Goal: Task Accomplishment & Management: Use online tool/utility

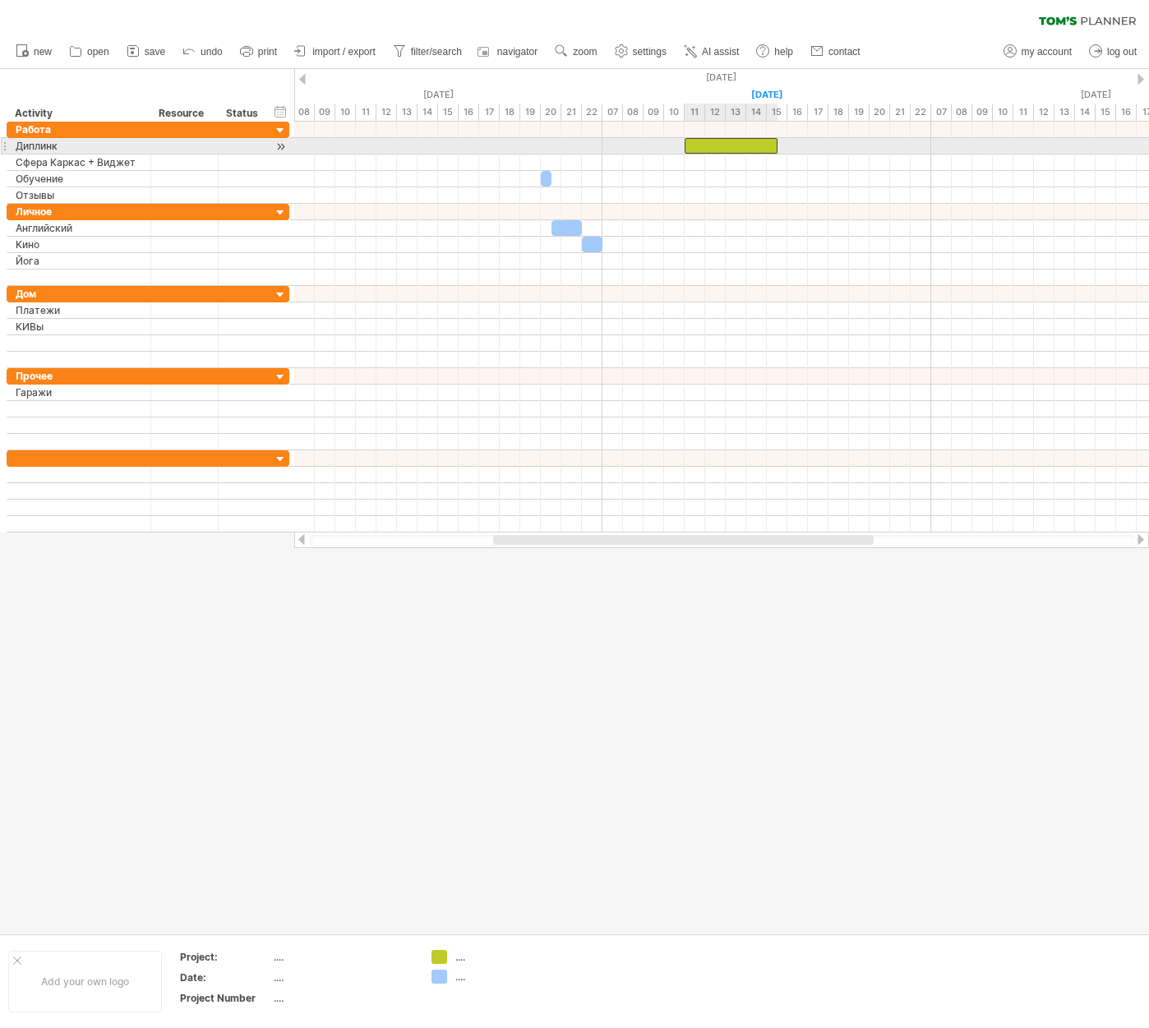
drag, startPoint x: 494, startPoint y: 142, endPoint x: 733, endPoint y: 142, distance: 239.1
click at [733, 142] on div at bounding box center [731, 146] width 93 height 16
drag, startPoint x: 776, startPoint y: 144, endPoint x: 703, endPoint y: 144, distance: 72.3
click at [703, 144] on span at bounding box center [705, 146] width 7 height 16
drag, startPoint x: 695, startPoint y: 145, endPoint x: 713, endPoint y: 145, distance: 18.1
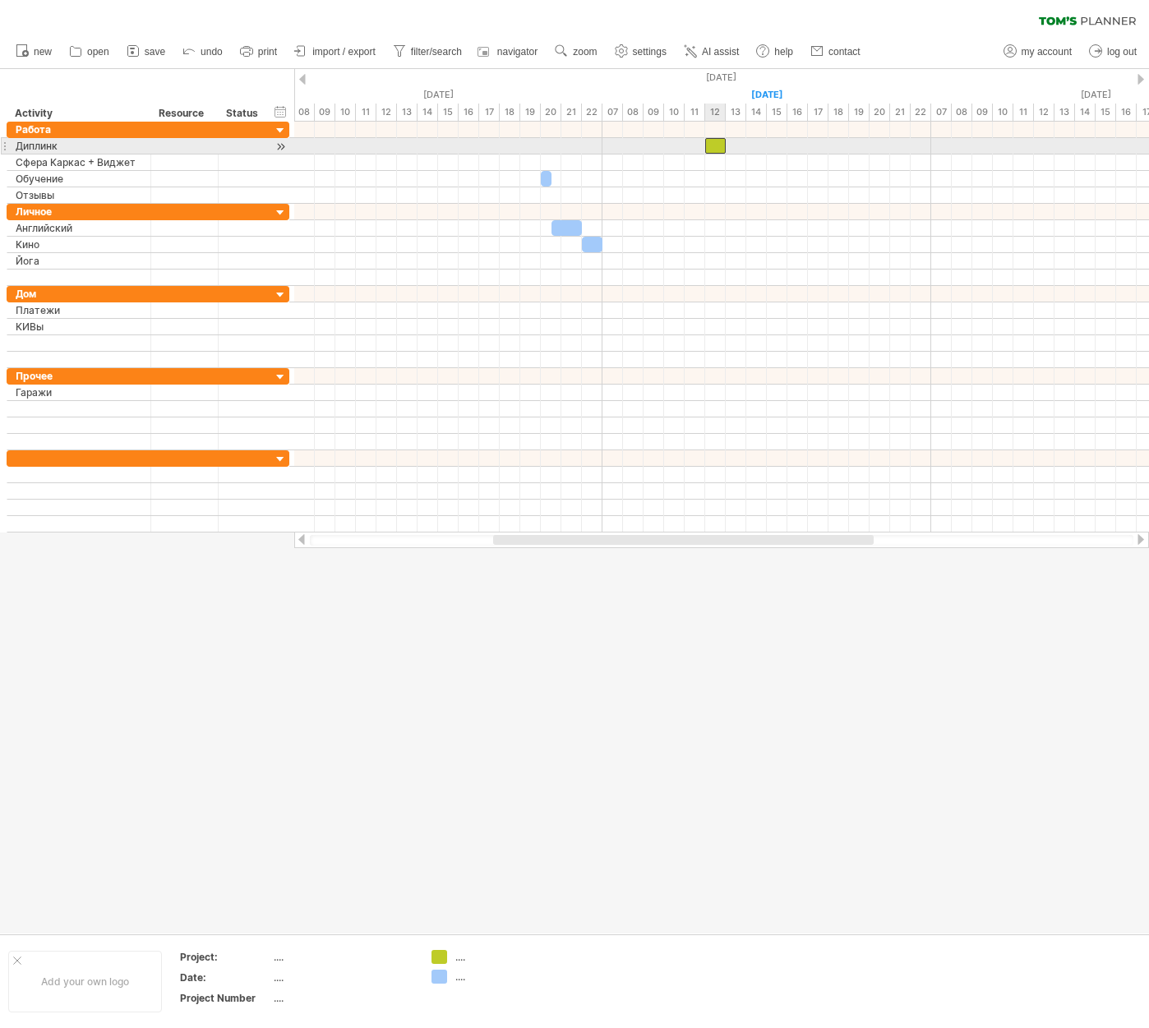
click at [713, 145] on div at bounding box center [715, 146] width 21 height 16
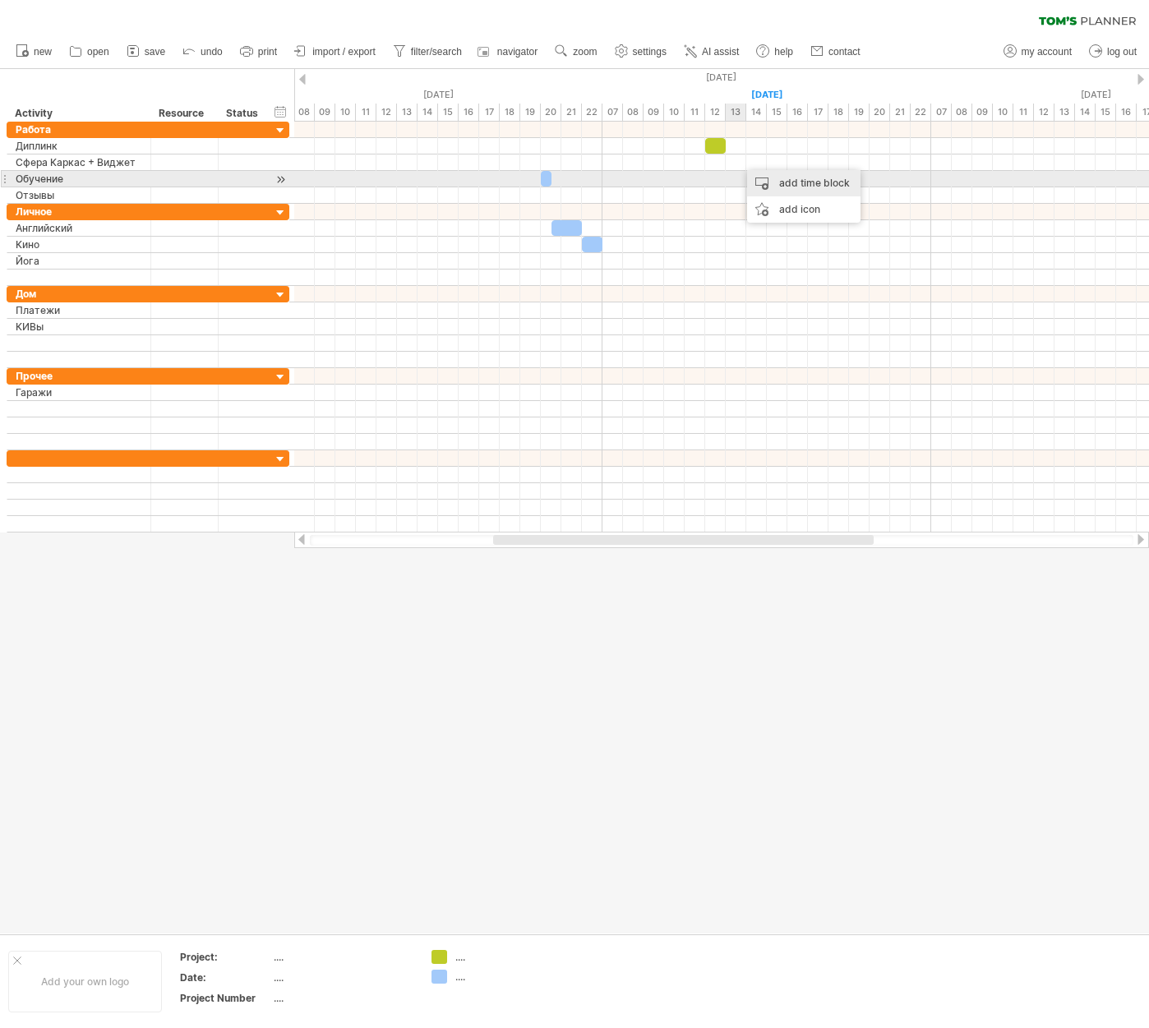
click at [763, 178] on div "add time block" at bounding box center [803, 183] width 113 height 26
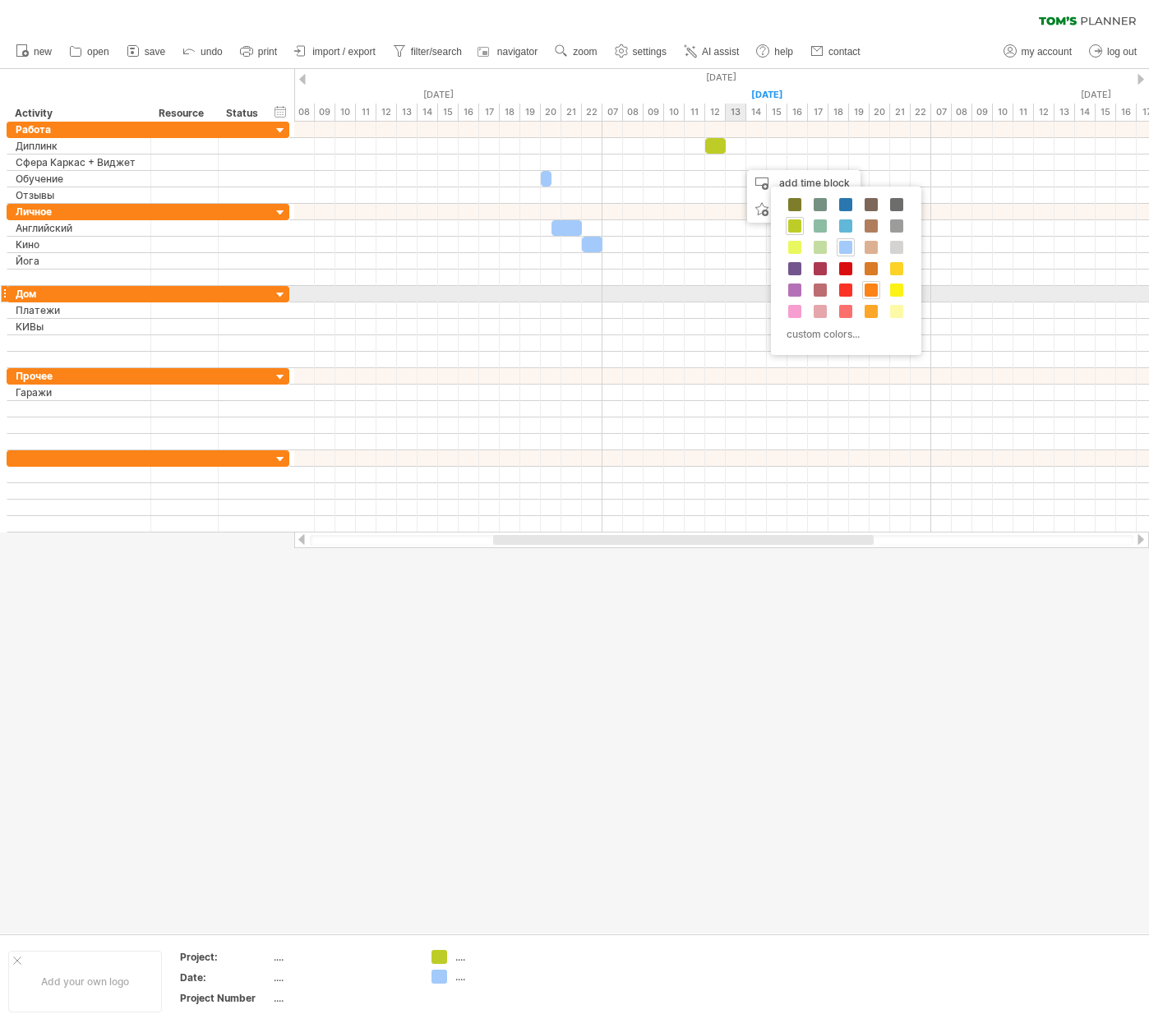
click at [874, 288] on span at bounding box center [871, 290] width 13 height 13
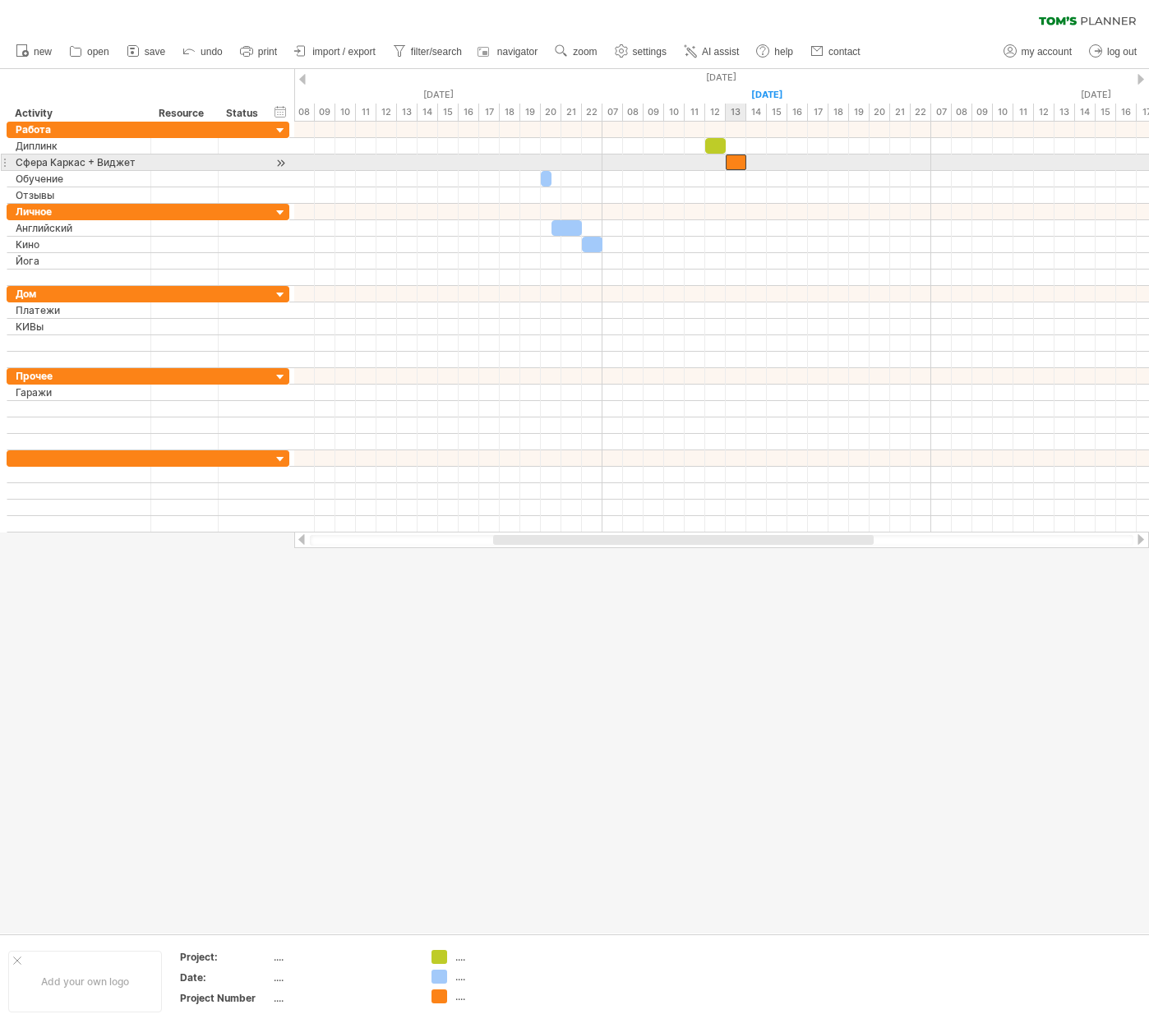
click at [736, 163] on div at bounding box center [736, 162] width 21 height 16
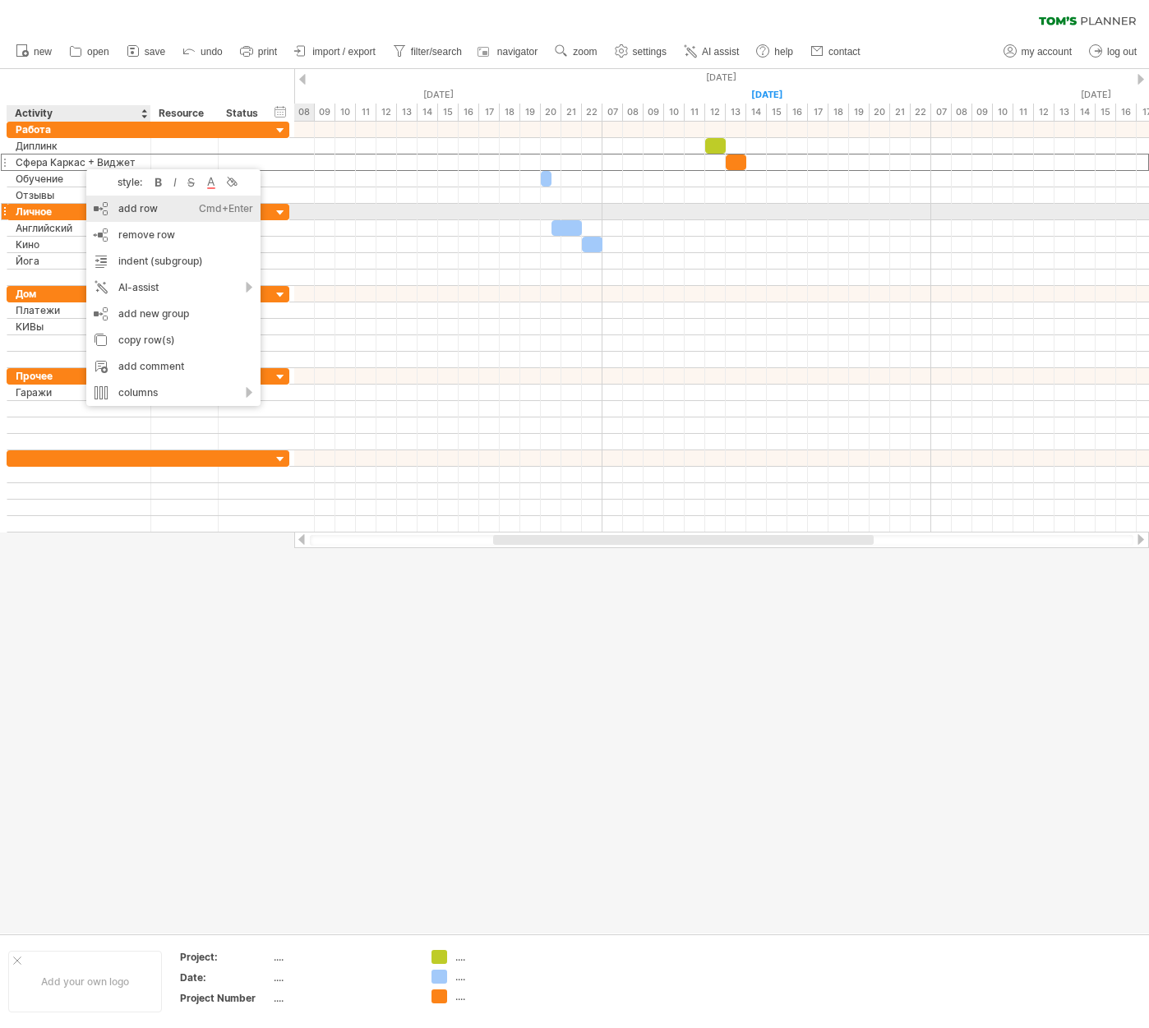
click at [131, 205] on div "add row Ctrl+Enter Cmd+Enter" at bounding box center [173, 209] width 174 height 26
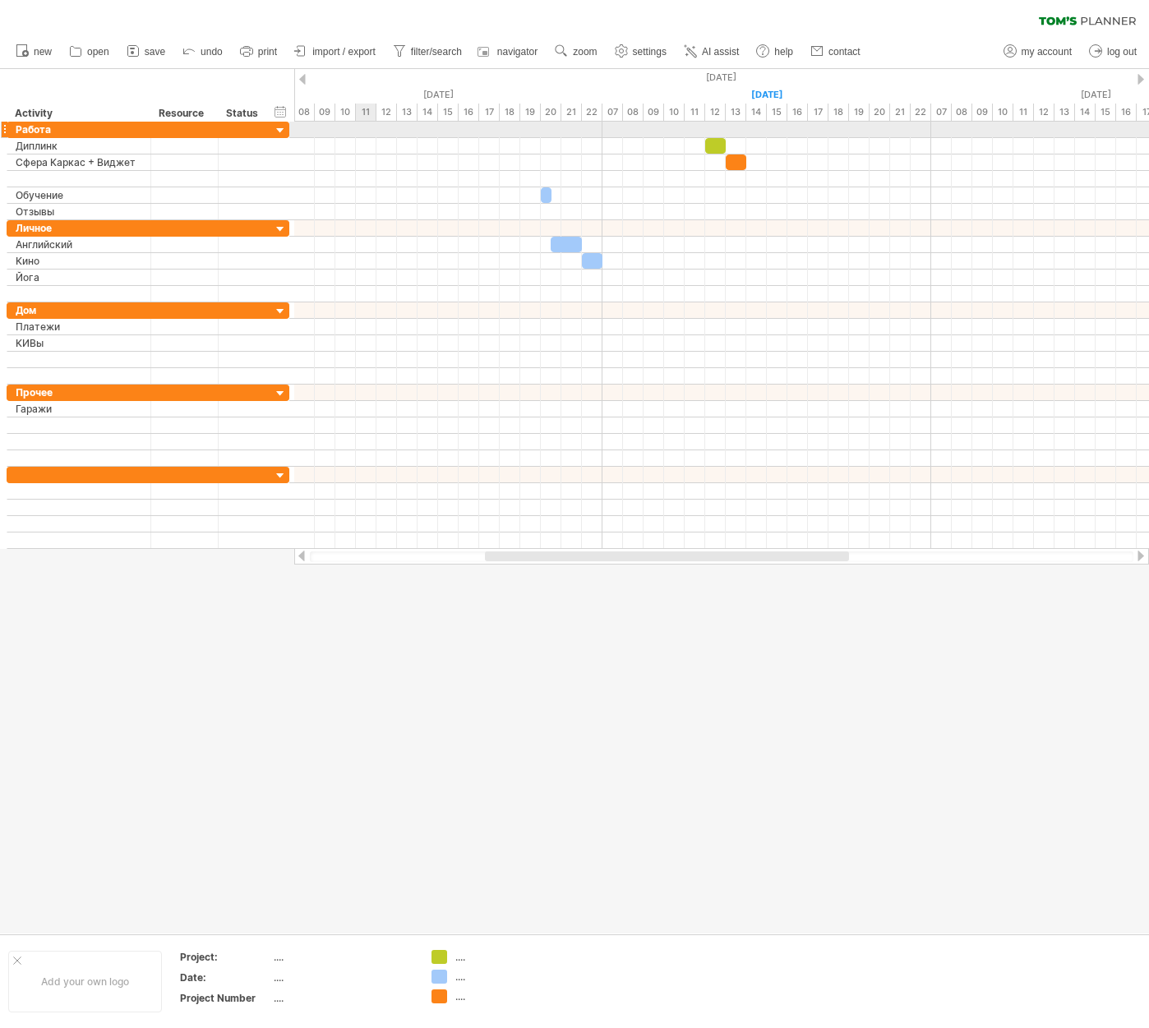
type input "*"
type input "**********"
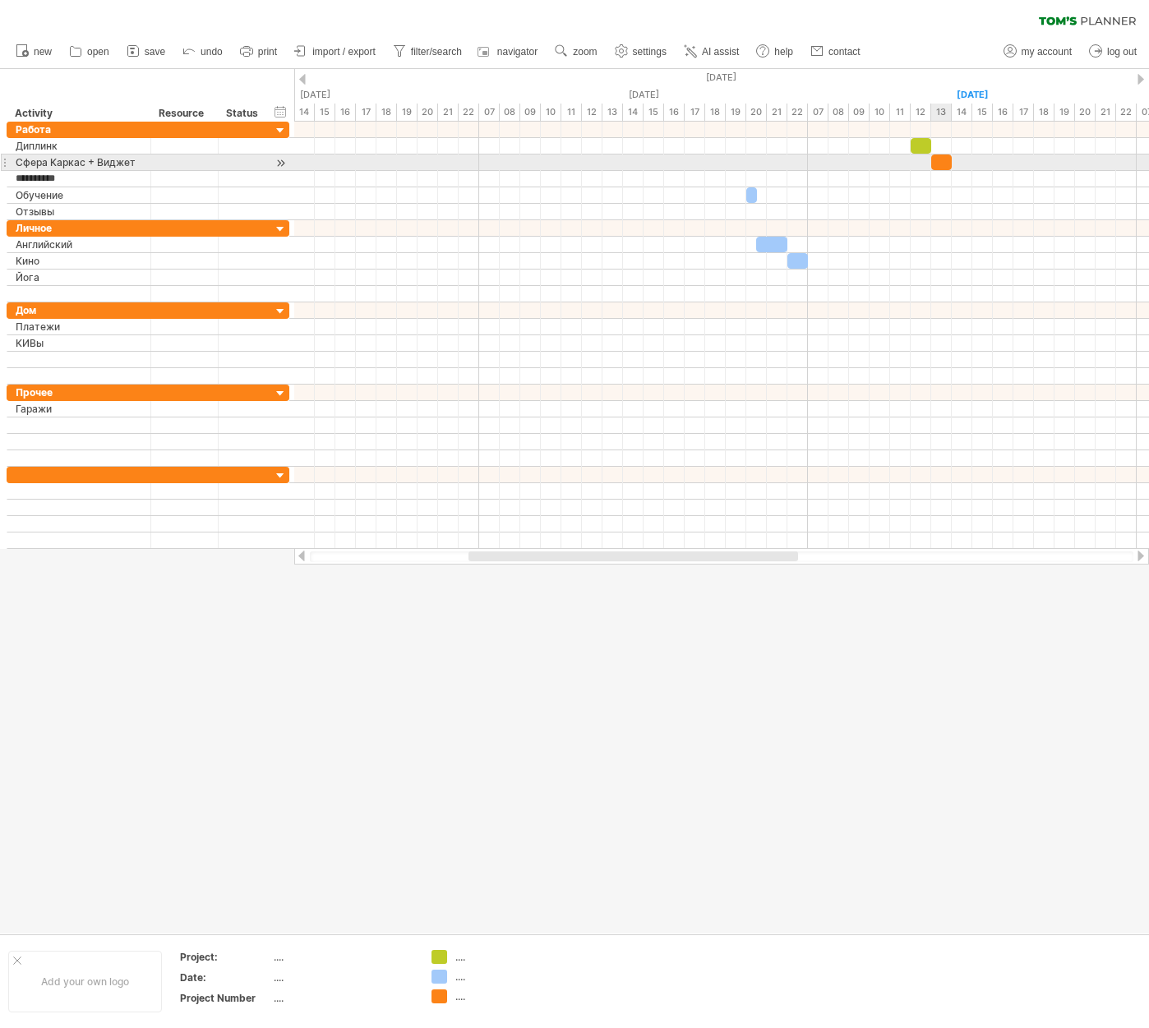
click at [940, 164] on div at bounding box center [941, 162] width 21 height 16
click at [961, 160] on div at bounding box center [962, 162] width 21 height 16
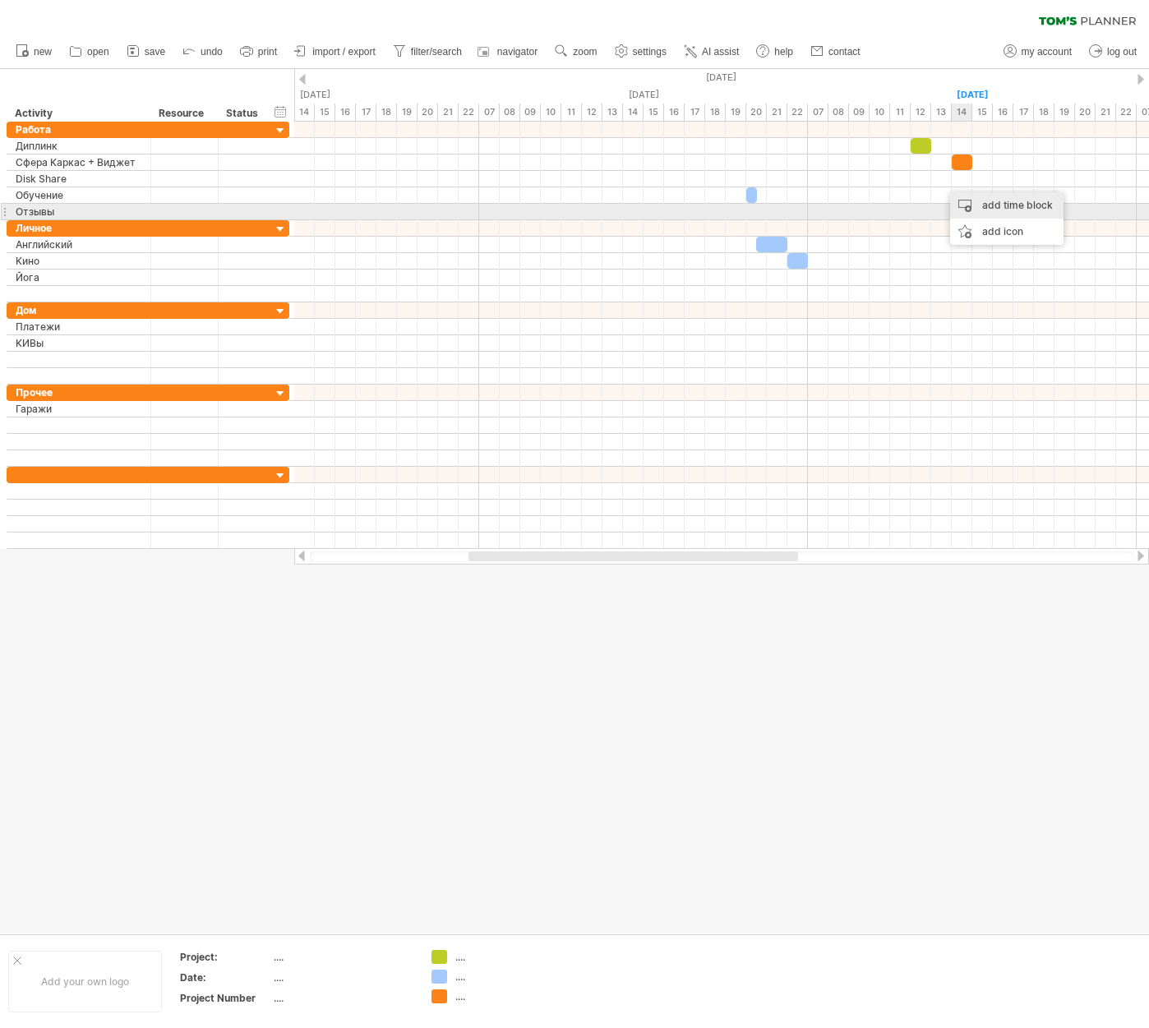
click at [979, 205] on div "add time block" at bounding box center [1006, 205] width 113 height 26
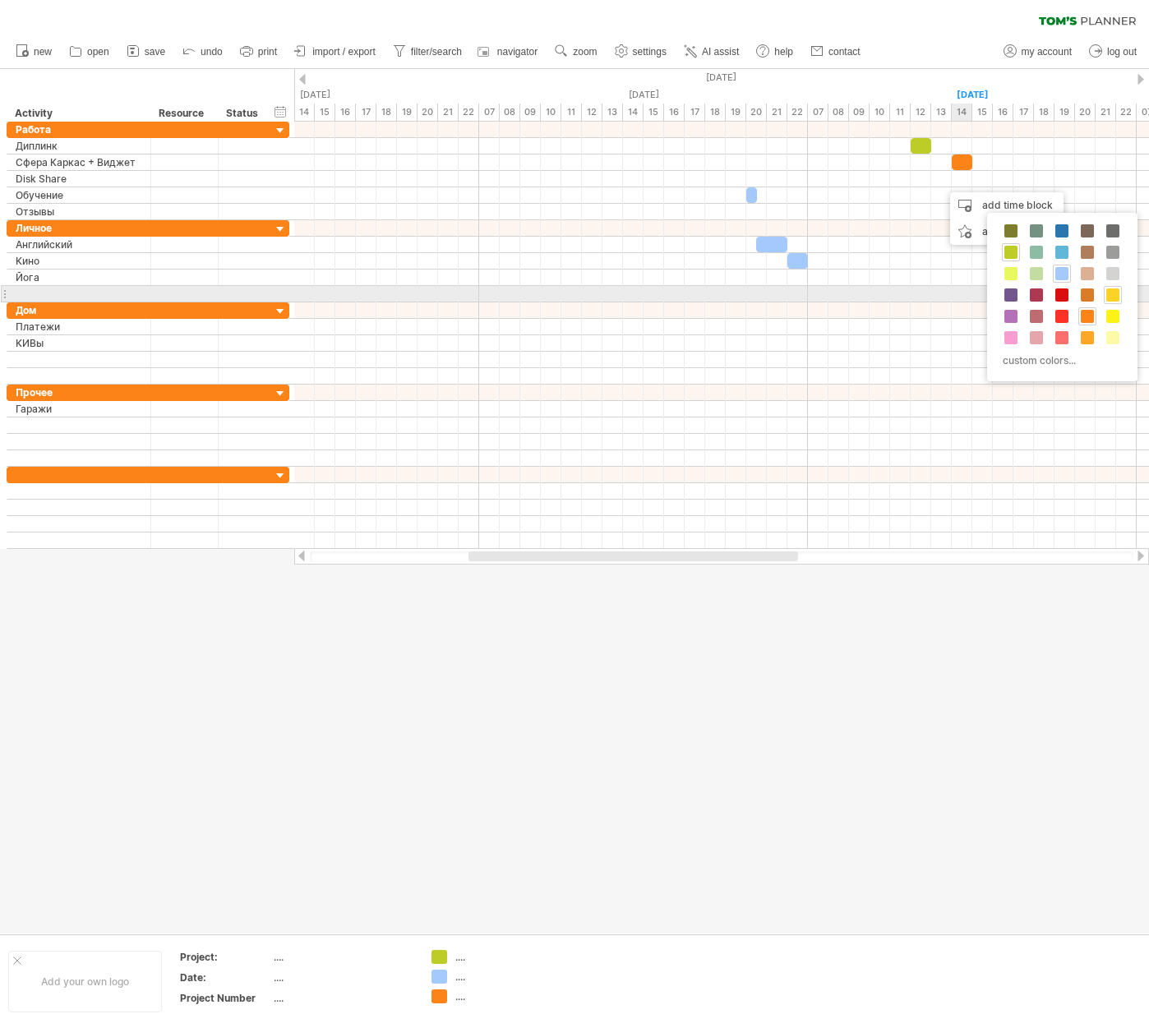
click at [1111, 292] on span at bounding box center [1112, 294] width 13 height 13
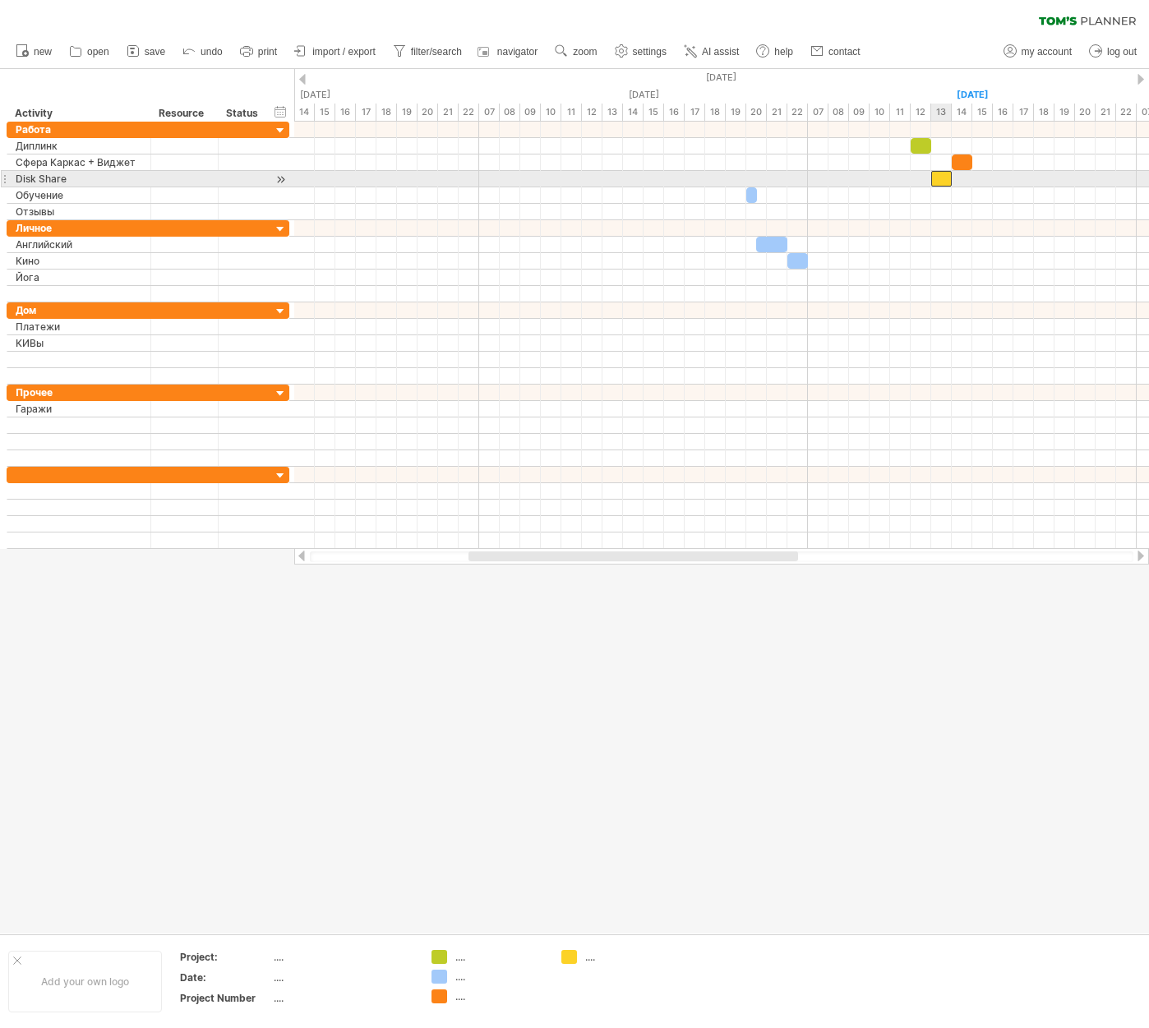
click at [945, 172] on div at bounding box center [941, 179] width 21 height 16
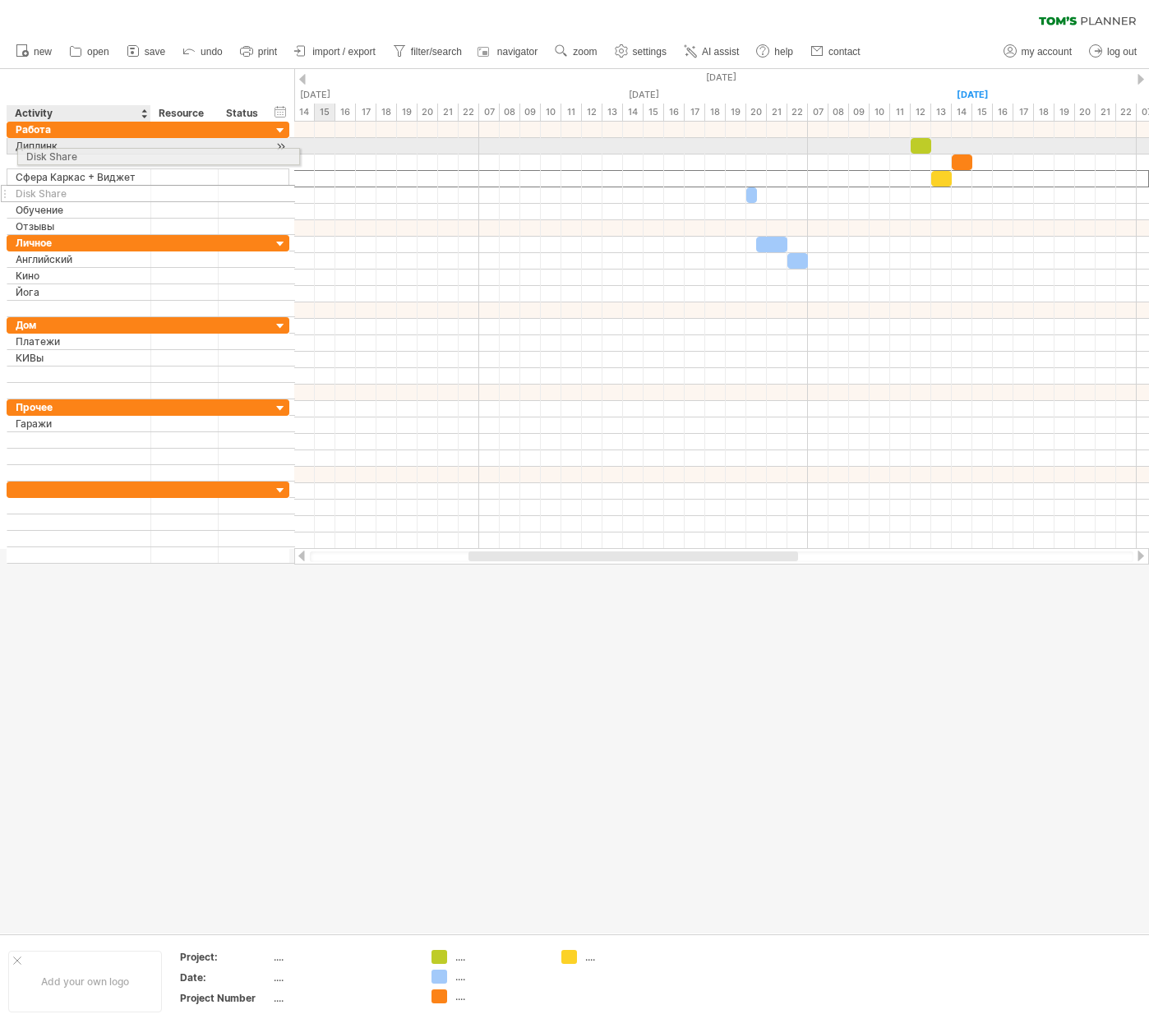
drag, startPoint x: 53, startPoint y: 178, endPoint x: 61, endPoint y: 154, distance: 25.7
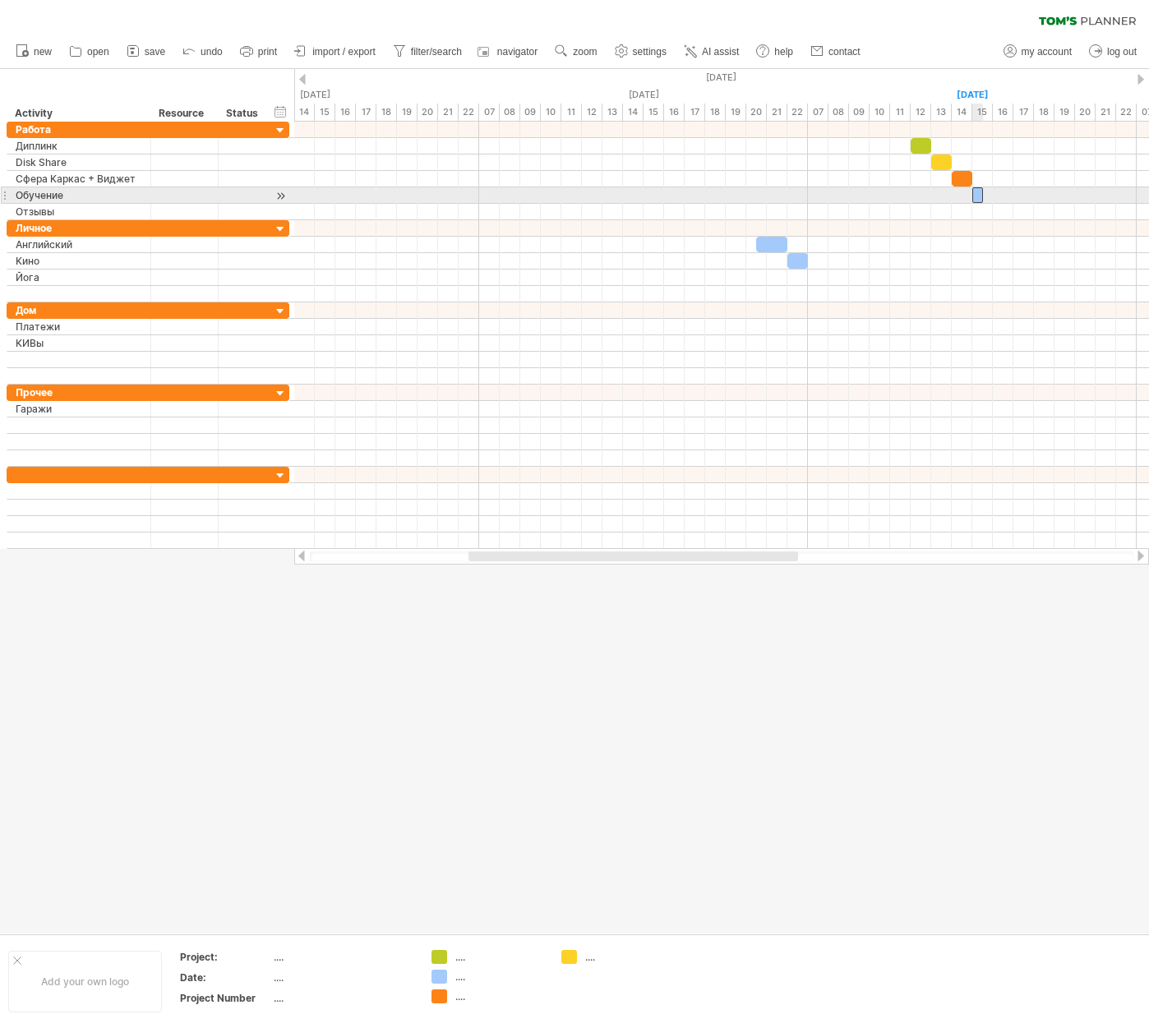
drag, startPoint x: 751, startPoint y: 197, endPoint x: 978, endPoint y: 196, distance: 226.8
click at [978, 196] on div at bounding box center [977, 195] width 11 height 16
click at [978, 194] on div at bounding box center [977, 195] width 11 height 16
click at [989, 194] on span at bounding box center [992, 195] width 7 height 16
click at [585, 50] on span "zoom" at bounding box center [585, 52] width 24 height 12
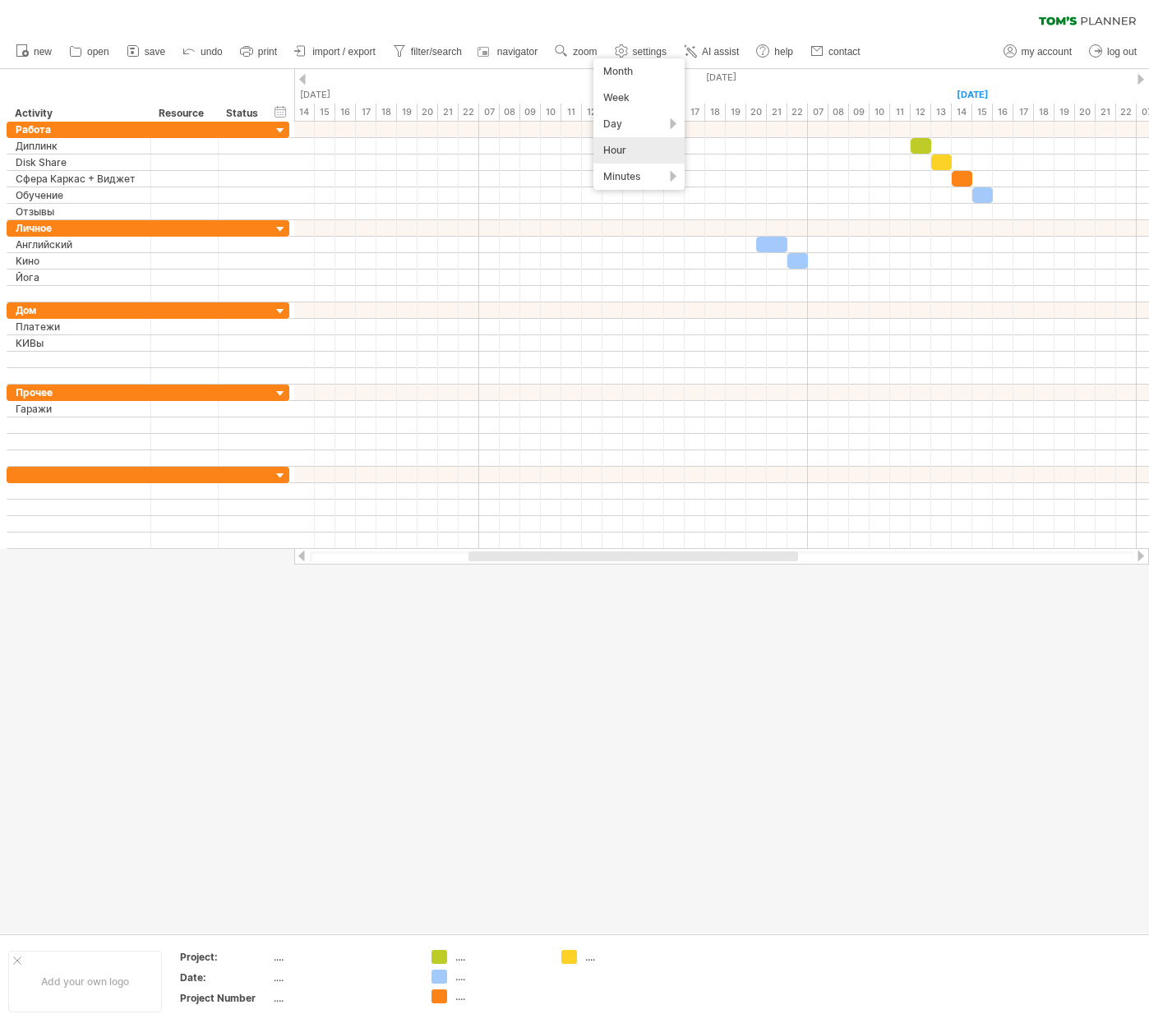
click at [595, 15] on div "clear filter reapply filter" at bounding box center [574, 17] width 1149 height 35
click at [630, 46] on use at bounding box center [621, 51] width 16 height 16
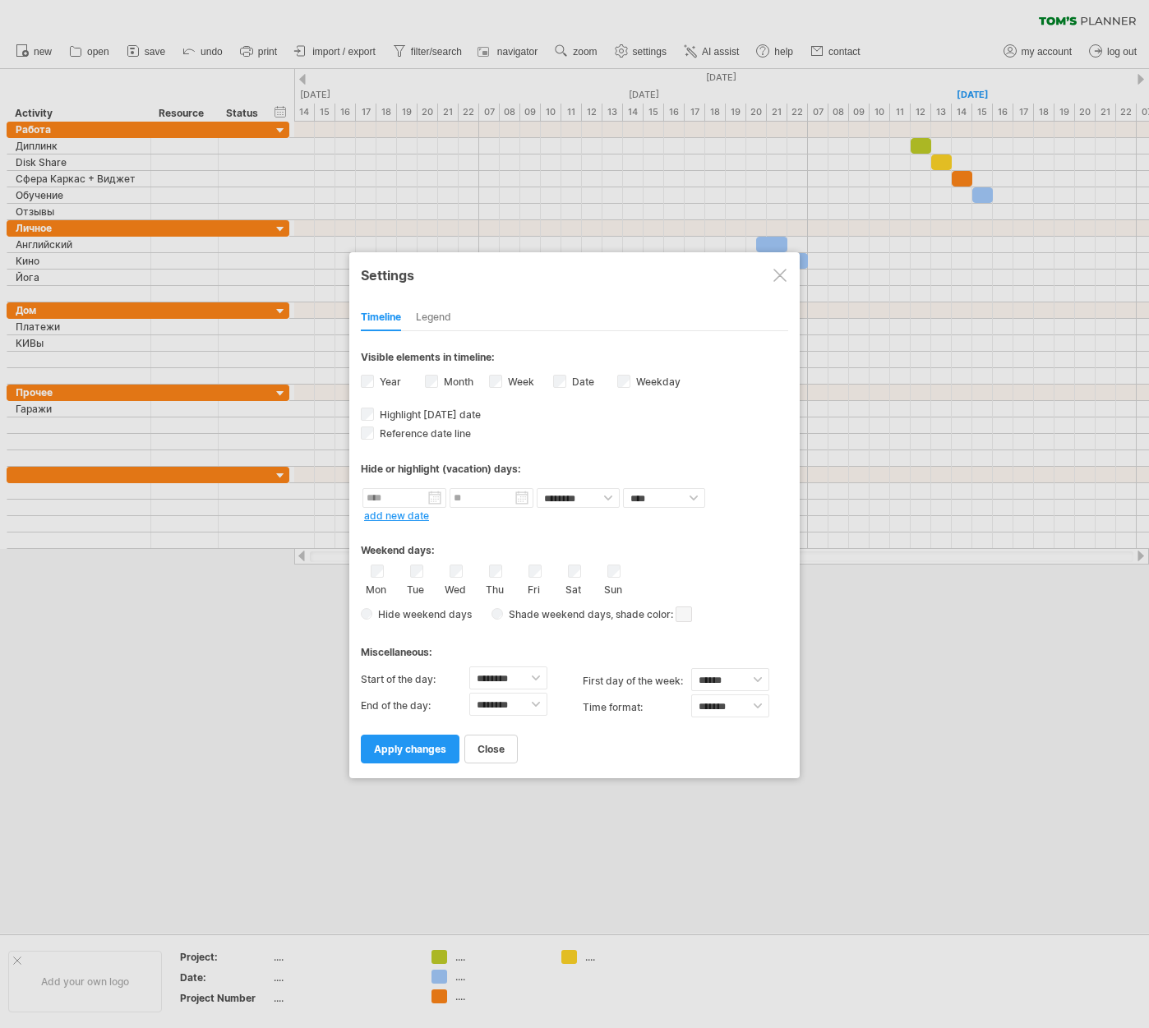
click at [776, 274] on div at bounding box center [779, 275] width 13 height 13
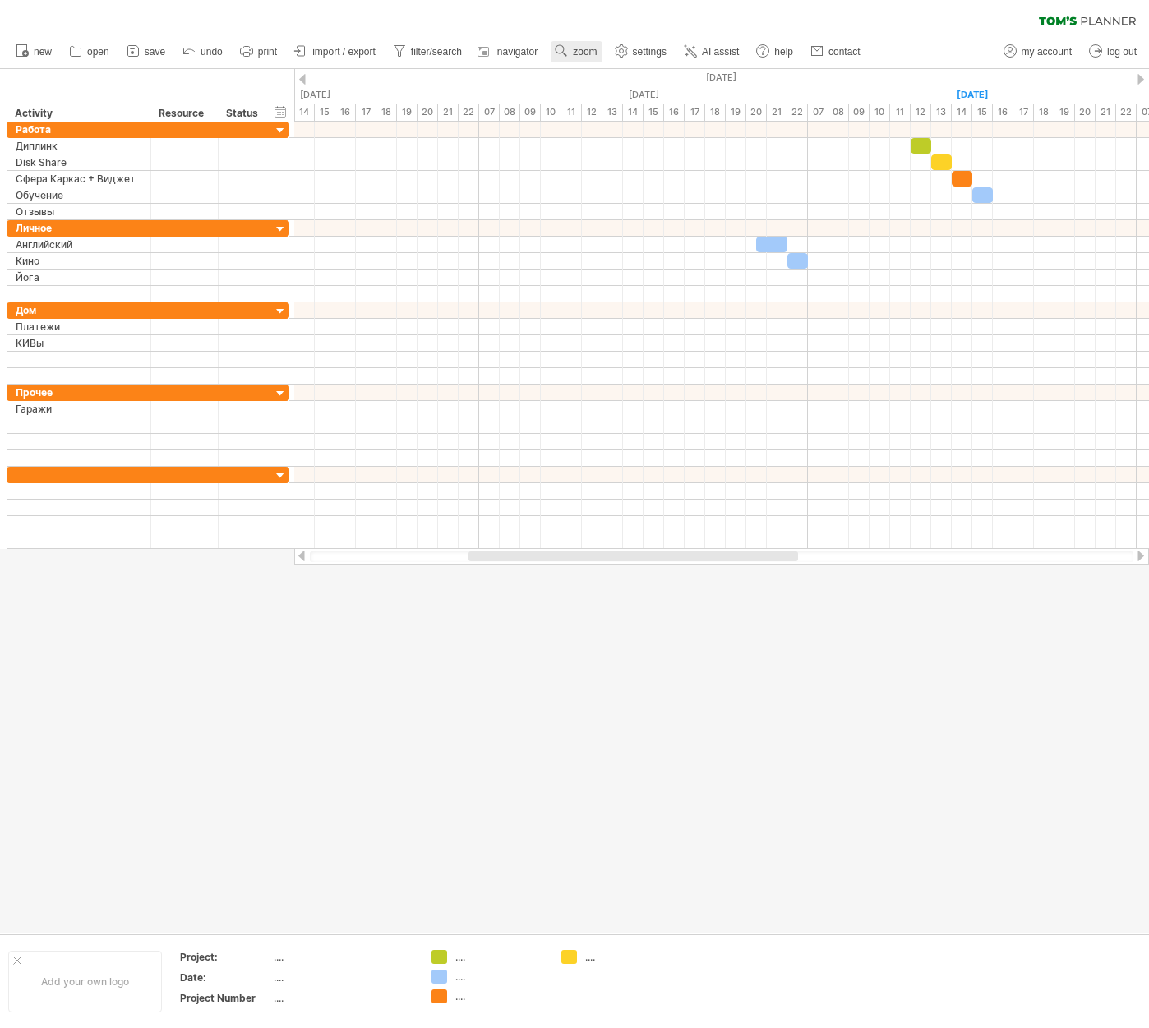
click at [565, 47] on use at bounding box center [561, 51] width 16 height 16
click at [695, 19] on div "clear filter reapply filter" at bounding box center [574, 17] width 1149 height 35
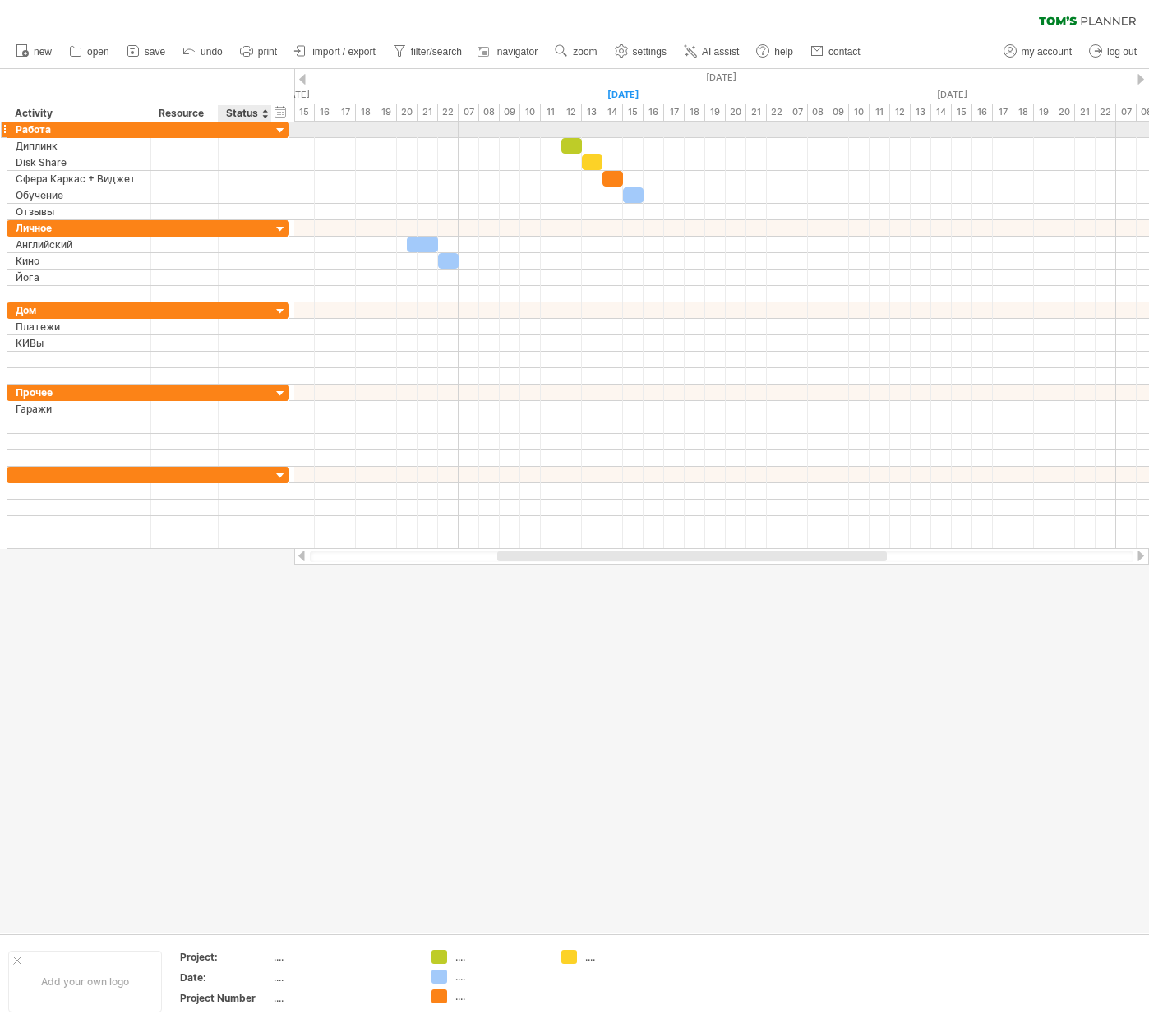
click at [276, 129] on div at bounding box center [281, 131] width 16 height 16
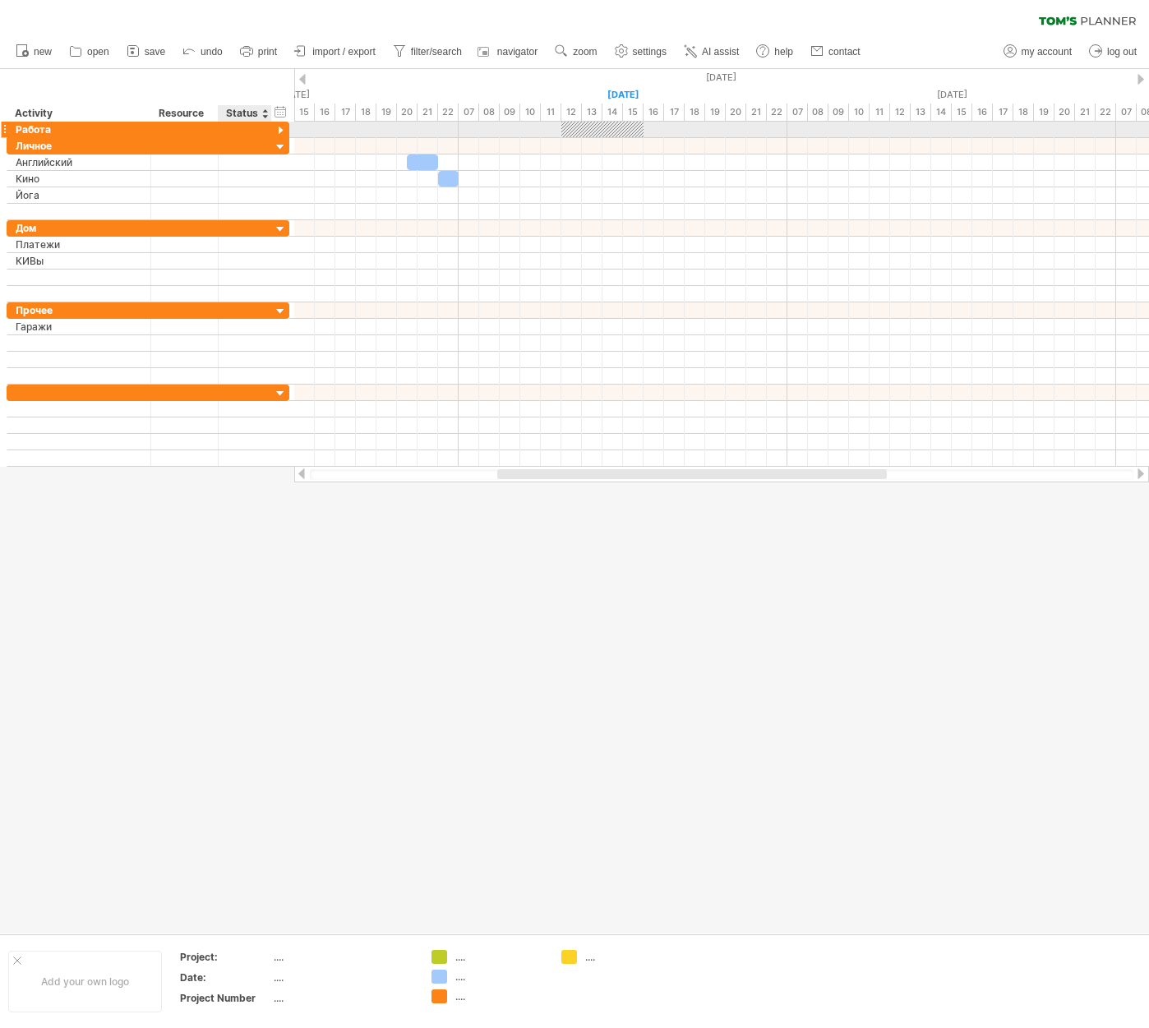
click at [276, 129] on div at bounding box center [281, 131] width 16 height 16
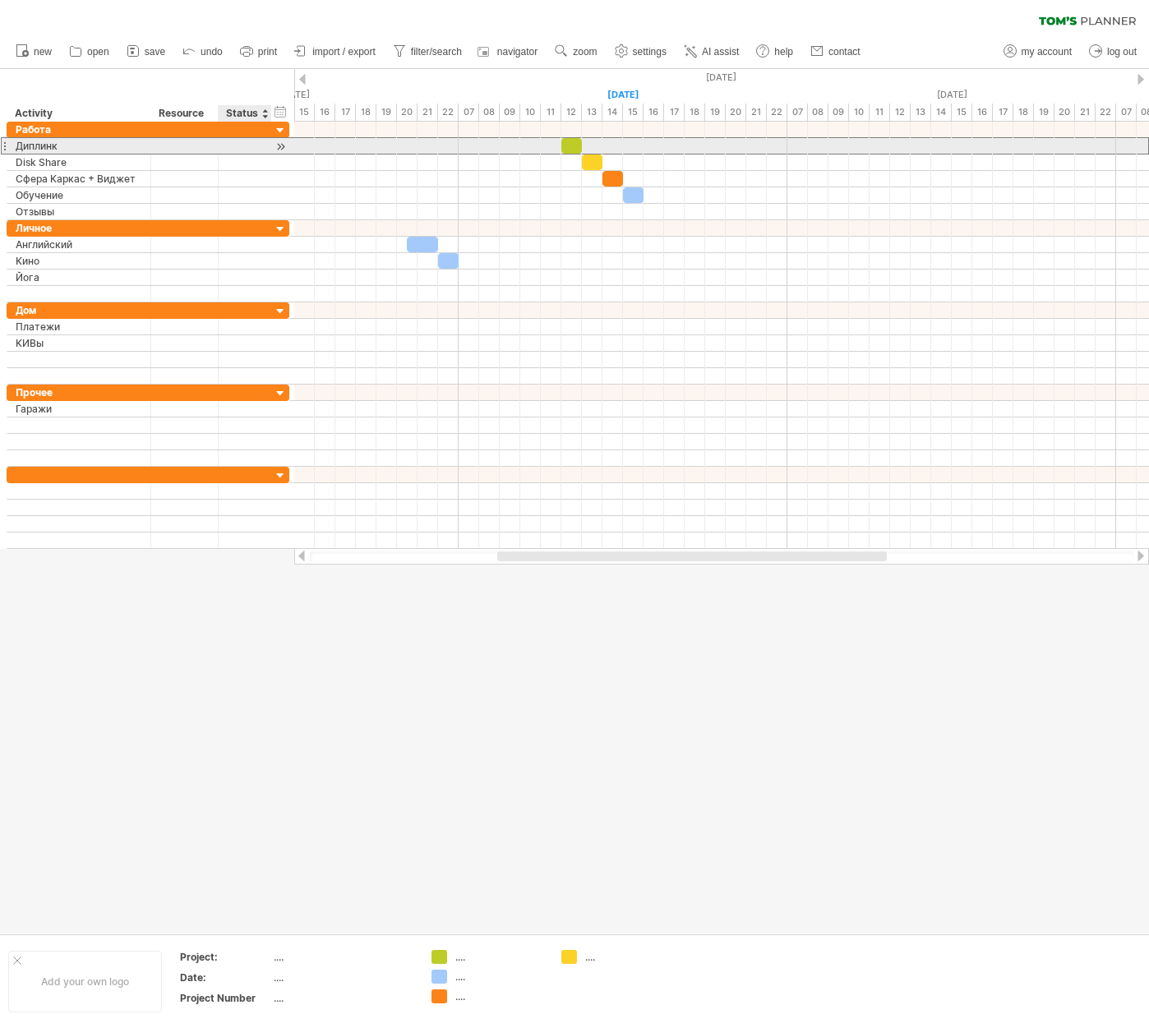
click at [247, 145] on div at bounding box center [245, 146] width 36 height 16
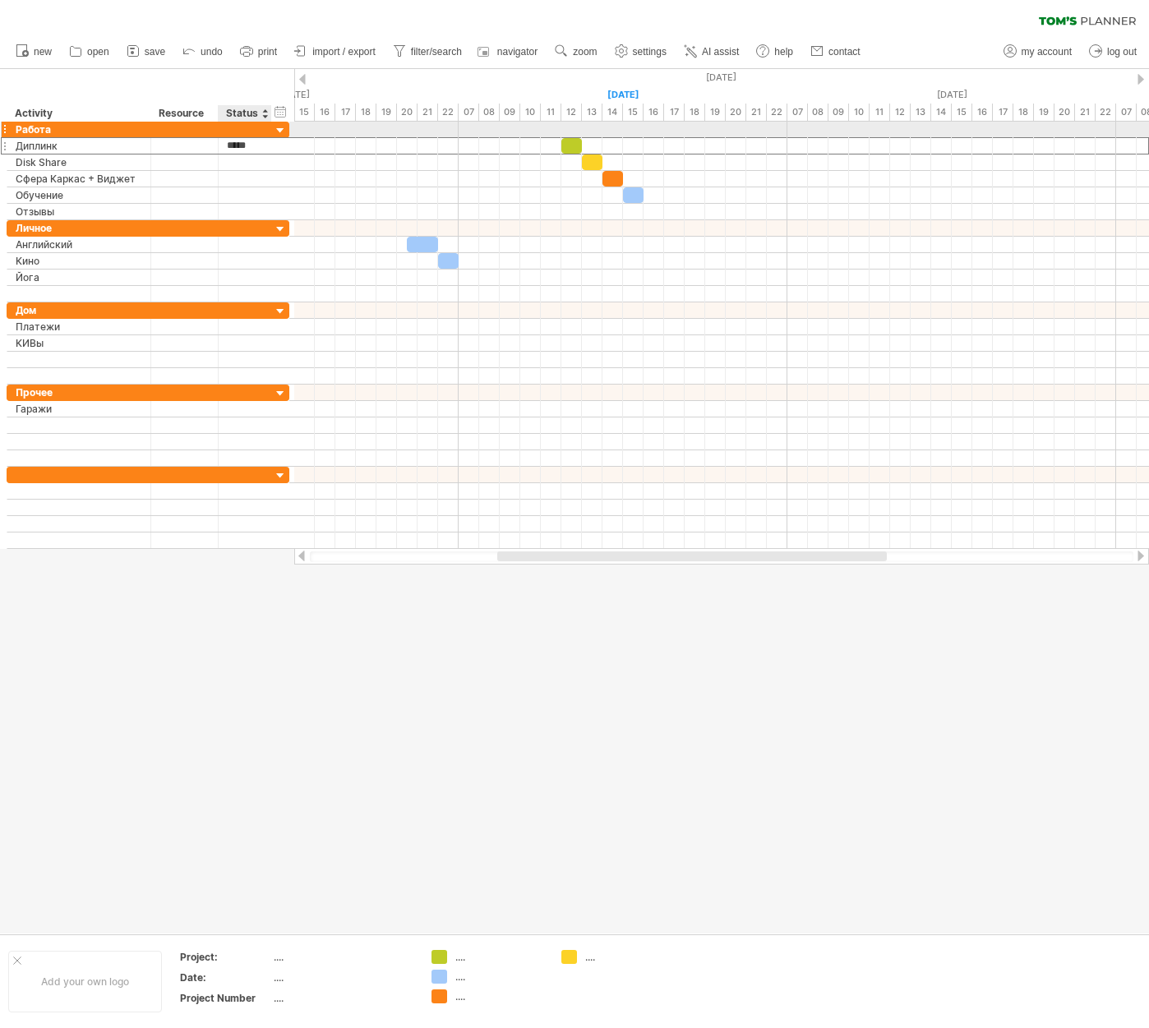
type input "******"
type input "*******"
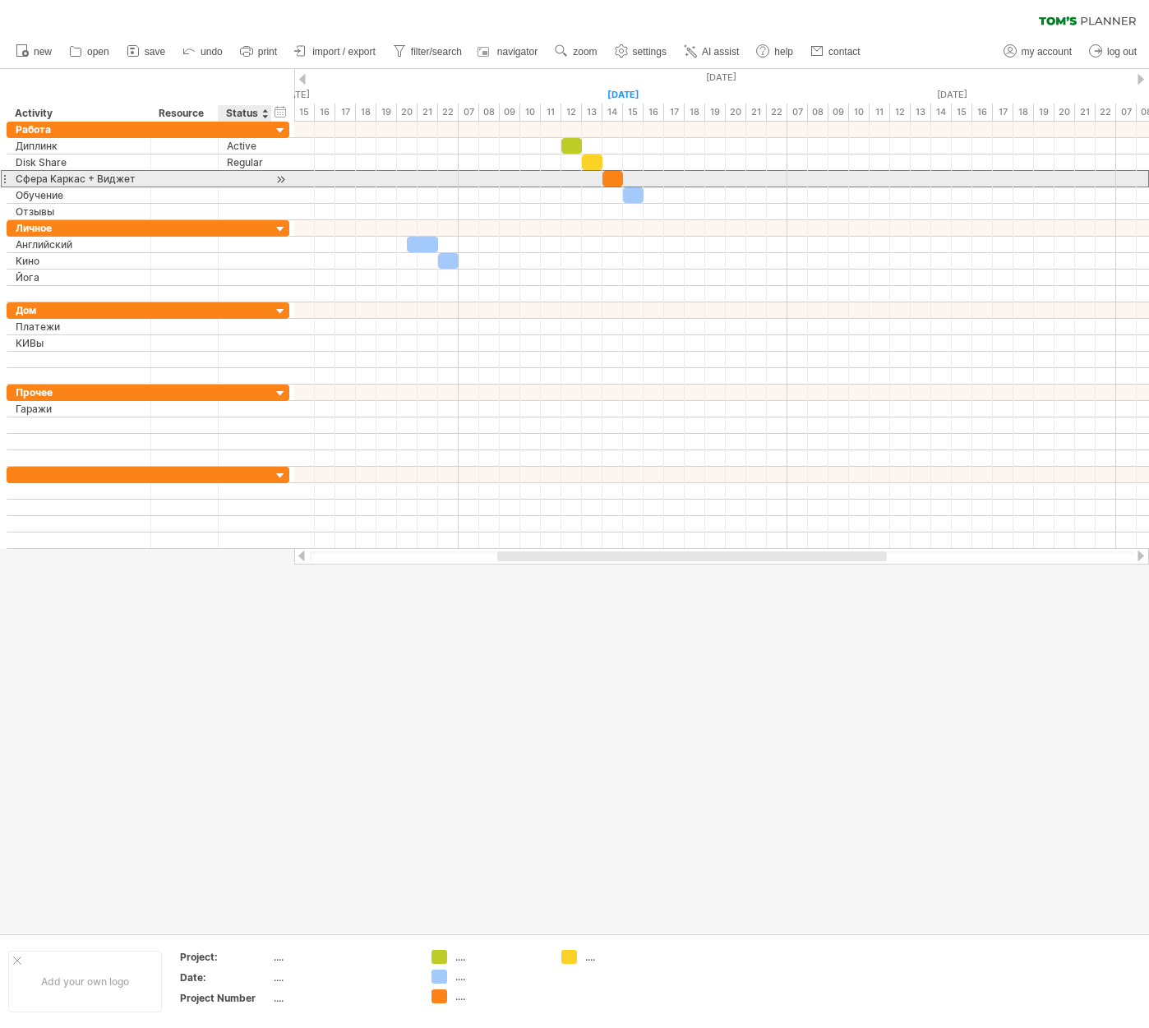
click at [246, 178] on div at bounding box center [245, 179] width 36 height 16
type input "******"
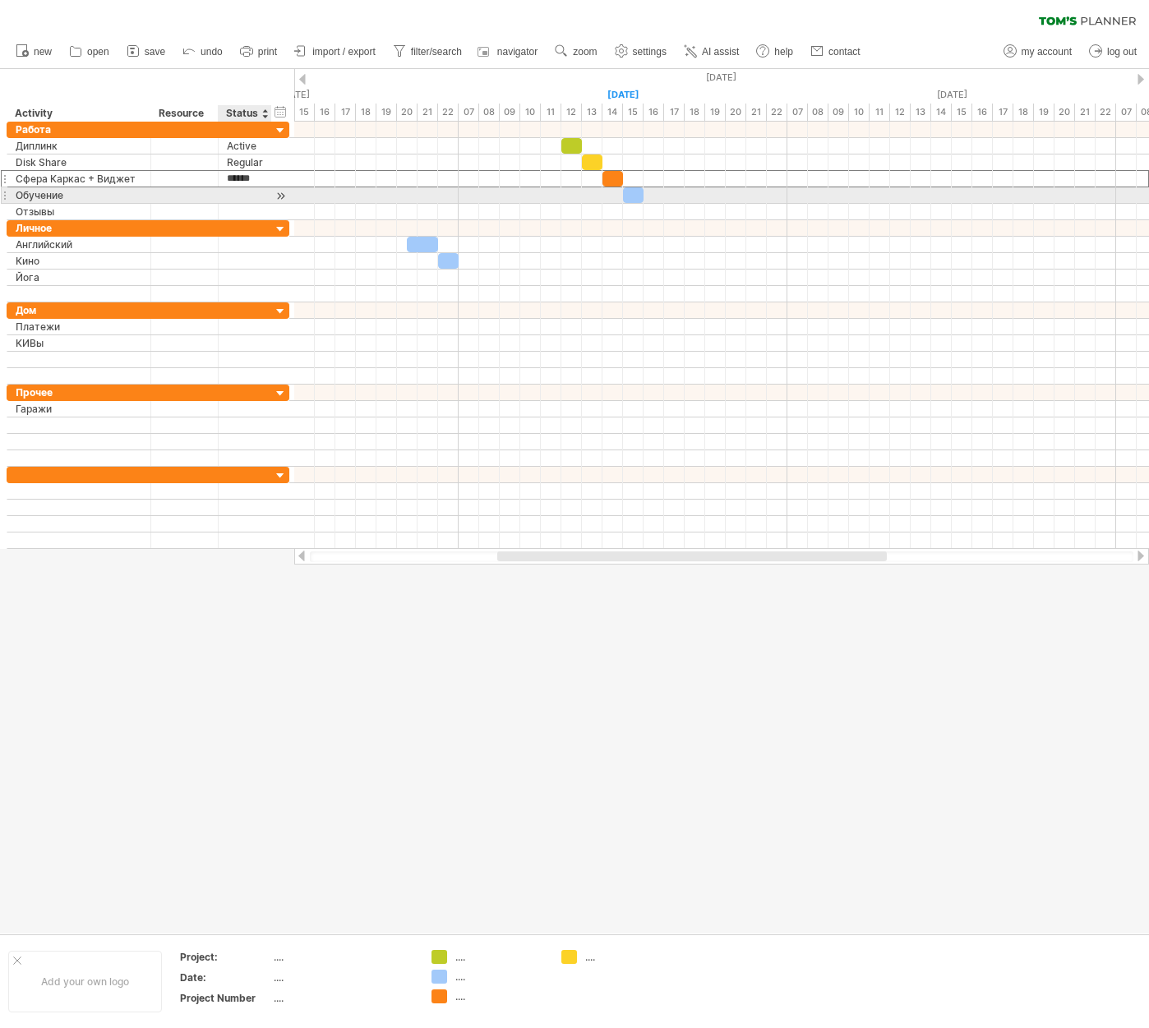
click at [249, 193] on div at bounding box center [245, 195] width 36 height 16
type input "******"
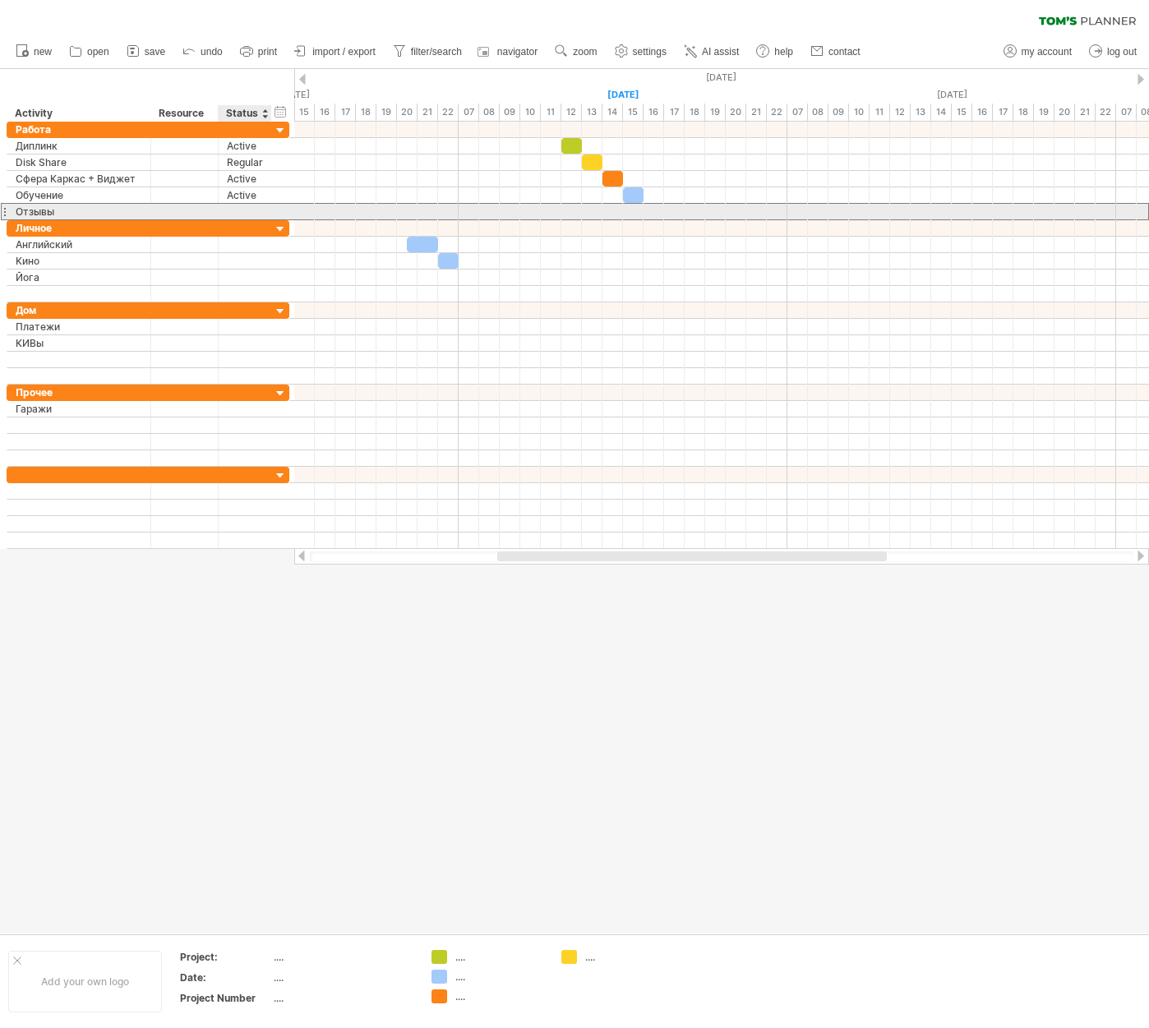
click at [242, 210] on div at bounding box center [245, 212] width 36 height 16
type input "******"
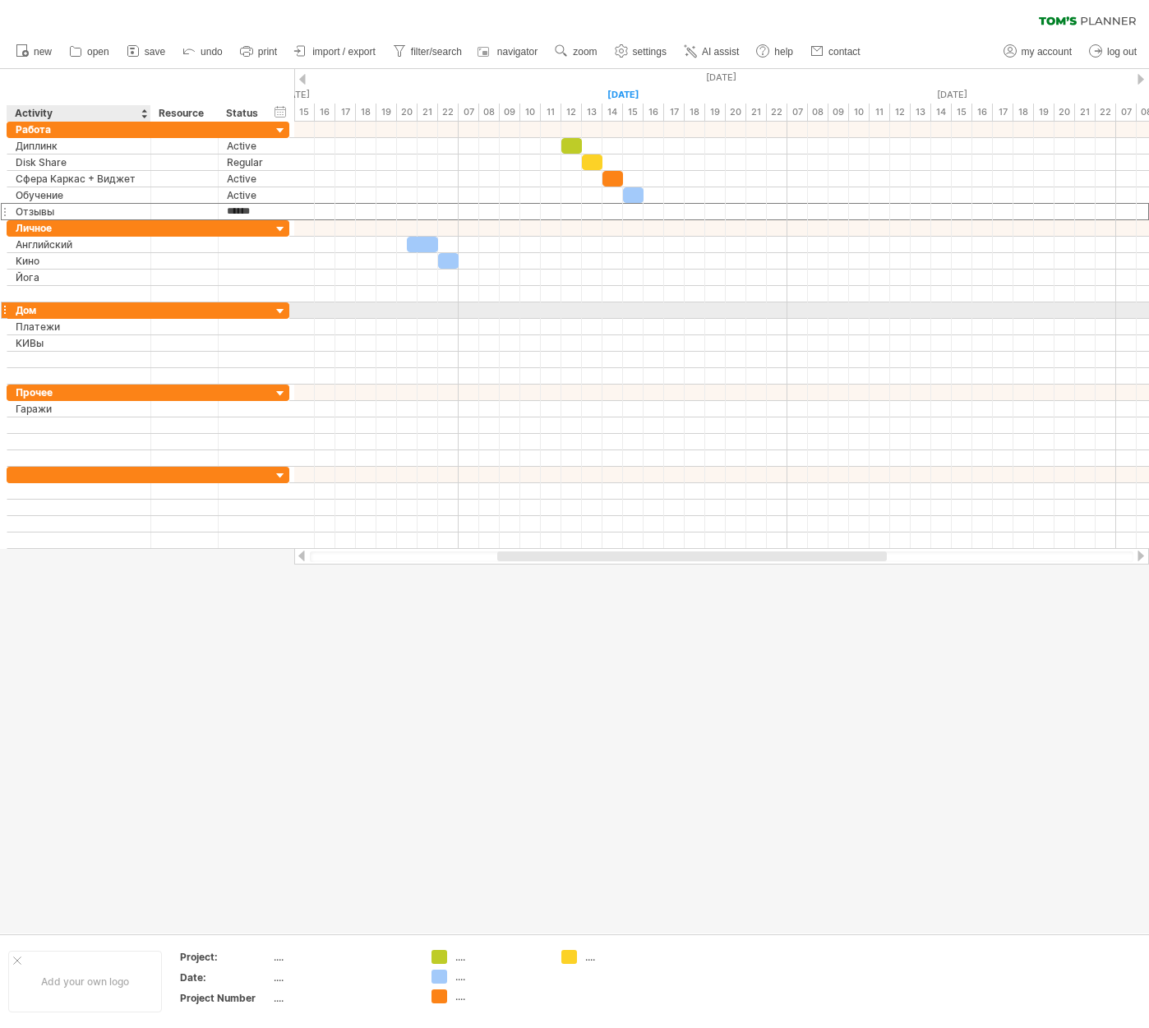
click at [125, 305] on div "Дом" at bounding box center [79, 310] width 127 height 16
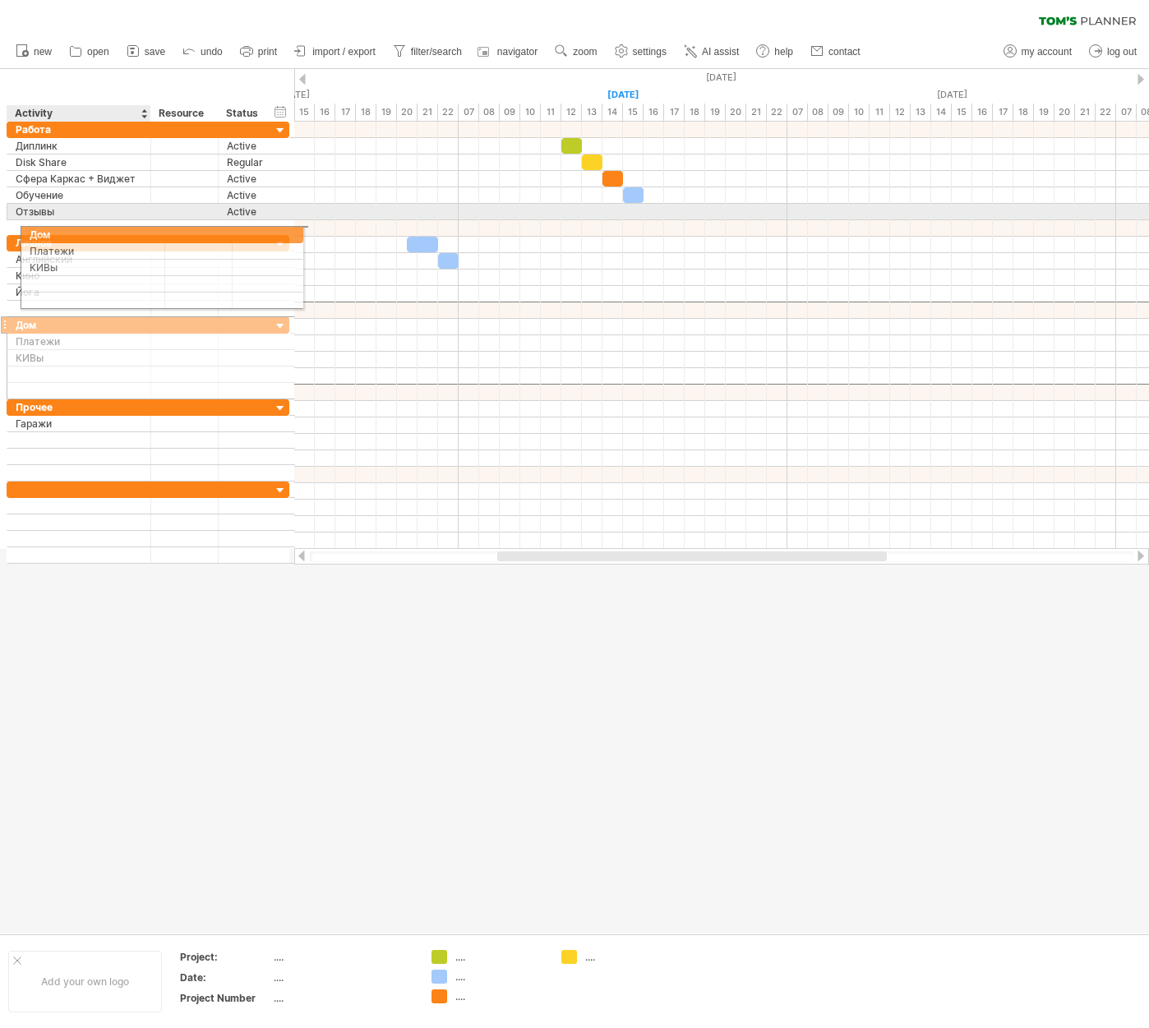
drag, startPoint x: 5, startPoint y: 310, endPoint x: 15, endPoint y: 232, distance: 78.7
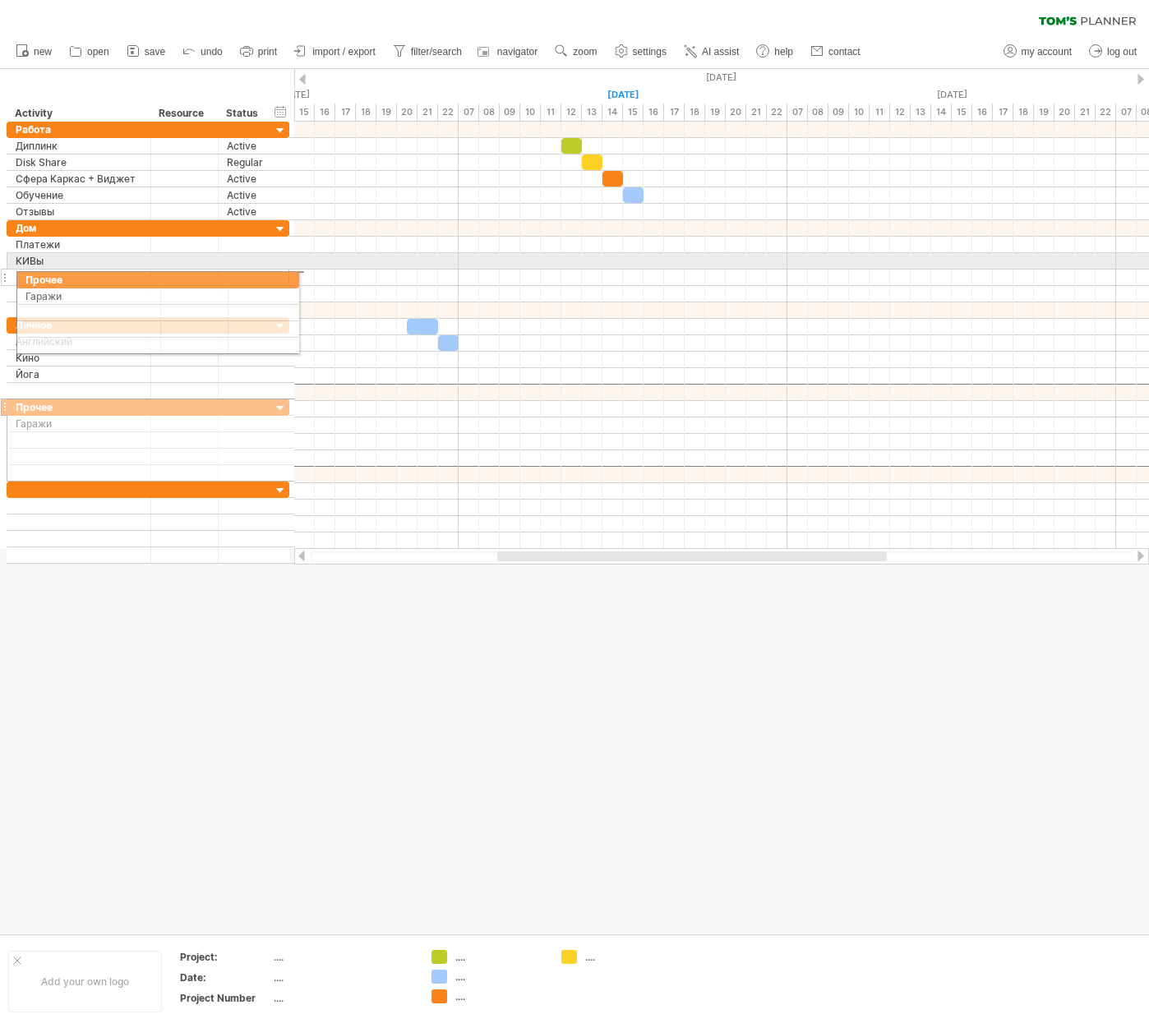
drag, startPoint x: 4, startPoint y: 392, endPoint x: 9, endPoint y: 277, distance: 115.2
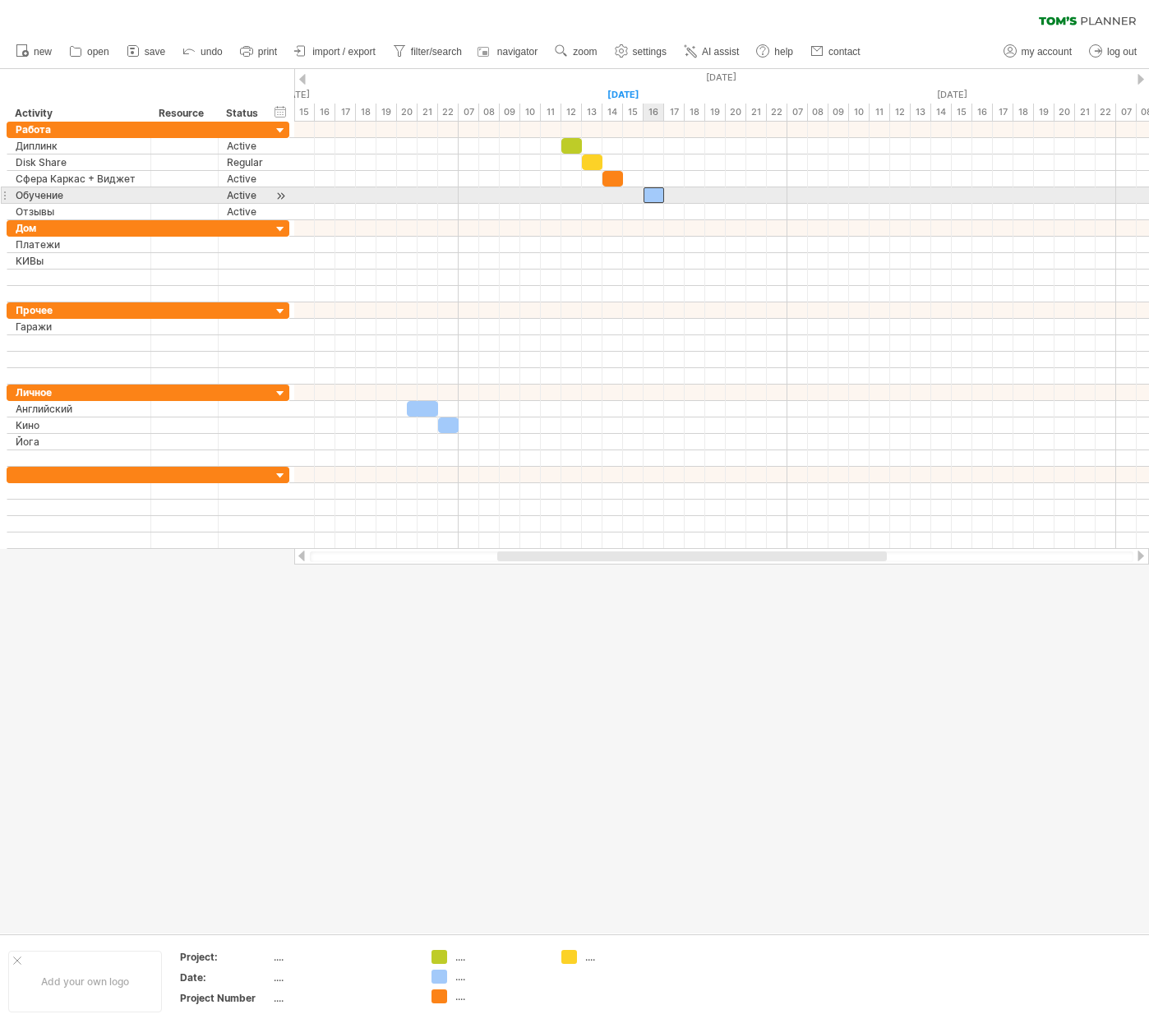
drag, startPoint x: 630, startPoint y: 193, endPoint x: 643, endPoint y: 192, distance: 13.2
click at [648, 192] on div at bounding box center [653, 195] width 21 height 16
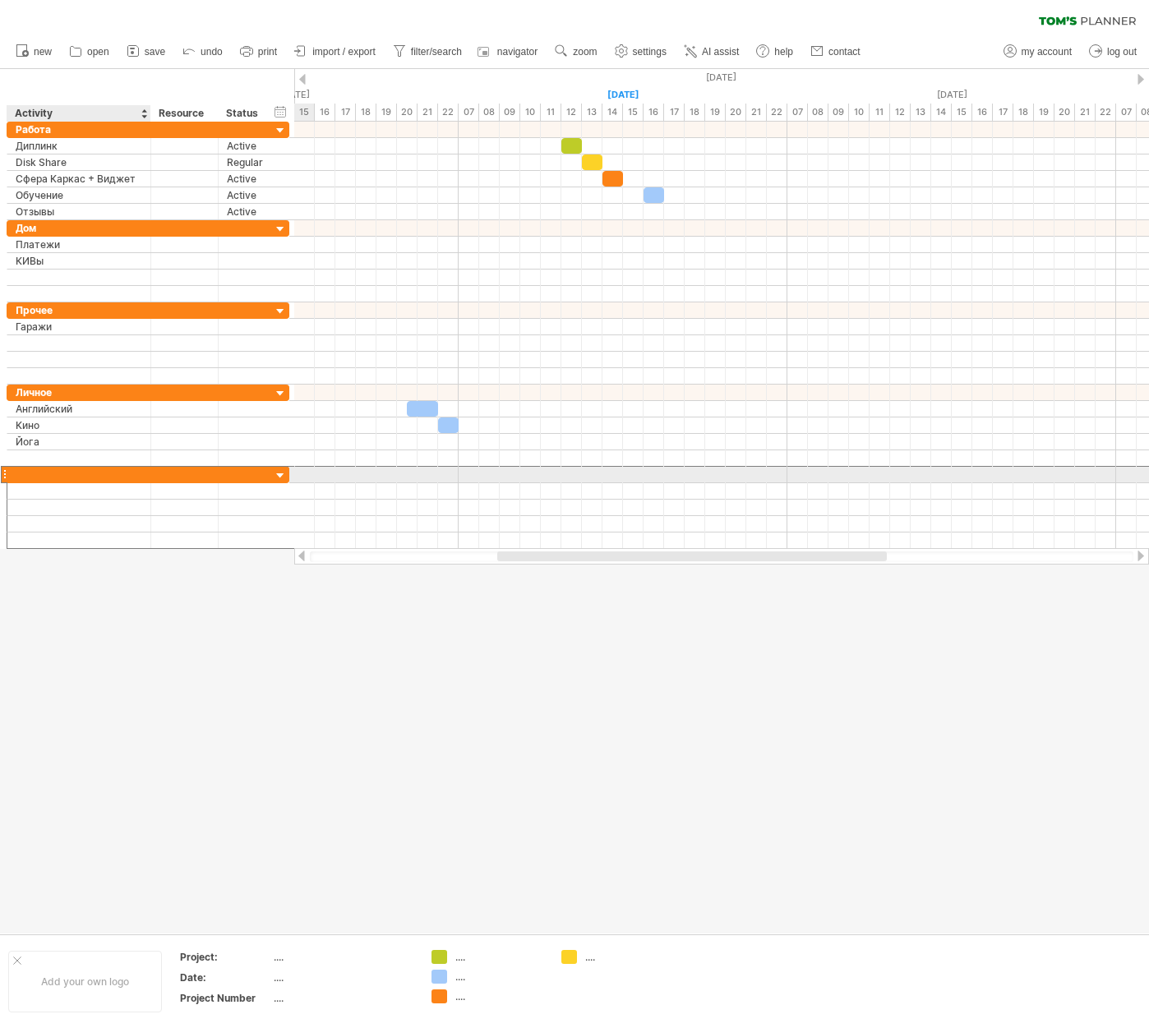
click at [58, 476] on div at bounding box center [79, 475] width 127 height 16
click at [0, 0] on input "text" at bounding box center [0, 0] width 0 height 0
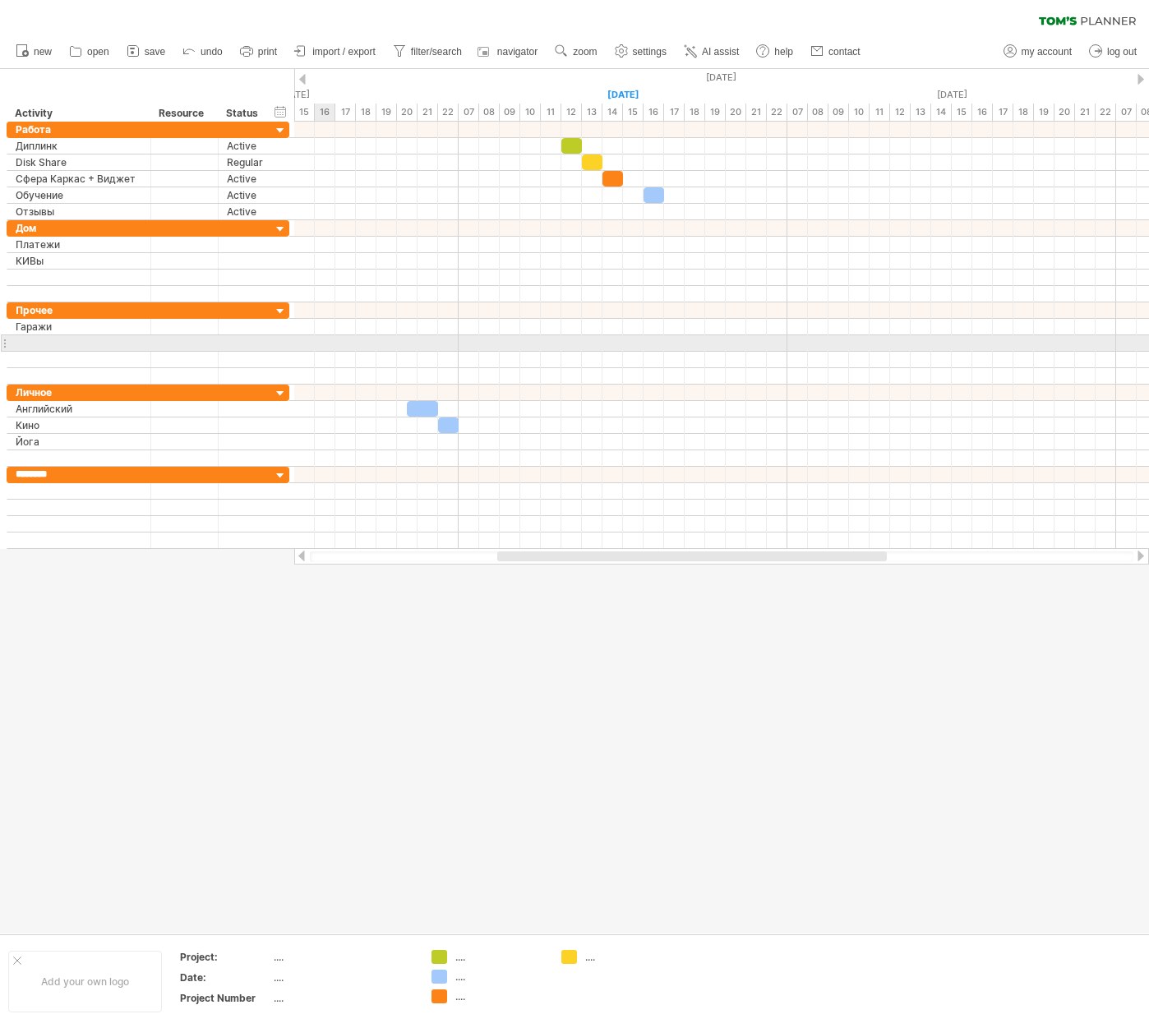
type input "*********"
type input "*"
type input "*******"
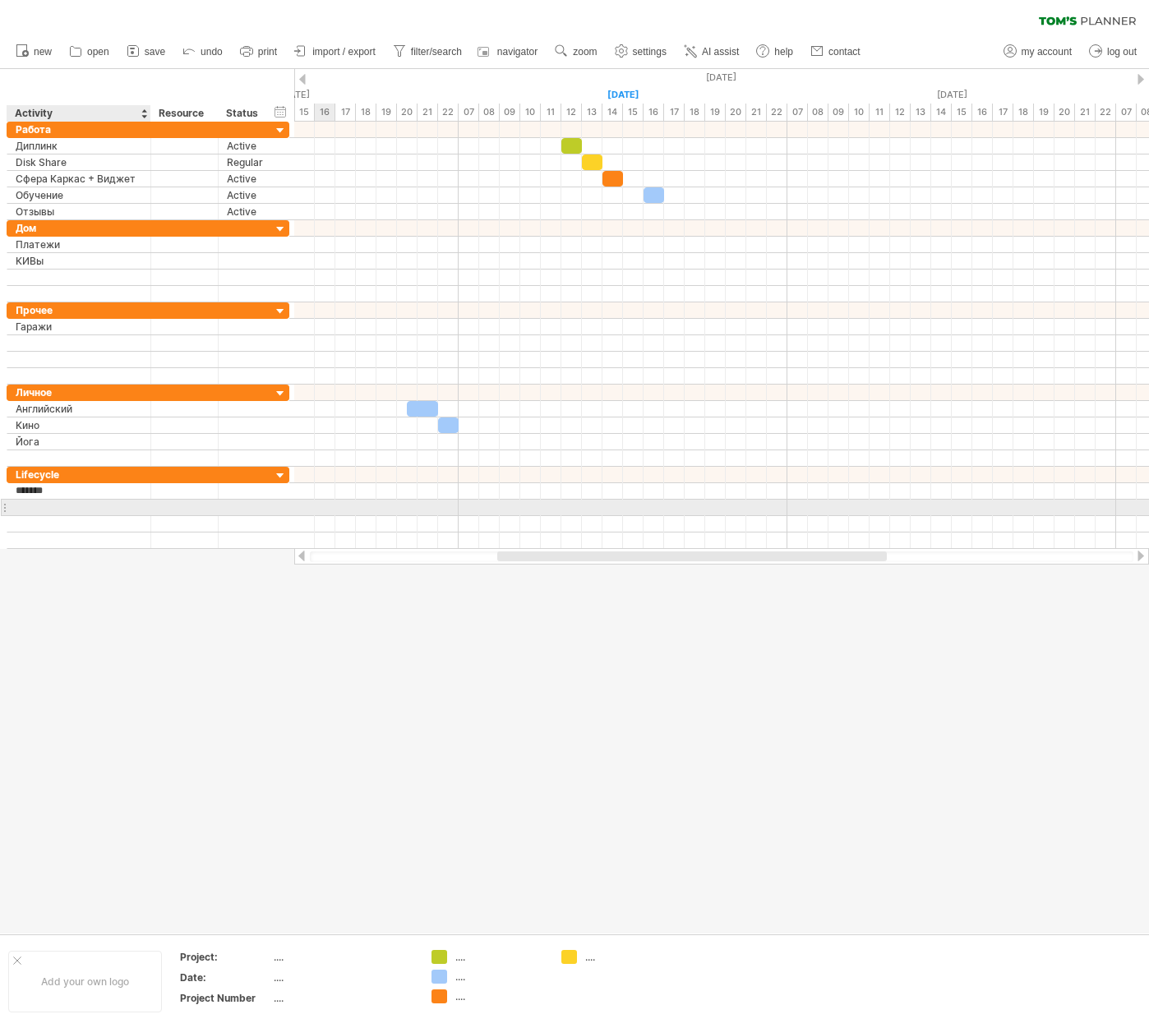
click at [90, 506] on div at bounding box center [79, 508] width 127 height 16
type input "****"
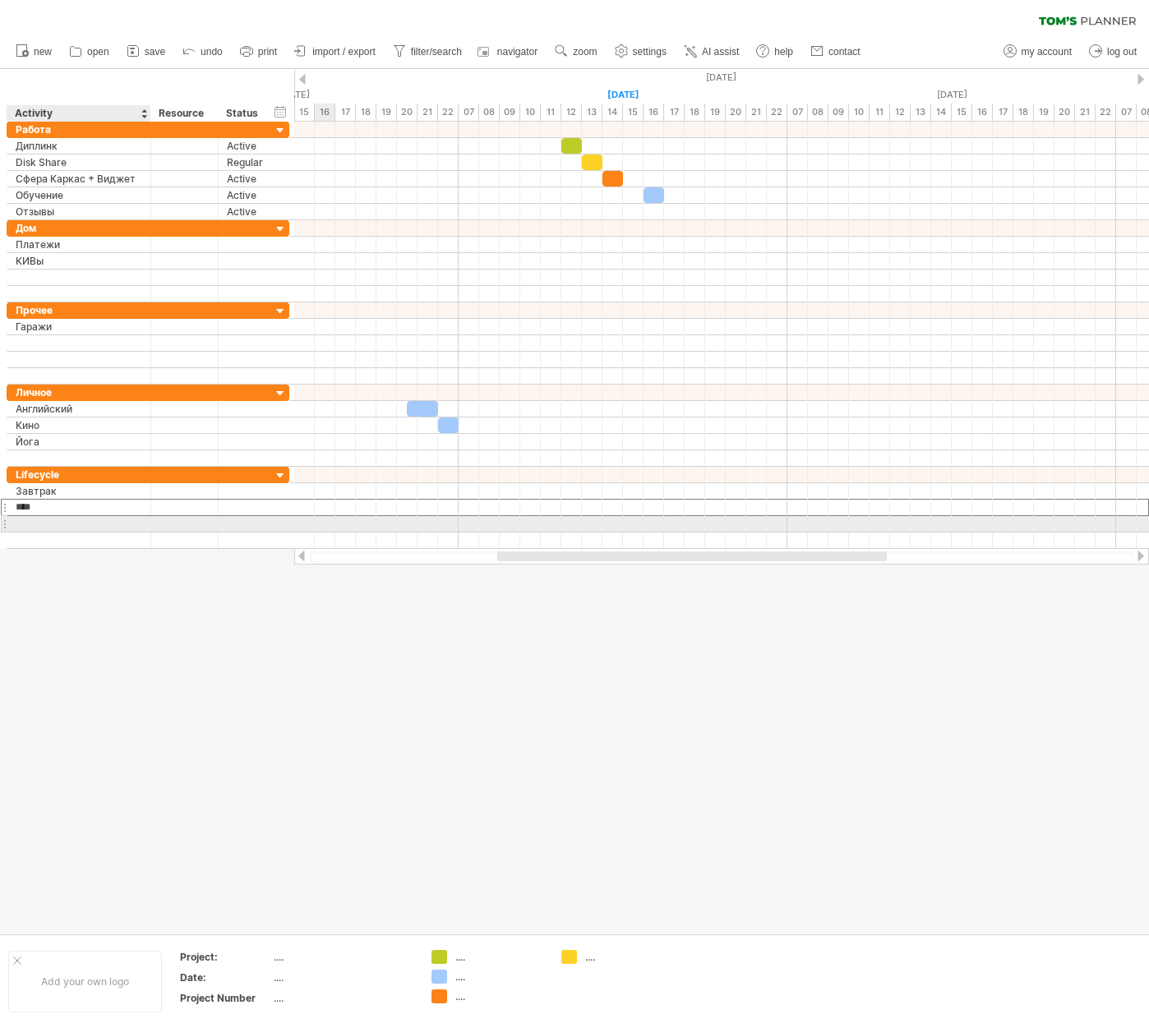
click at [80, 521] on div at bounding box center [79, 524] width 127 height 16
type input "****"
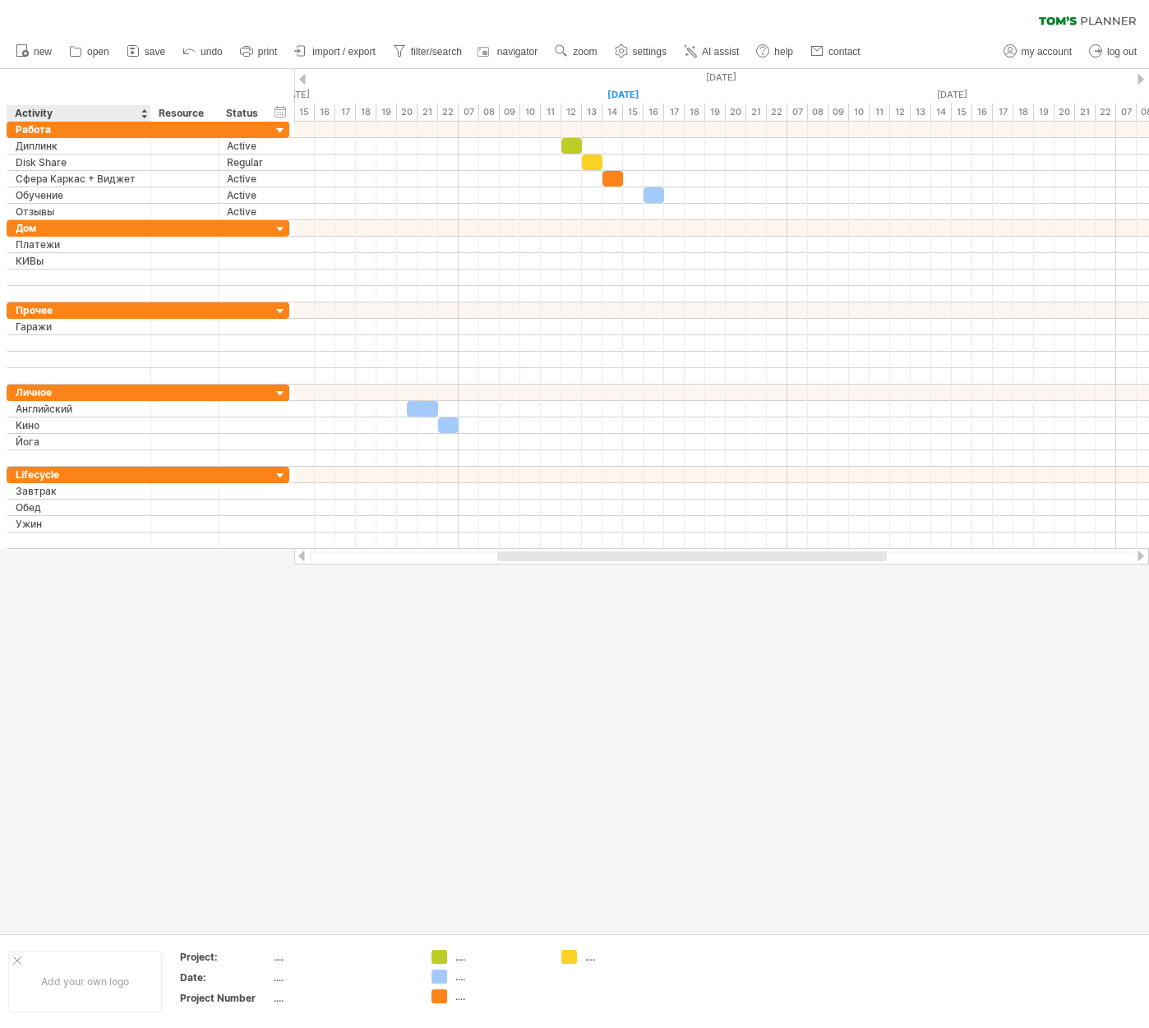
click at [71, 570] on div at bounding box center [574, 501] width 1149 height 865
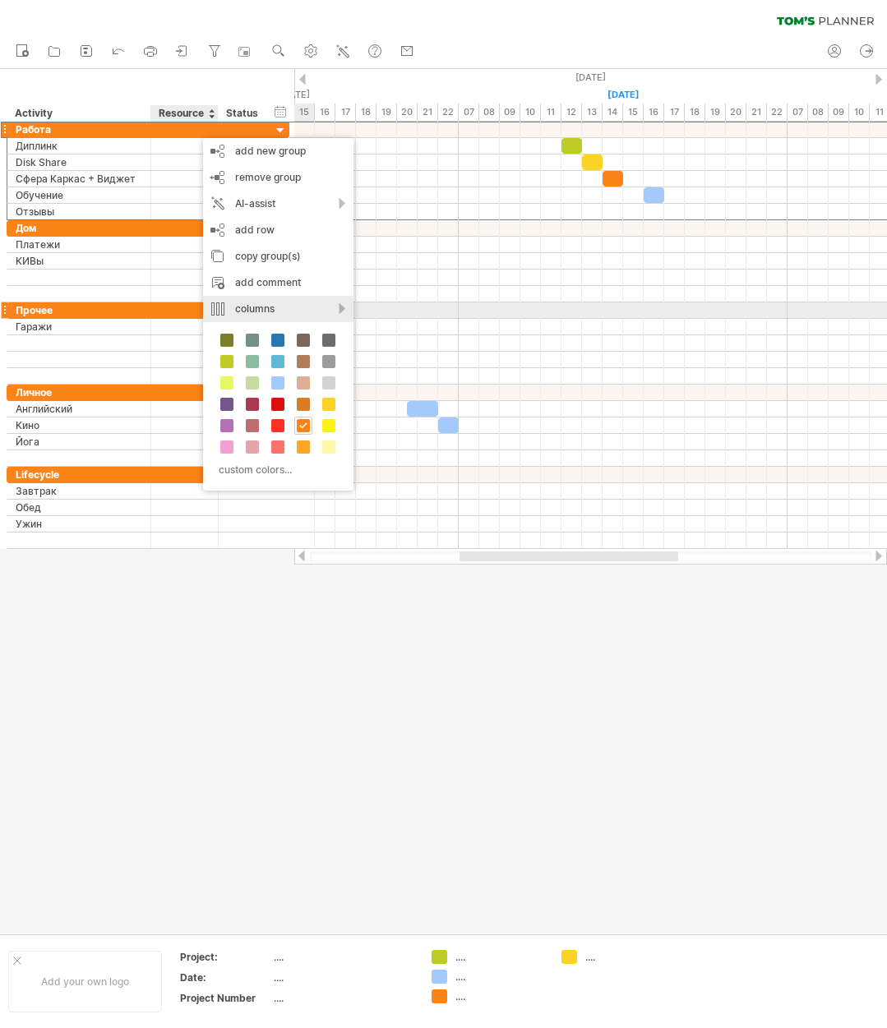
click at [282, 304] on div "columns" at bounding box center [278, 309] width 150 height 26
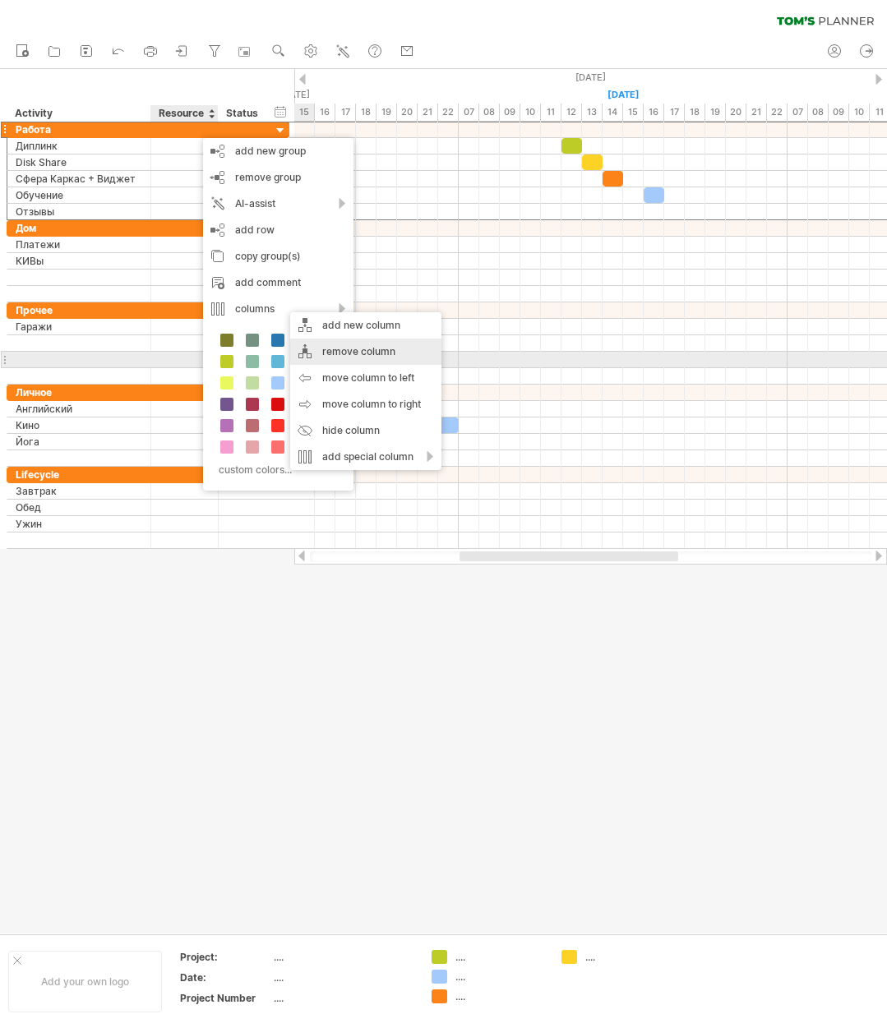
click at [360, 353] on div "remove column" at bounding box center [365, 352] width 151 height 26
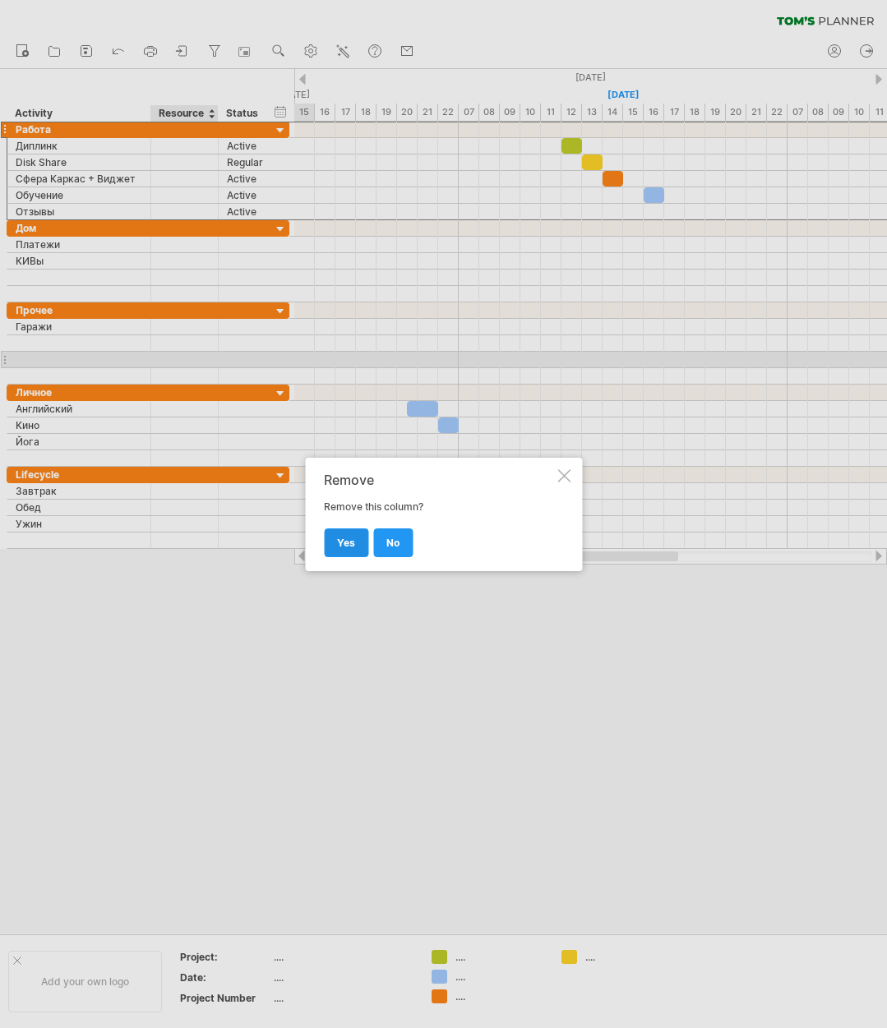
click at [351, 547] on span "yes" at bounding box center [346, 543] width 18 height 12
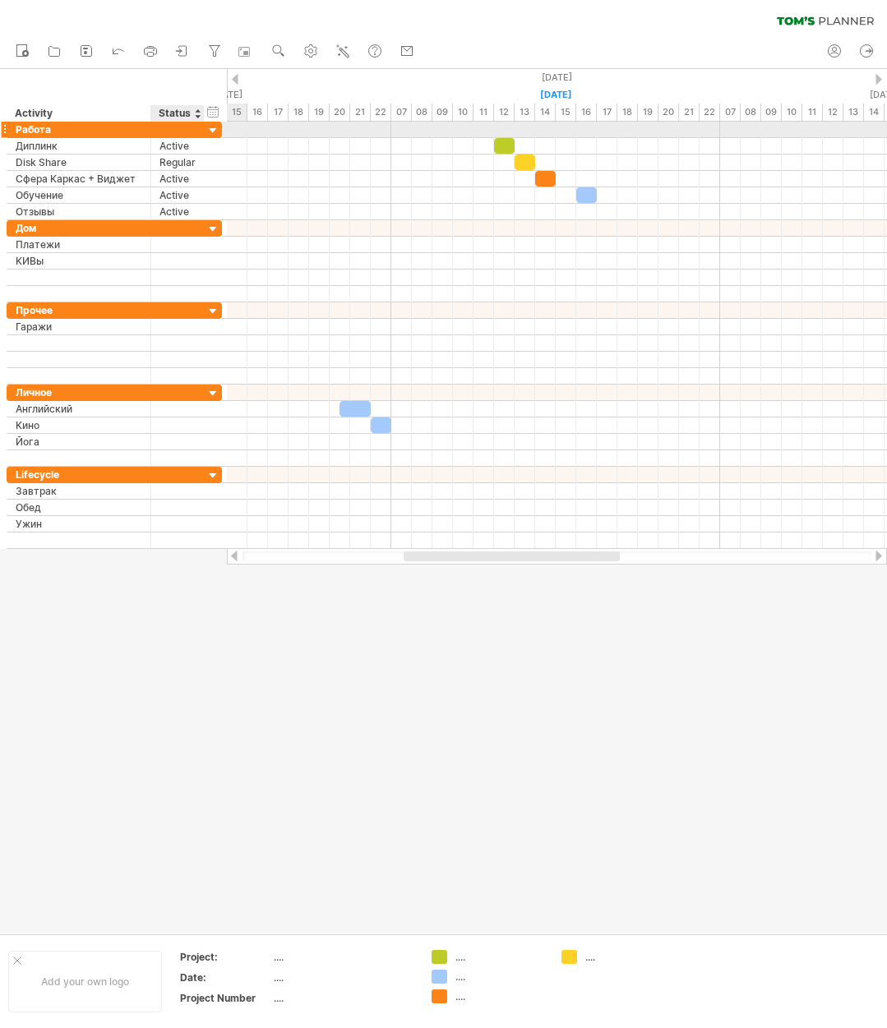
click at [211, 130] on div at bounding box center [213, 131] width 16 height 16
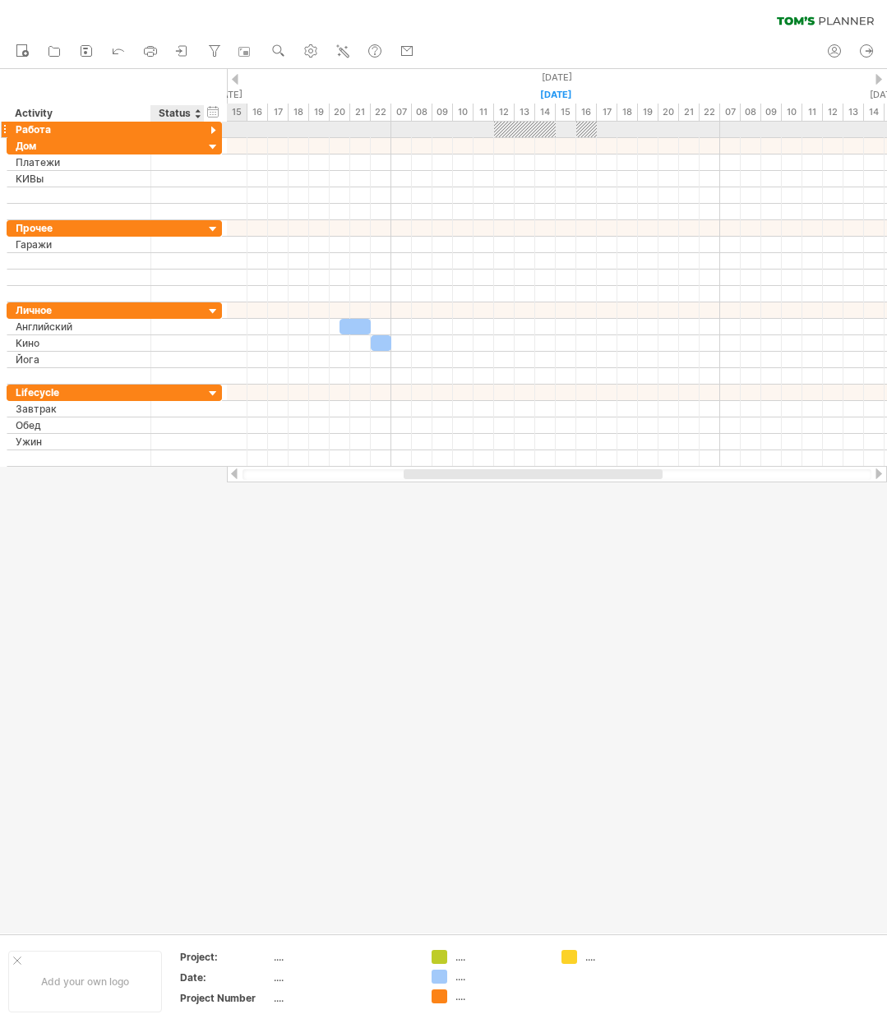
click at [211, 130] on div at bounding box center [213, 131] width 16 height 16
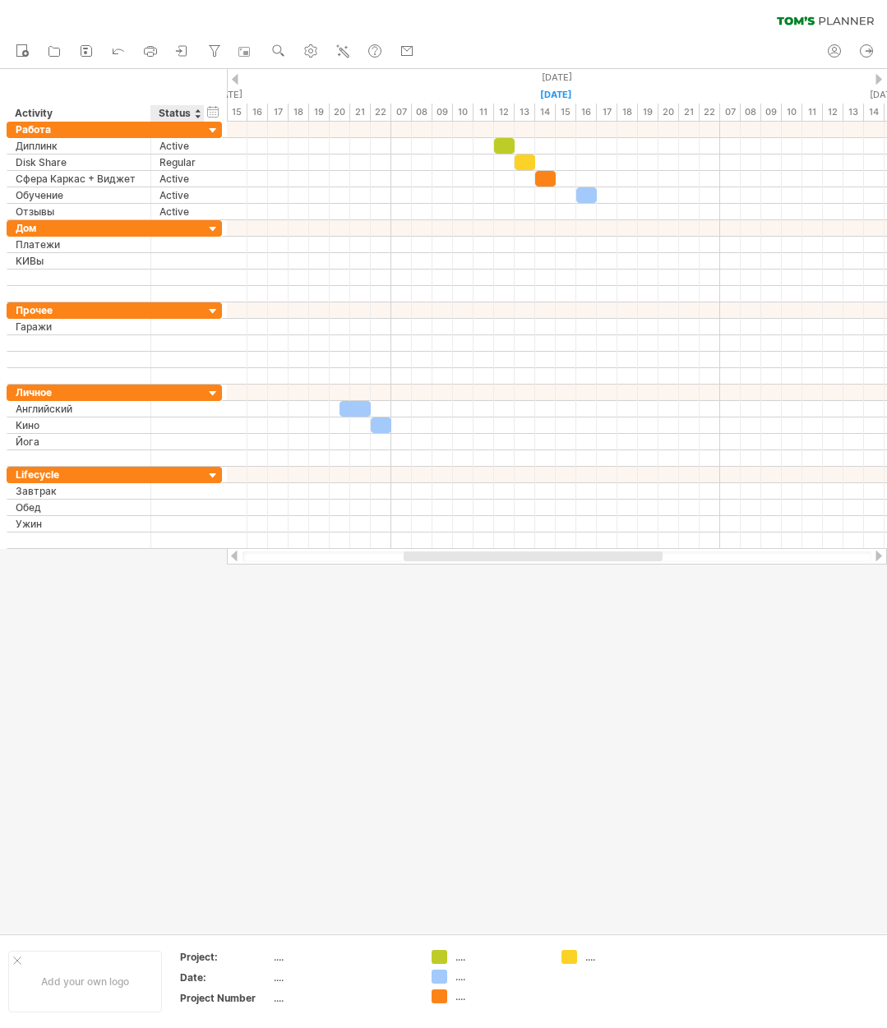
click at [194, 112] on div "Status" at bounding box center [177, 113] width 36 height 16
click at [197, 107] on div at bounding box center [197, 113] width 7 height 16
click at [200, 116] on div at bounding box center [197, 113] width 7 height 16
click at [178, 114] on div "Status" at bounding box center [177, 113] width 36 height 16
click at [171, 114] on input "******" at bounding box center [177, 113] width 36 height 16
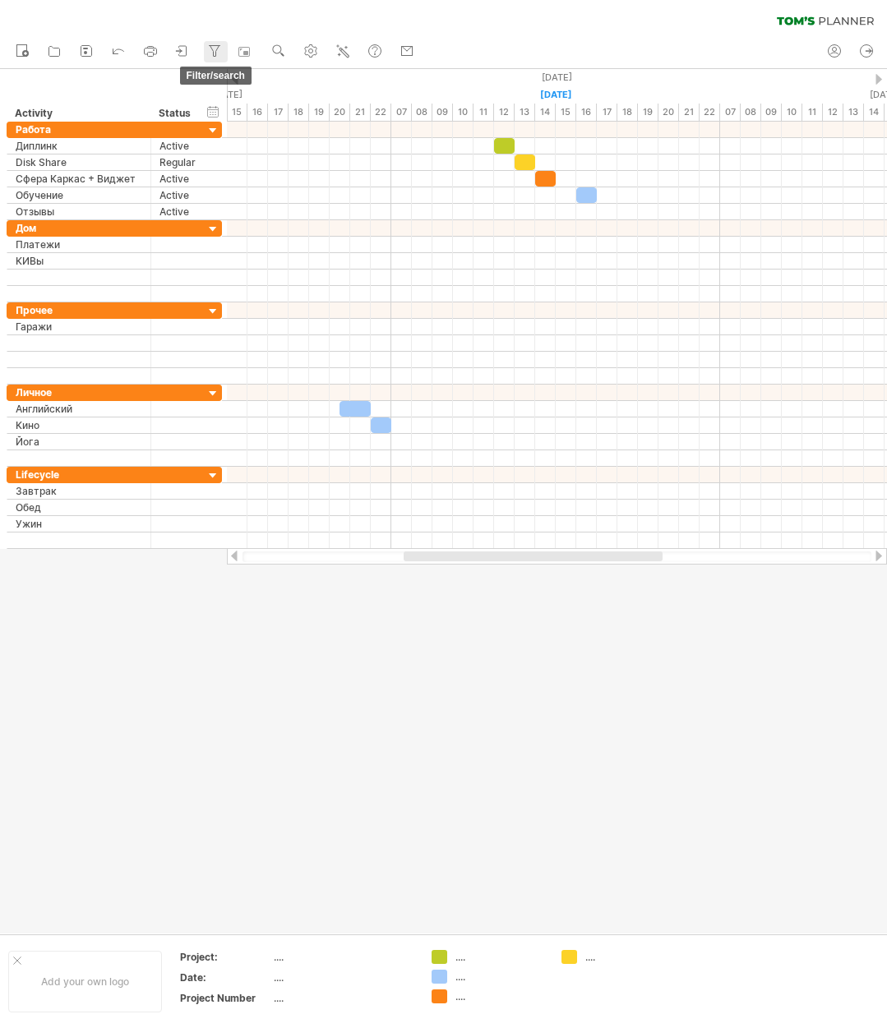
click at [214, 50] on icon at bounding box center [214, 51] width 16 height 16
type input "**********"
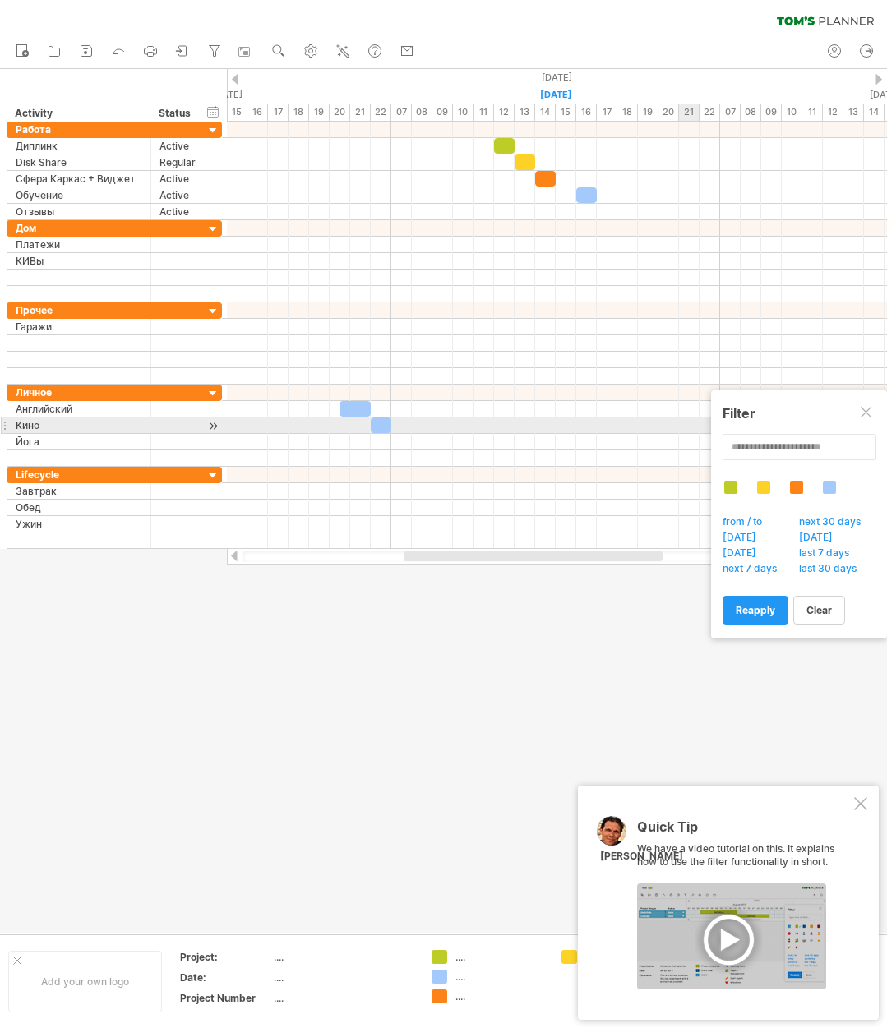
click at [863, 419] on div at bounding box center [866, 413] width 13 height 13
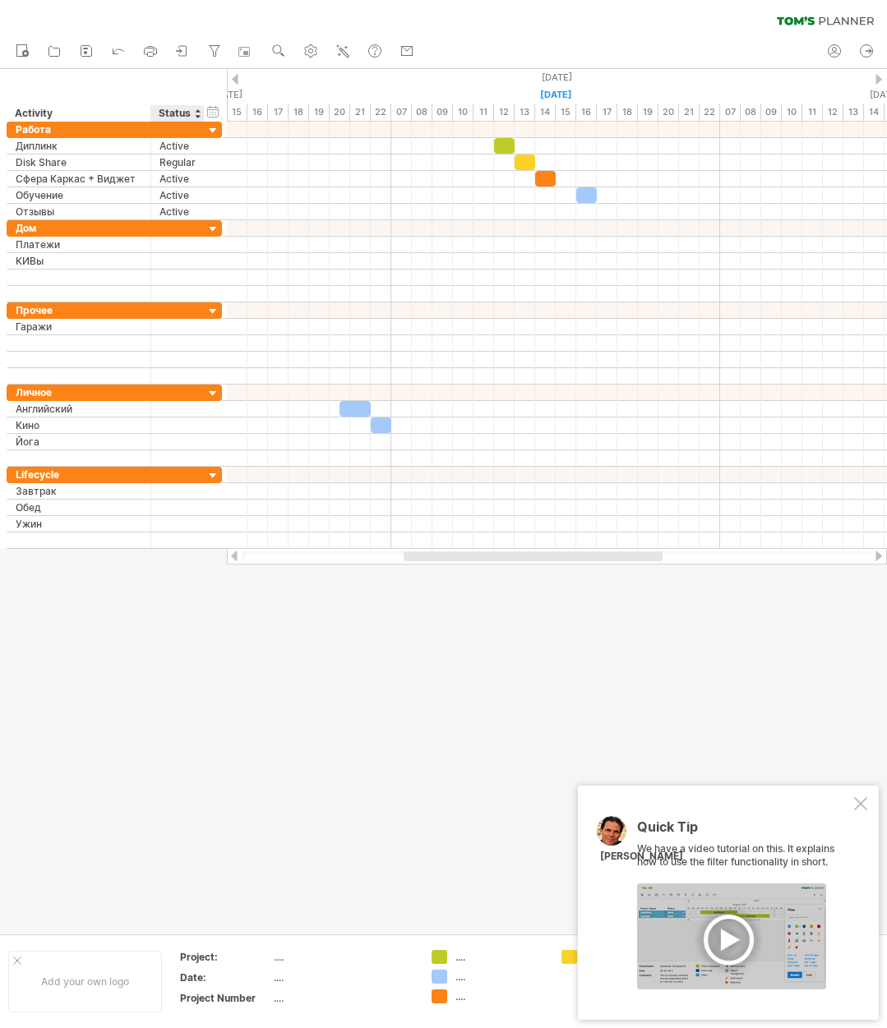
drag, startPoint x: 212, startPoint y: 711, endPoint x: 204, endPoint y: 697, distance: 16.2
click at [212, 708] on div at bounding box center [443, 501] width 887 height 865
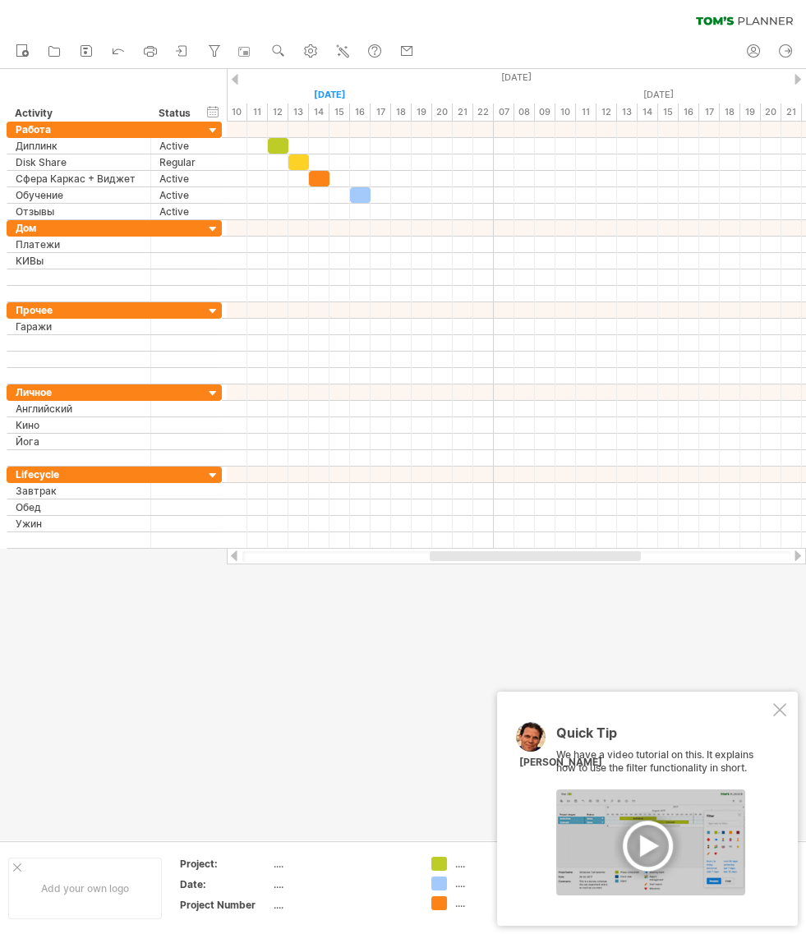
click at [782, 708] on div at bounding box center [779, 709] width 13 height 13
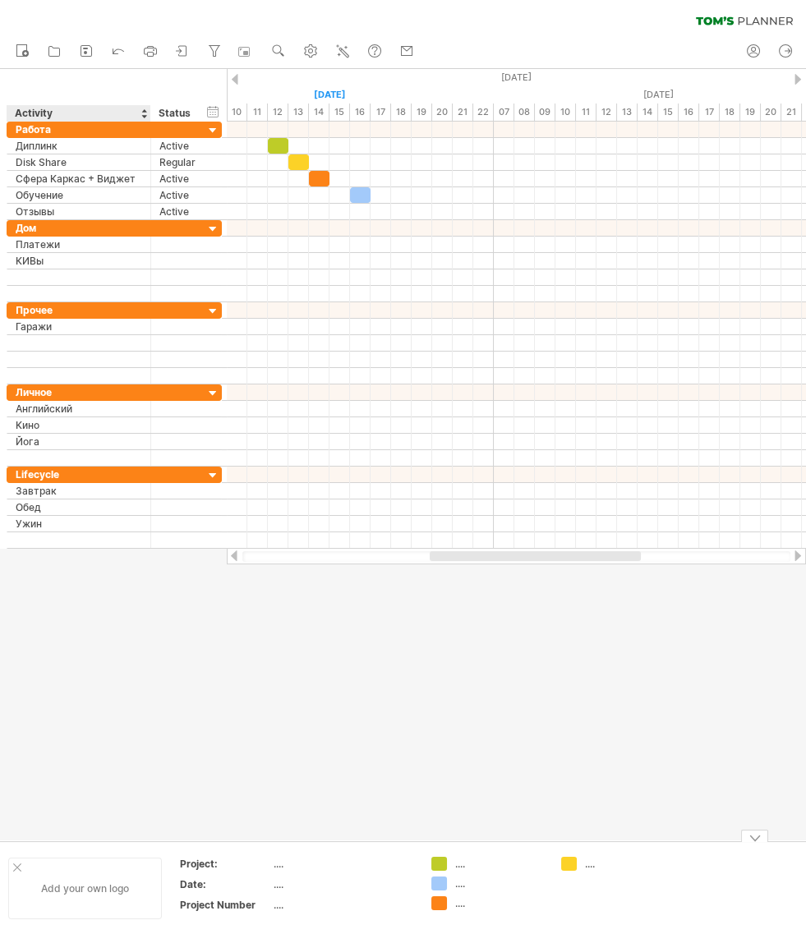
click at [16, 865] on div at bounding box center [17, 868] width 8 height 8
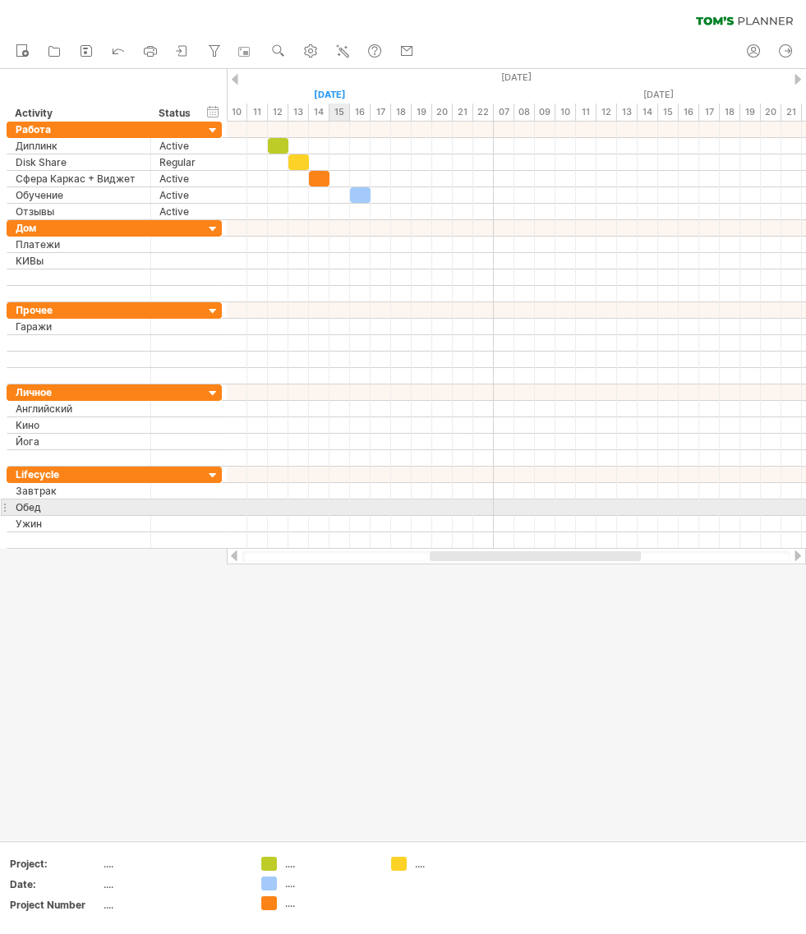
click at [339, 505] on div at bounding box center [516, 508] width 579 height 16
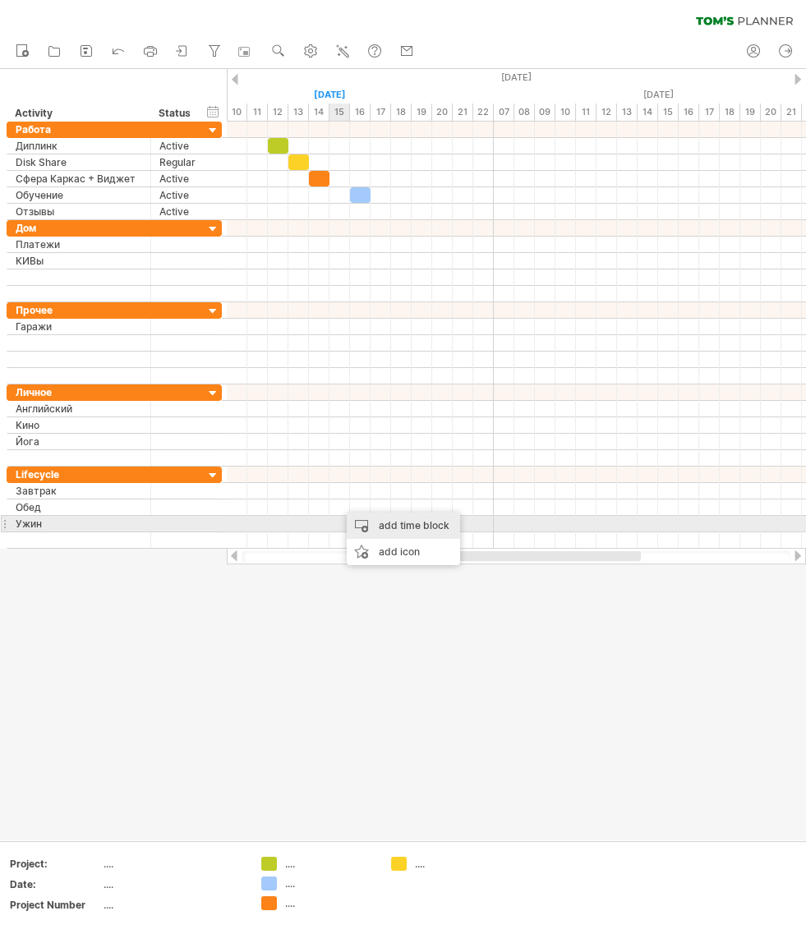
click at [417, 527] on div "add time block" at bounding box center [403, 526] width 113 height 26
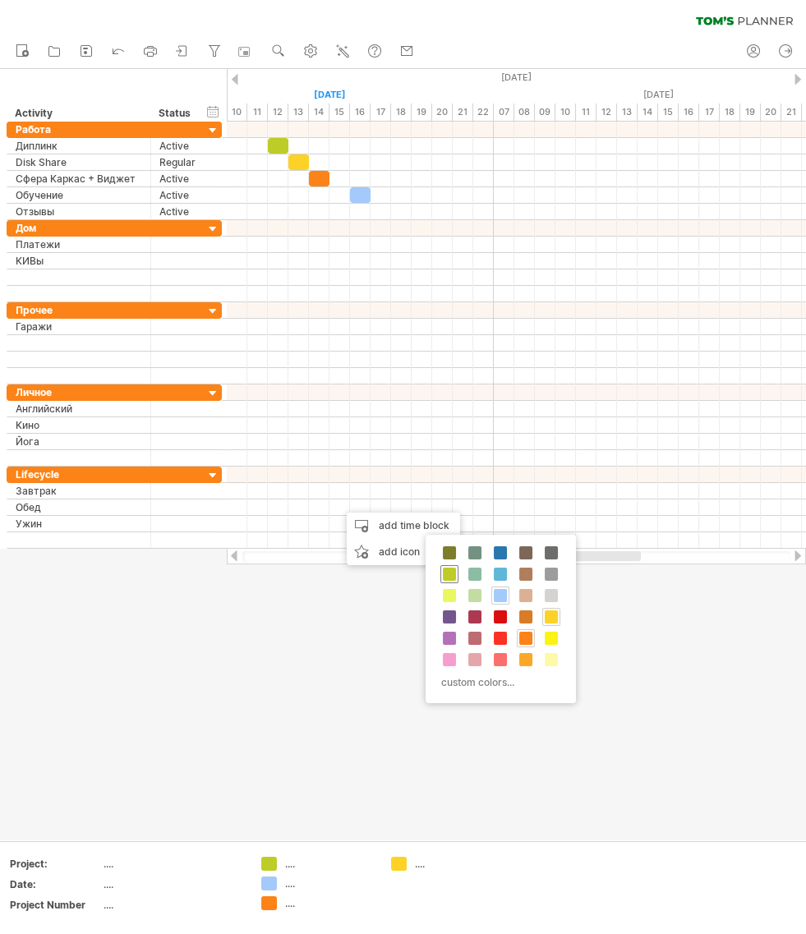
click at [453, 574] on span at bounding box center [449, 574] width 13 height 13
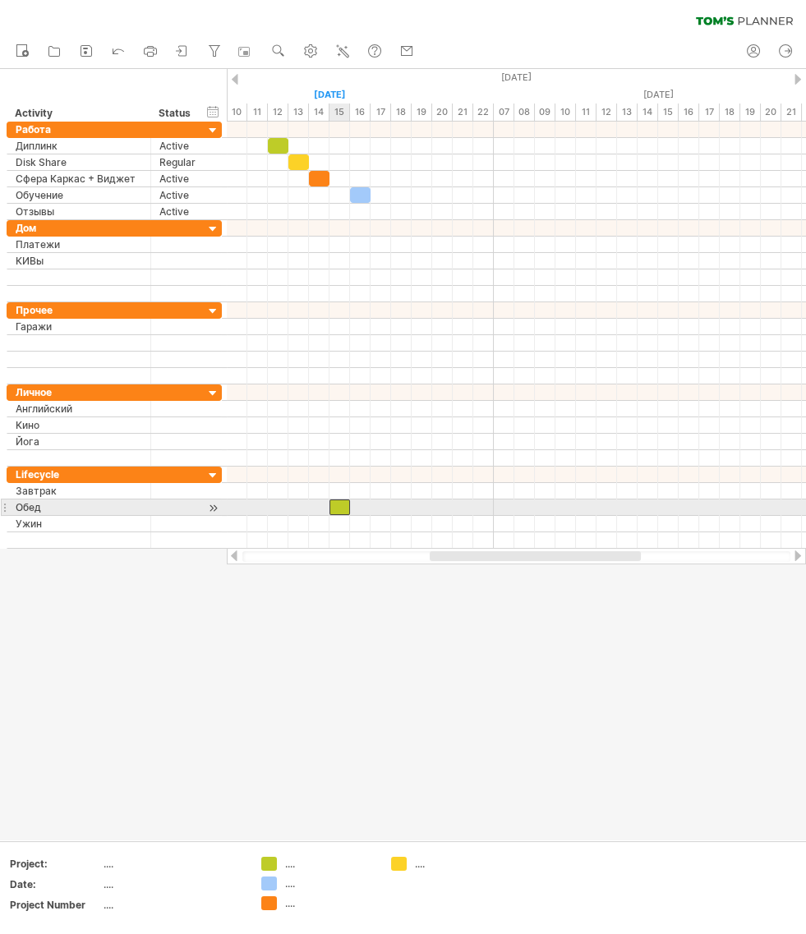
drag, startPoint x: 348, startPoint y: 507, endPoint x: 336, endPoint y: 507, distance: 11.5
click at [336, 507] on div at bounding box center [340, 508] width 21 height 16
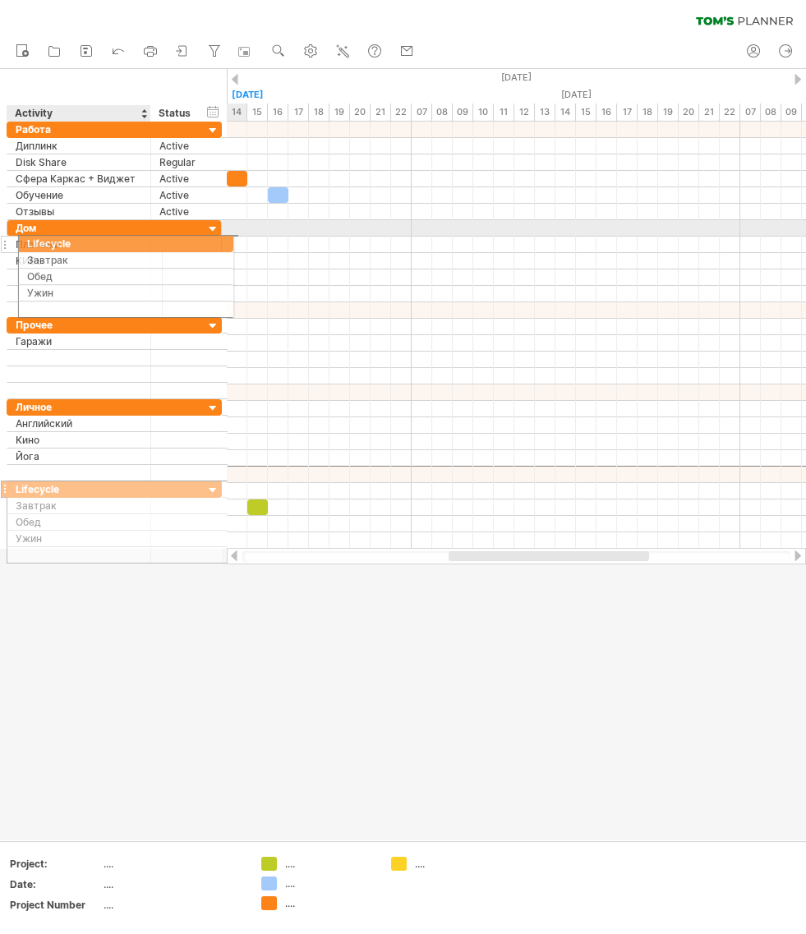
drag, startPoint x: 6, startPoint y: 472, endPoint x: 12, endPoint y: 241, distance: 231.0
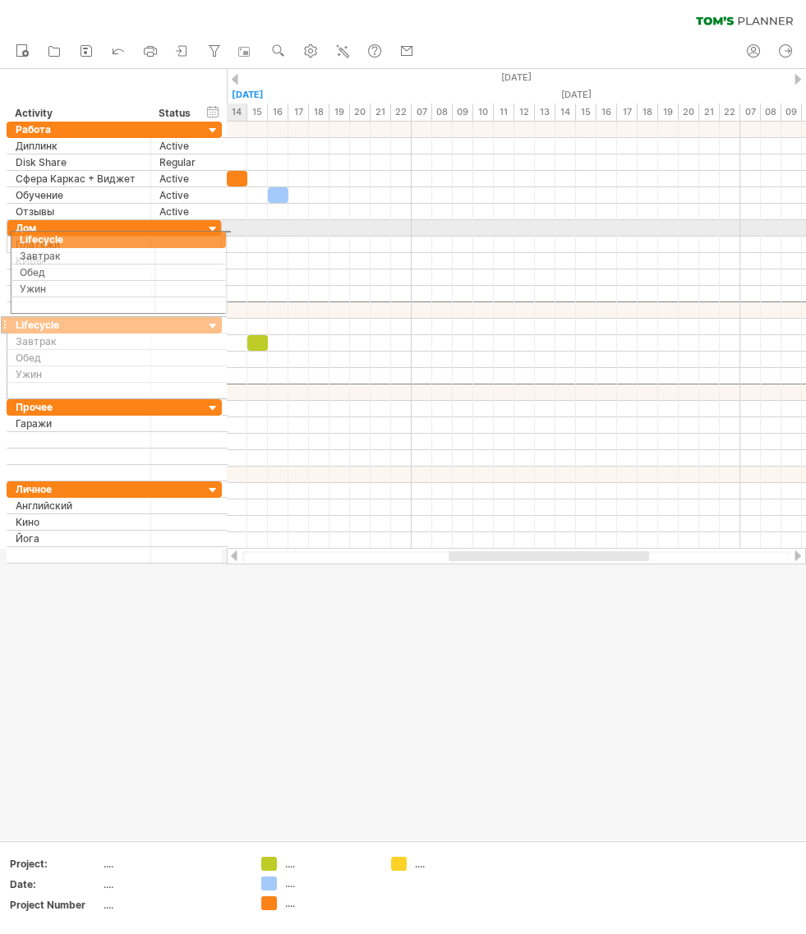
drag, startPoint x: 6, startPoint y: 307, endPoint x: 5, endPoint y: 237, distance: 69.9
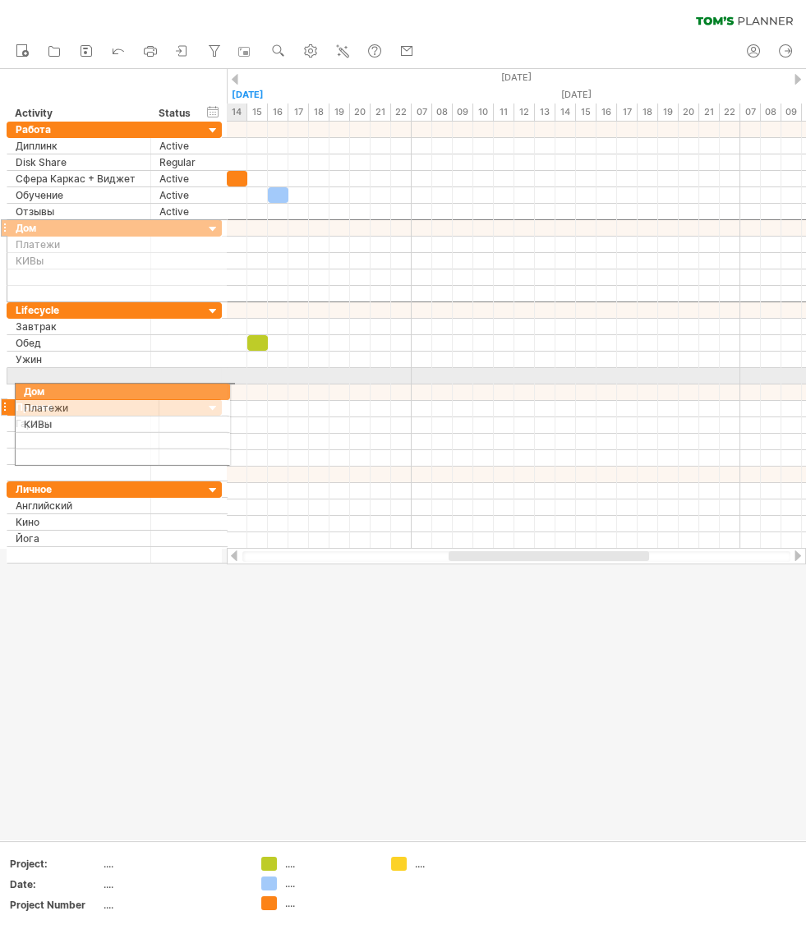
drag, startPoint x: 7, startPoint y: 229, endPoint x: 7, endPoint y: 388, distance: 158.6
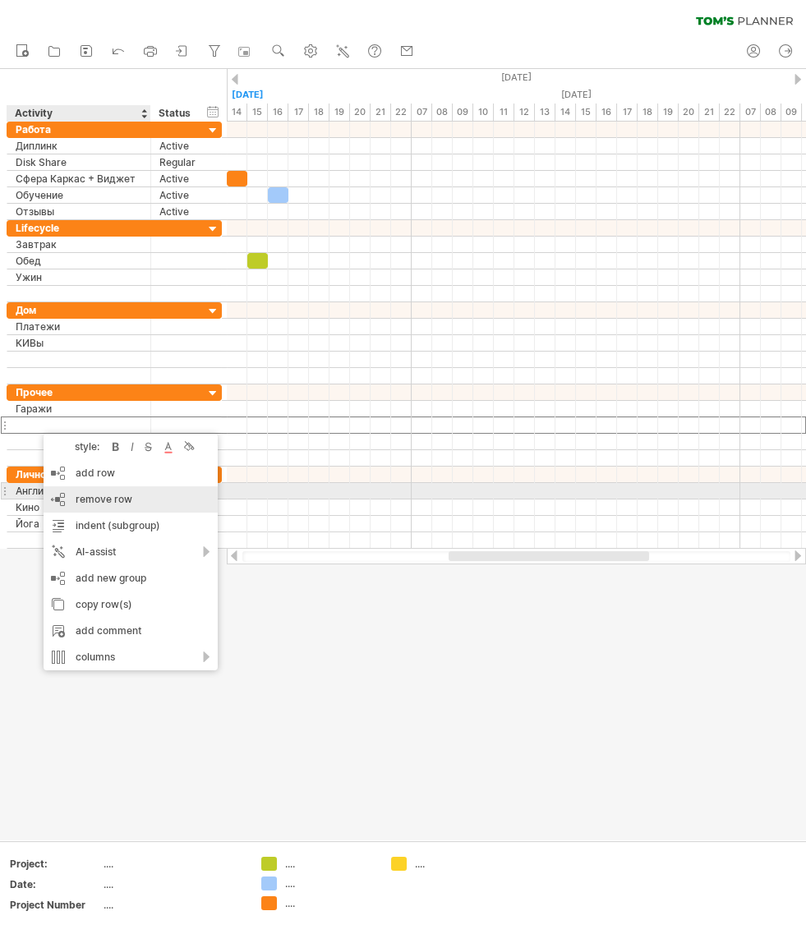
click at [125, 499] on span "remove row" at bounding box center [104, 499] width 57 height 12
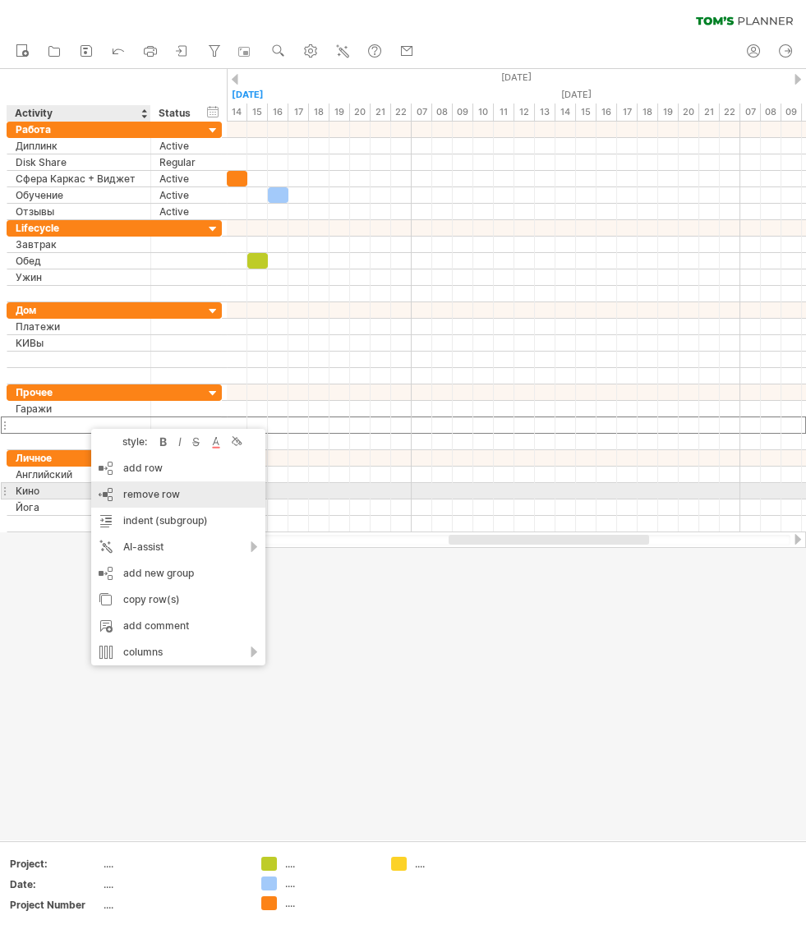
click at [148, 496] on span "remove row" at bounding box center [151, 494] width 57 height 12
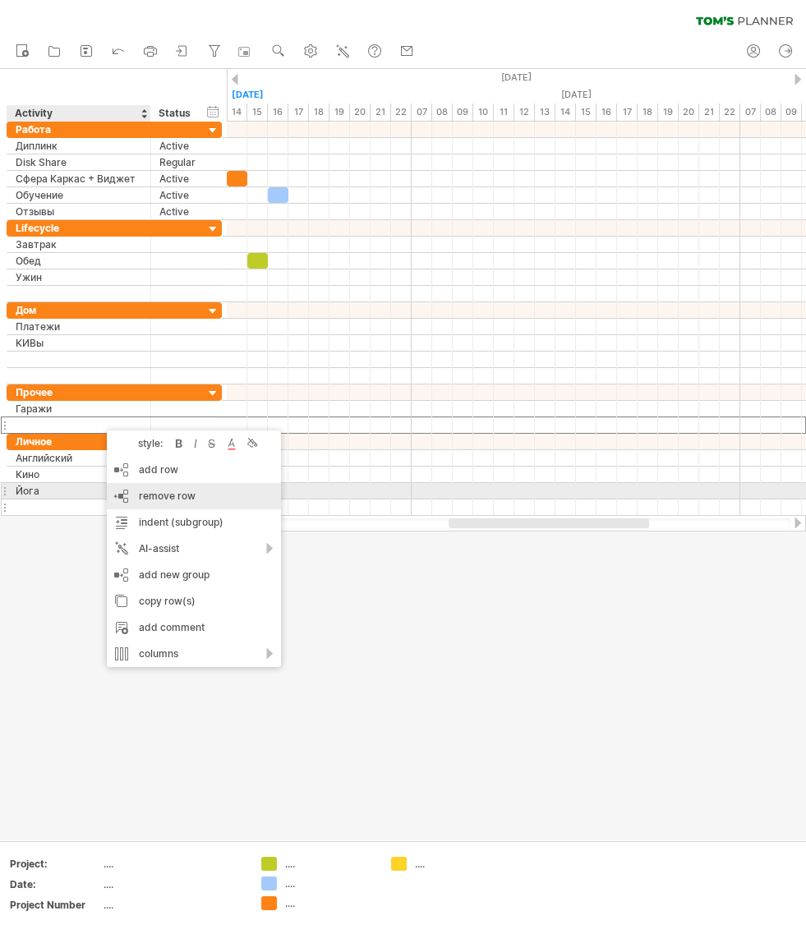
drag, startPoint x: 155, startPoint y: 495, endPoint x: 144, endPoint y: 487, distance: 13.7
click at [155, 495] on span "remove row" at bounding box center [167, 496] width 57 height 12
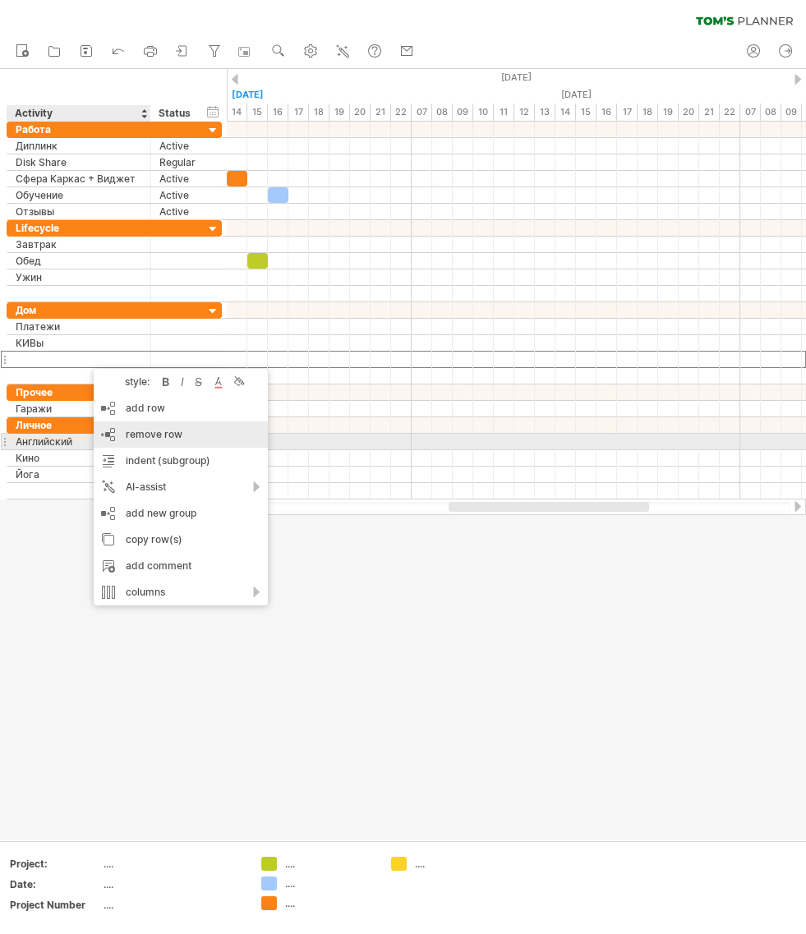
click at [177, 436] on span "remove row" at bounding box center [154, 434] width 57 height 12
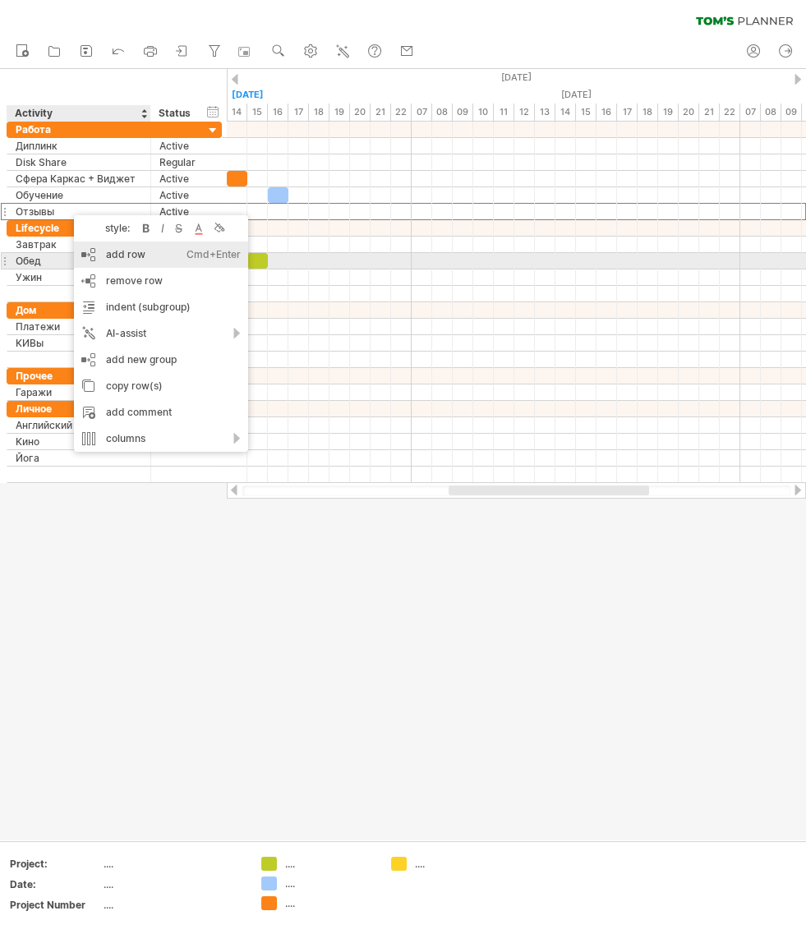
click at [140, 255] on div "add row Ctrl+Enter Cmd+Enter" at bounding box center [161, 255] width 174 height 26
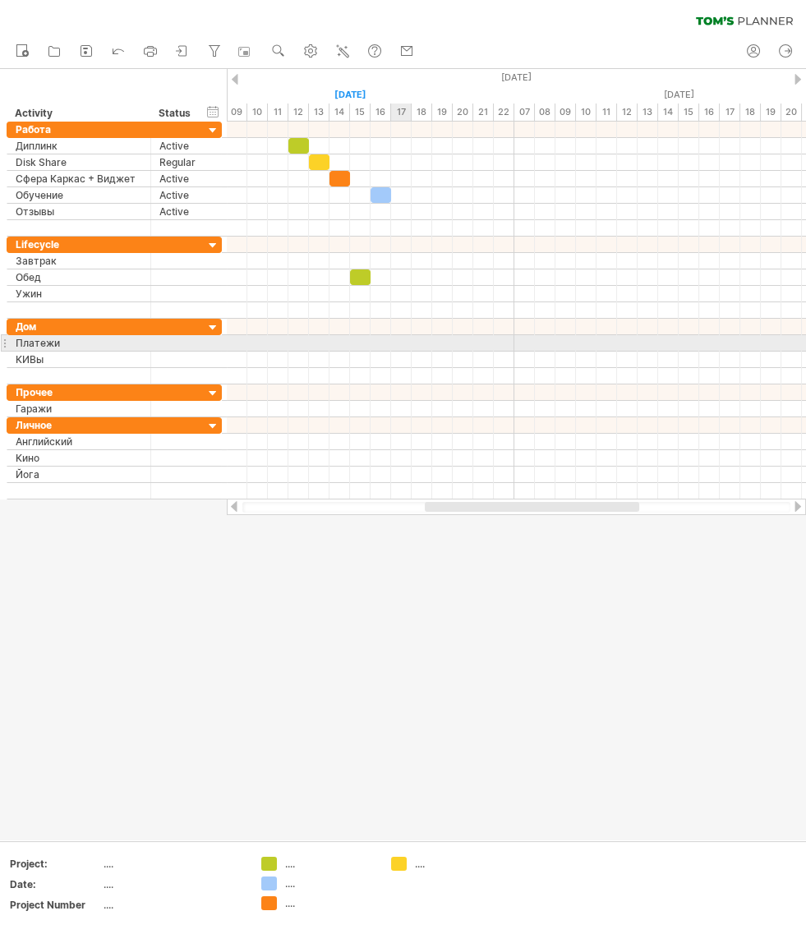
click at [401, 343] on div at bounding box center [516, 343] width 579 height 16
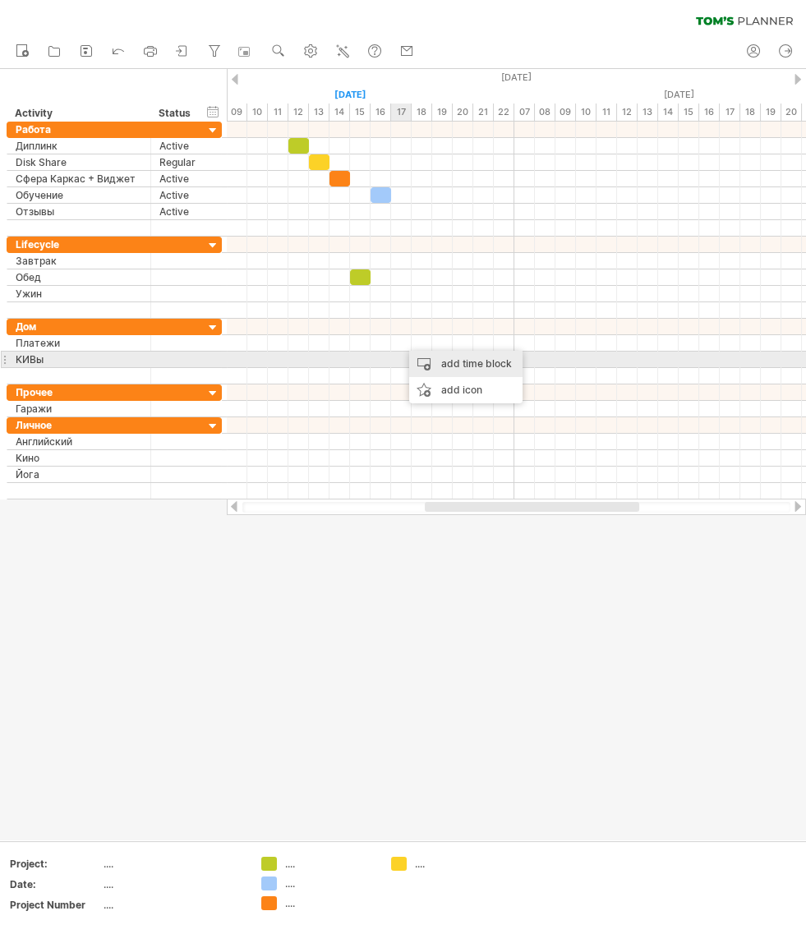
click at [435, 360] on div "add time block" at bounding box center [465, 364] width 113 height 26
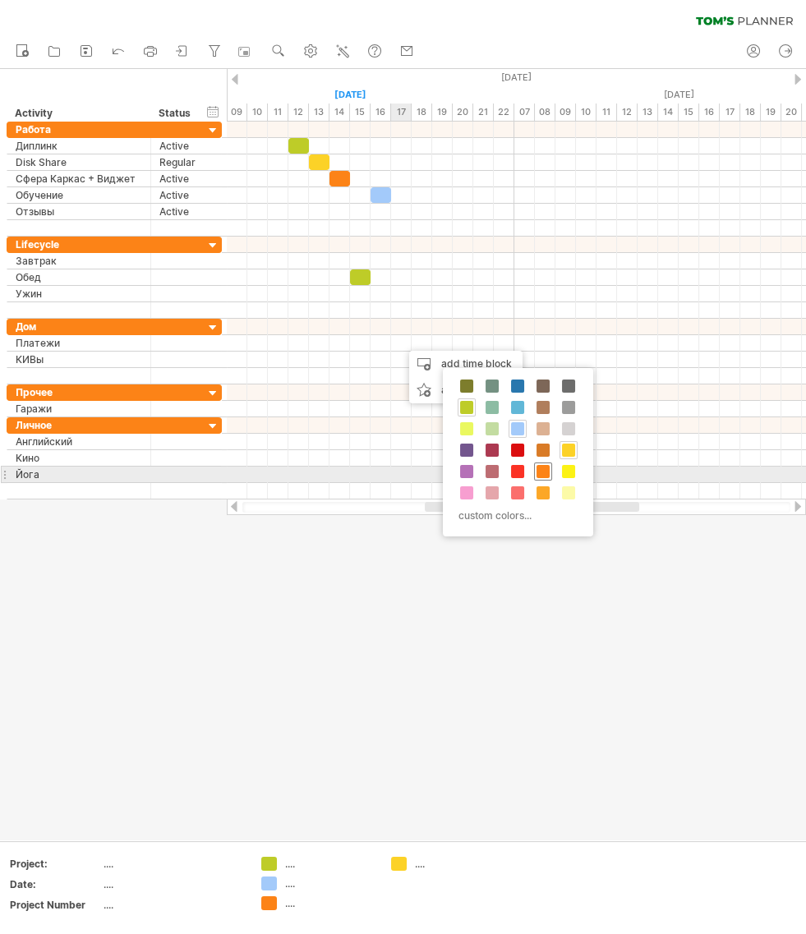
click at [542, 468] on span at bounding box center [543, 471] width 13 height 13
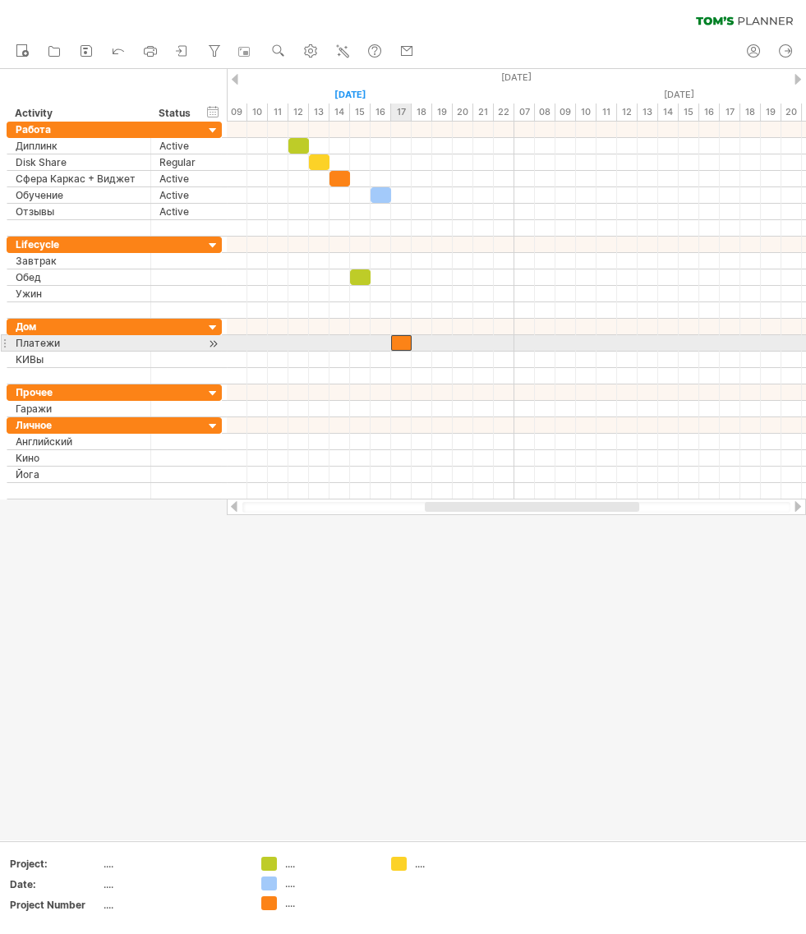
drag, startPoint x: 413, startPoint y: 339, endPoint x: 403, endPoint y: 339, distance: 10.7
click at [403, 339] on div at bounding box center [401, 343] width 21 height 16
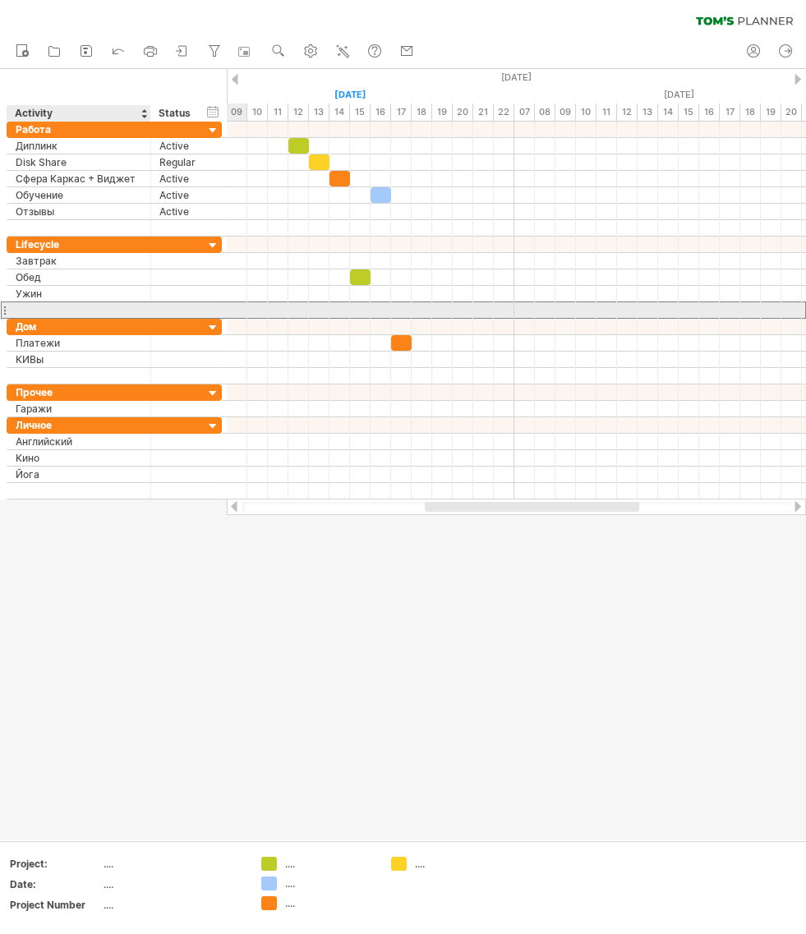
click at [69, 310] on div at bounding box center [79, 310] width 127 height 16
click at [0, 0] on input "text" at bounding box center [0, 0] width 0 height 0
type input "***"
click at [485, 310] on div at bounding box center [516, 310] width 579 height 16
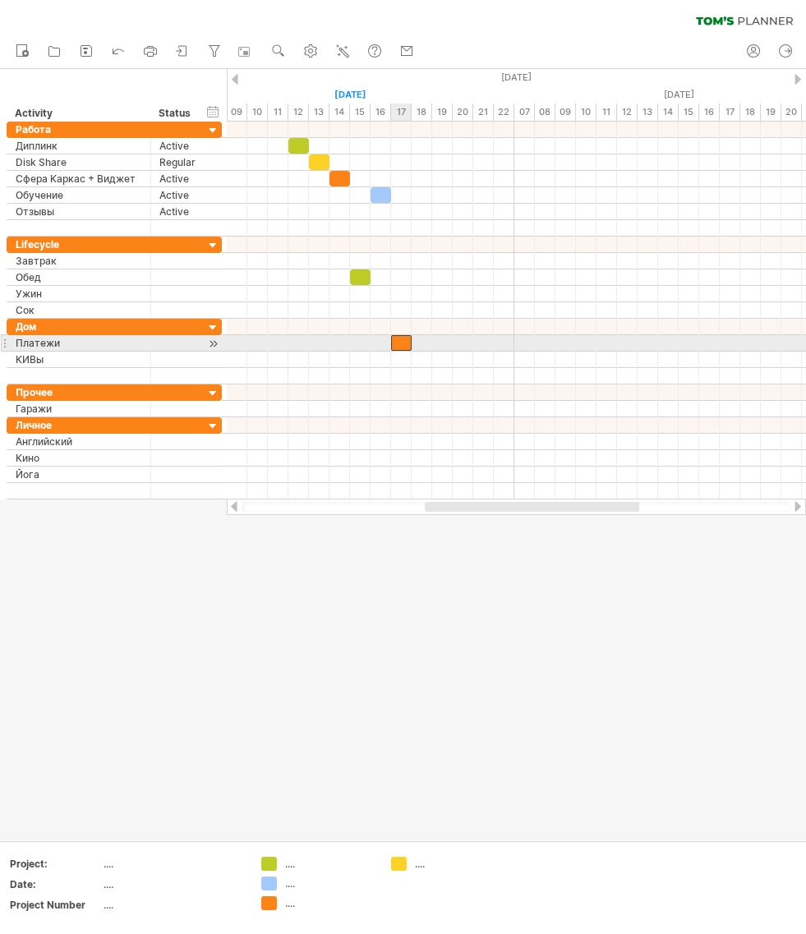
click at [399, 342] on div at bounding box center [401, 343] width 21 height 16
click at [399, 343] on div at bounding box center [401, 343] width 21 height 16
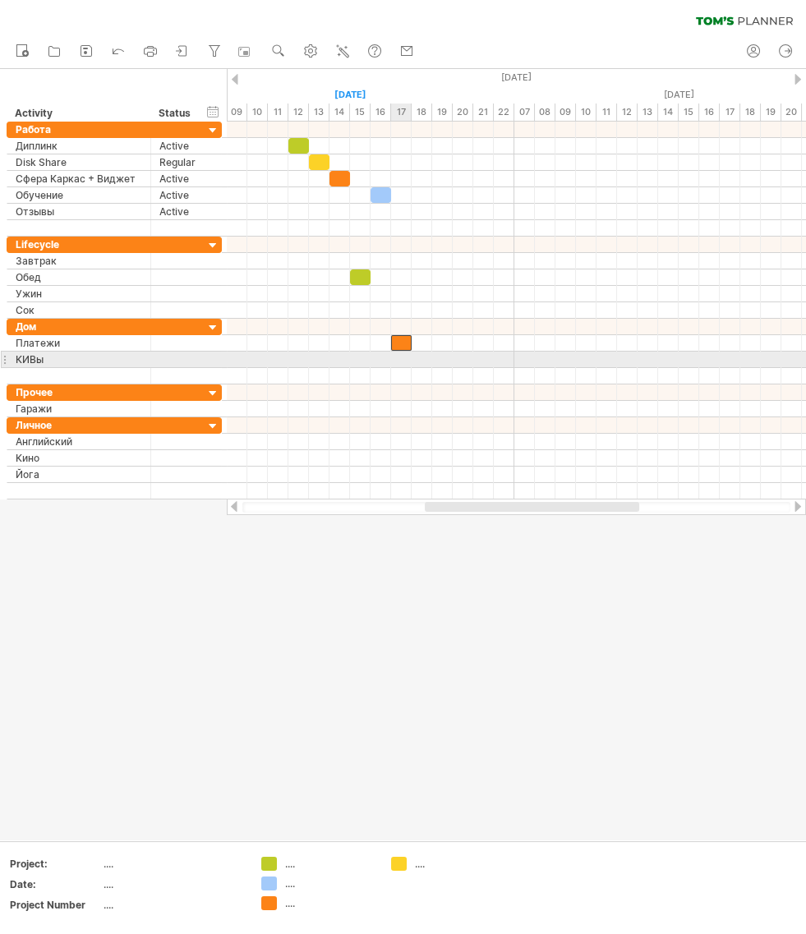
click at [398, 362] on div at bounding box center [516, 360] width 579 height 16
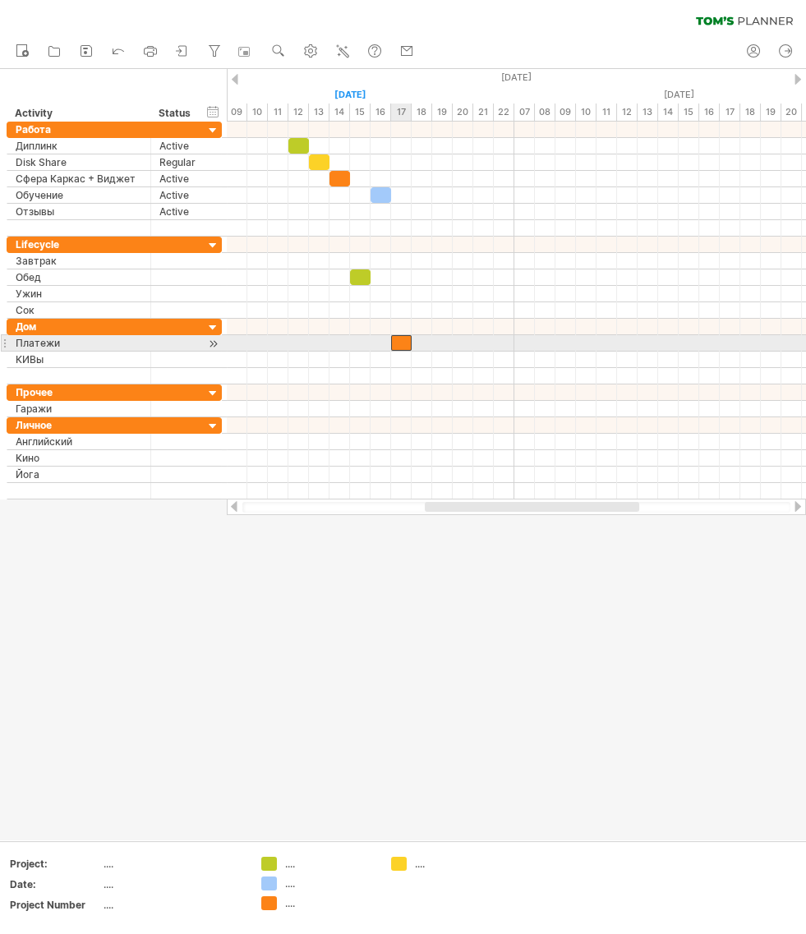
click at [404, 344] on div at bounding box center [401, 343] width 21 height 16
click at [82, 344] on div "Платежи" at bounding box center [79, 343] width 127 height 16
click at [211, 342] on div at bounding box center [213, 343] width 16 height 17
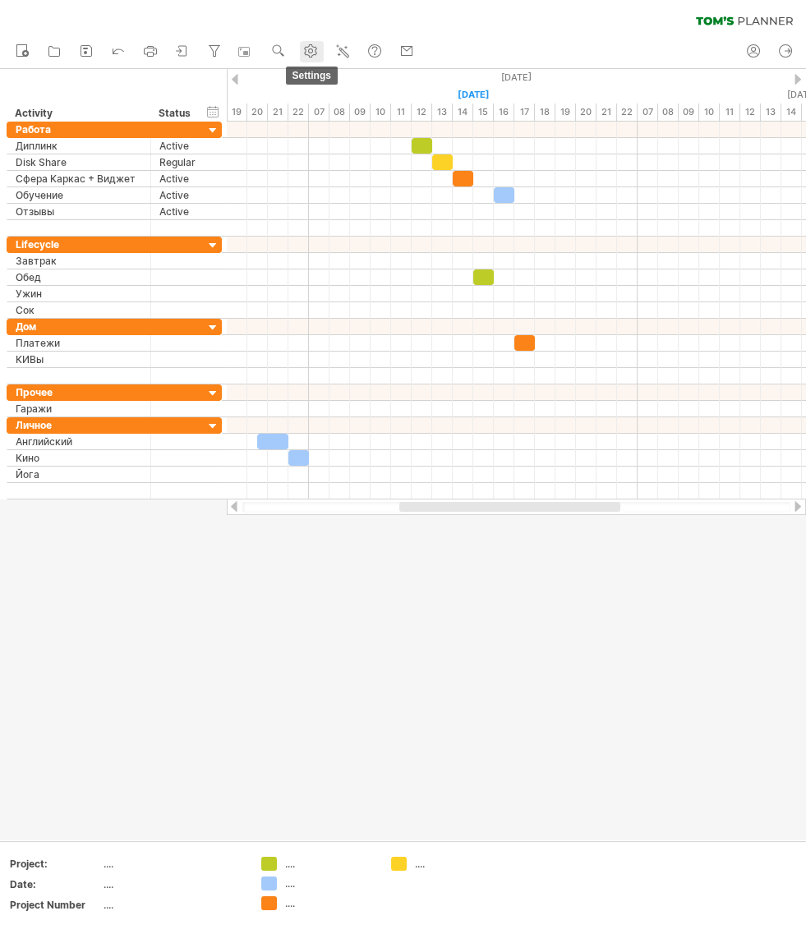
click at [310, 47] on use at bounding box center [310, 51] width 16 height 16
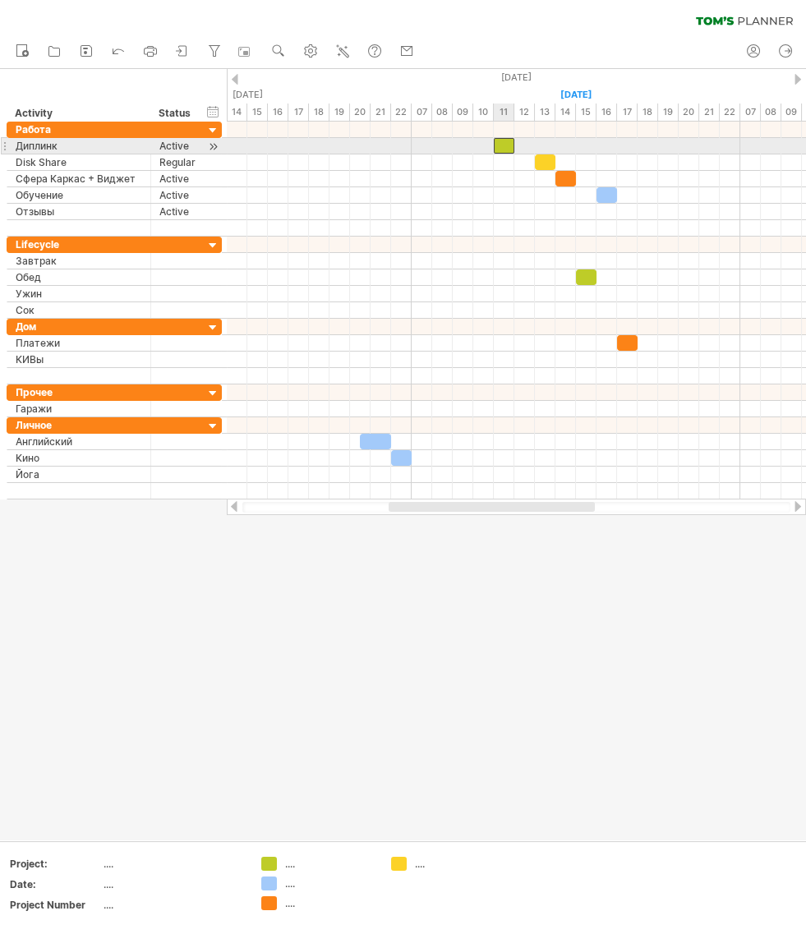
drag, startPoint x: 524, startPoint y: 146, endPoint x: 506, endPoint y: 145, distance: 18.1
click at [506, 145] on div at bounding box center [504, 146] width 21 height 16
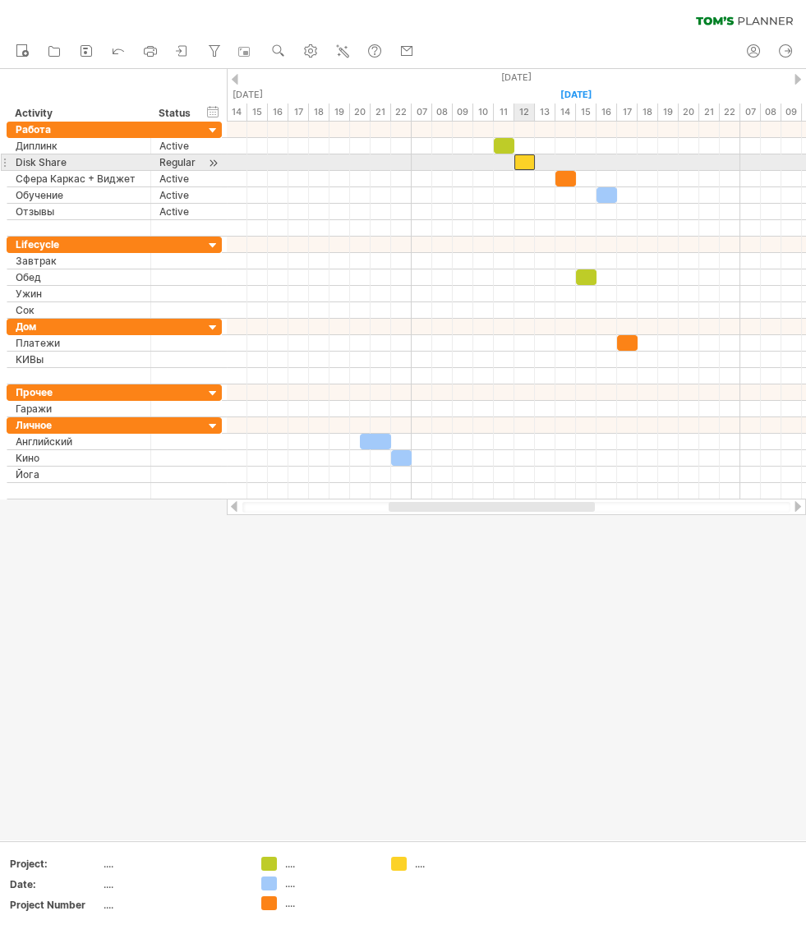
drag, startPoint x: 545, startPoint y: 160, endPoint x: 528, endPoint y: 160, distance: 17.3
click at [528, 160] on div at bounding box center [524, 162] width 21 height 16
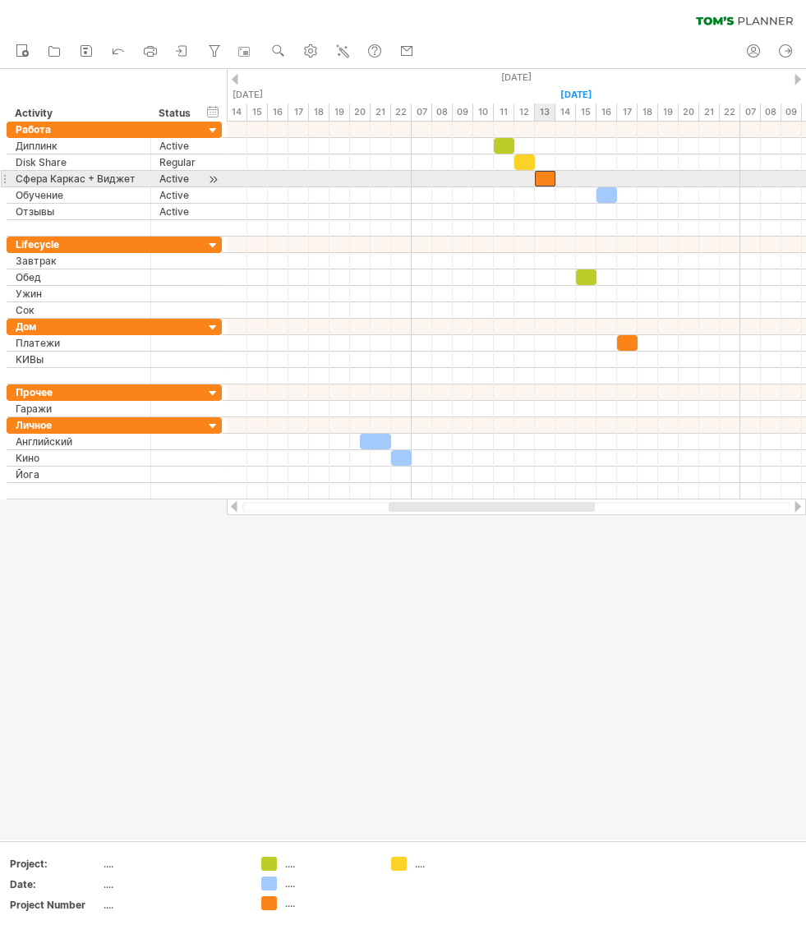
drag, startPoint x: 566, startPoint y: 176, endPoint x: 551, endPoint y: 178, distance: 15.0
click at [549, 178] on div at bounding box center [545, 179] width 21 height 16
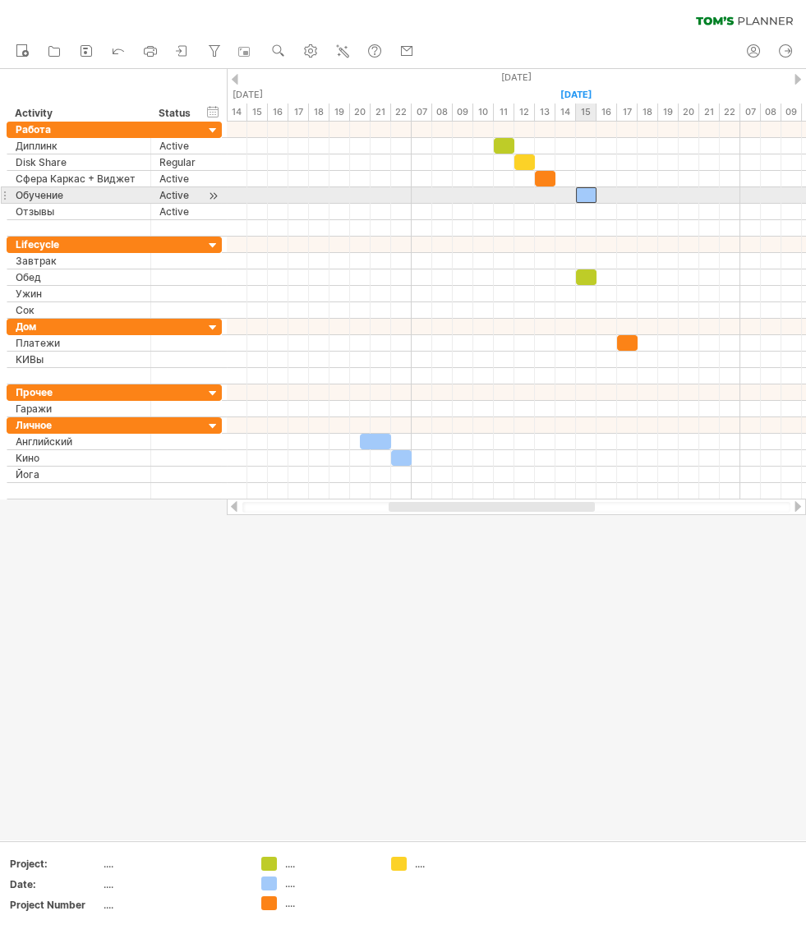
drag, startPoint x: 602, startPoint y: 192, endPoint x: 583, endPoint y: 193, distance: 18.9
click at [583, 193] on div at bounding box center [586, 195] width 21 height 16
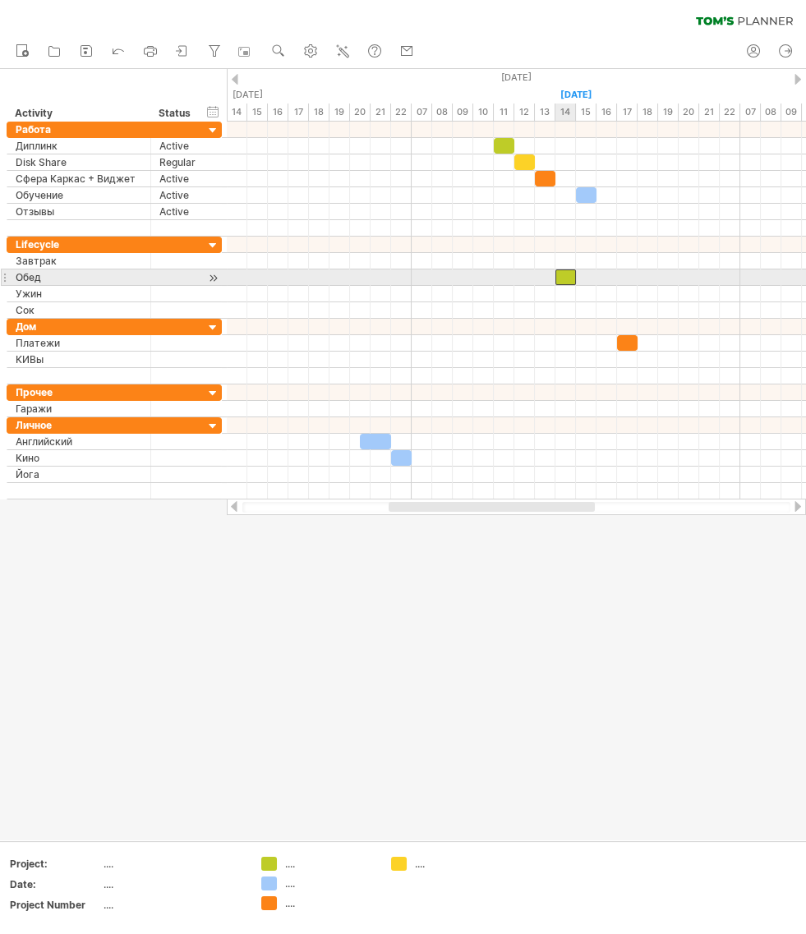
drag, startPoint x: 585, startPoint y: 273, endPoint x: 565, endPoint y: 275, distance: 19.9
click at [565, 275] on div at bounding box center [566, 278] width 21 height 16
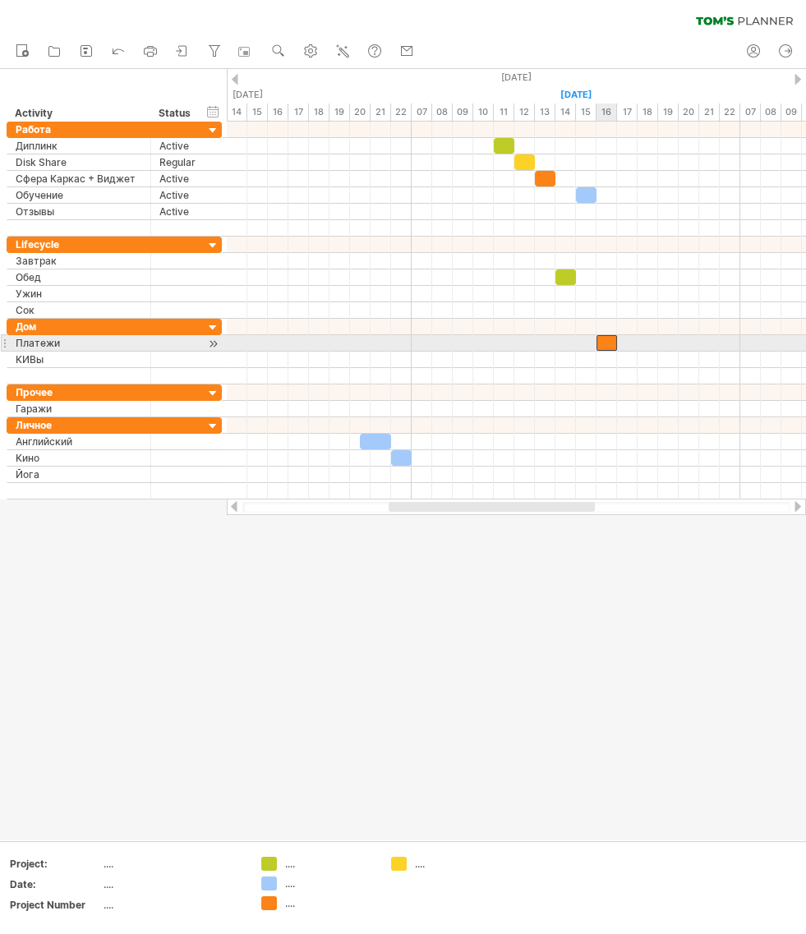
drag, startPoint x: 625, startPoint y: 343, endPoint x: 606, endPoint y: 344, distance: 18.9
click at [606, 344] on div at bounding box center [607, 343] width 21 height 16
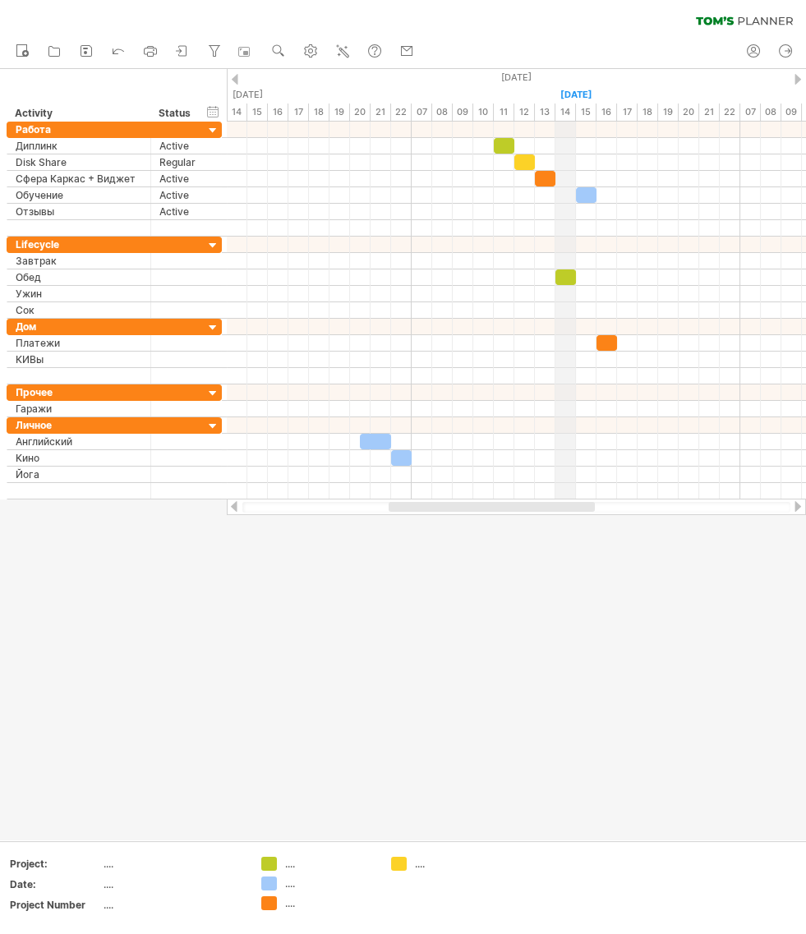
click at [566, 110] on div "14" at bounding box center [566, 112] width 21 height 17
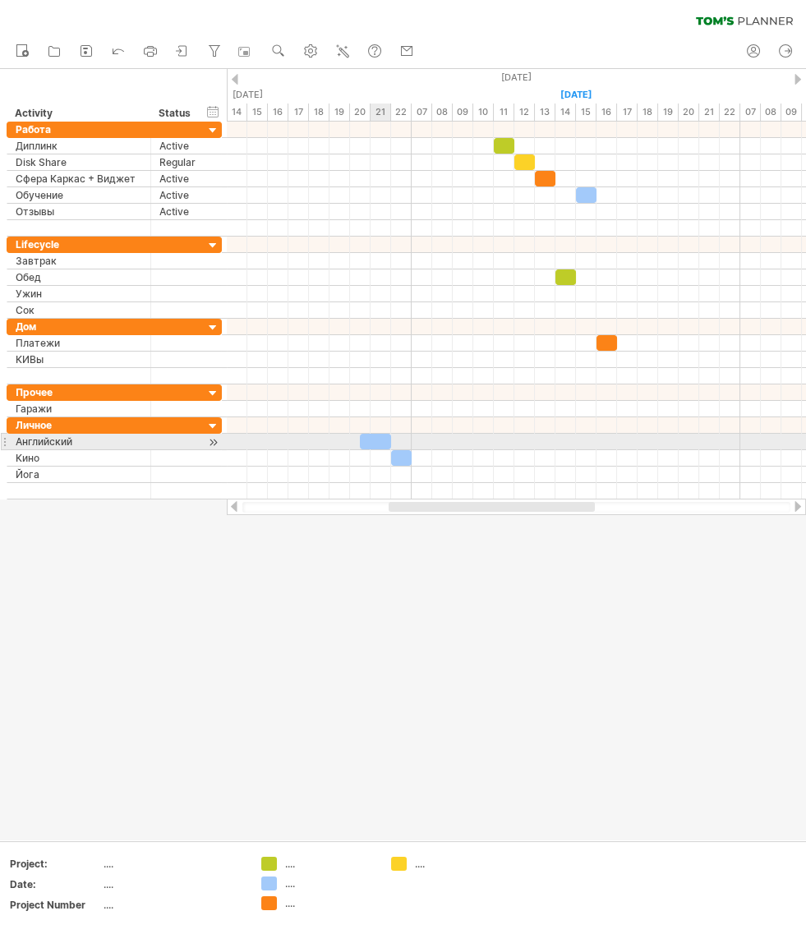
click at [371, 440] on div at bounding box center [375, 442] width 31 height 16
drag, startPoint x: 359, startPoint y: 439, endPoint x: 371, endPoint y: 440, distance: 12.4
click at [371, 440] on span at bounding box center [370, 442] width 7 height 16
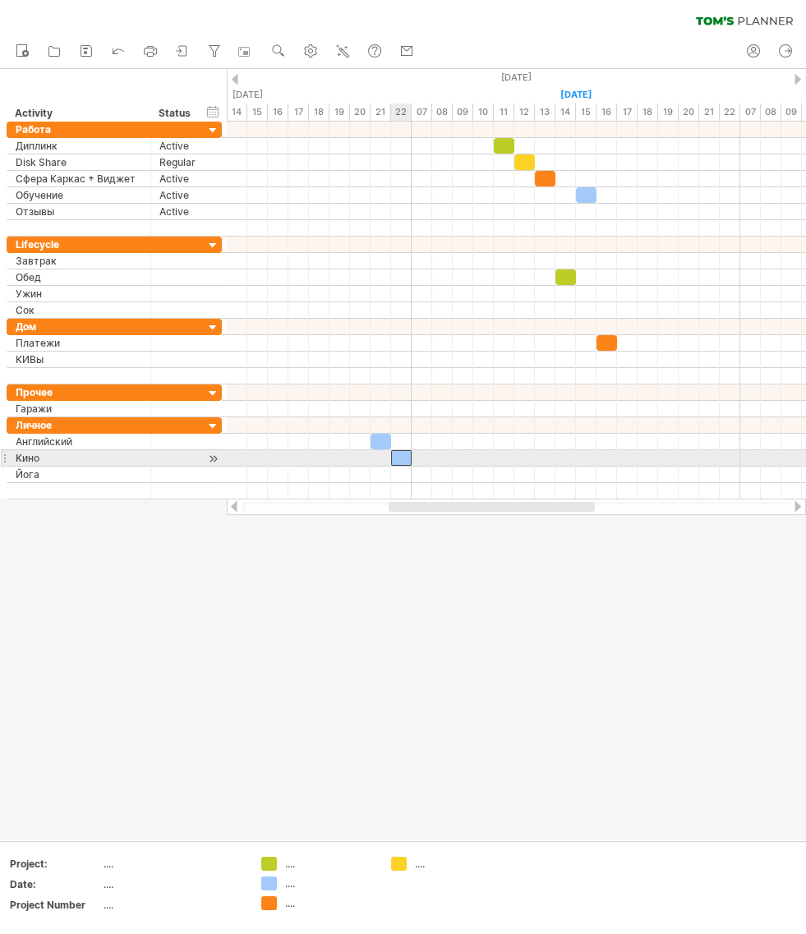
click at [399, 455] on div at bounding box center [401, 458] width 21 height 16
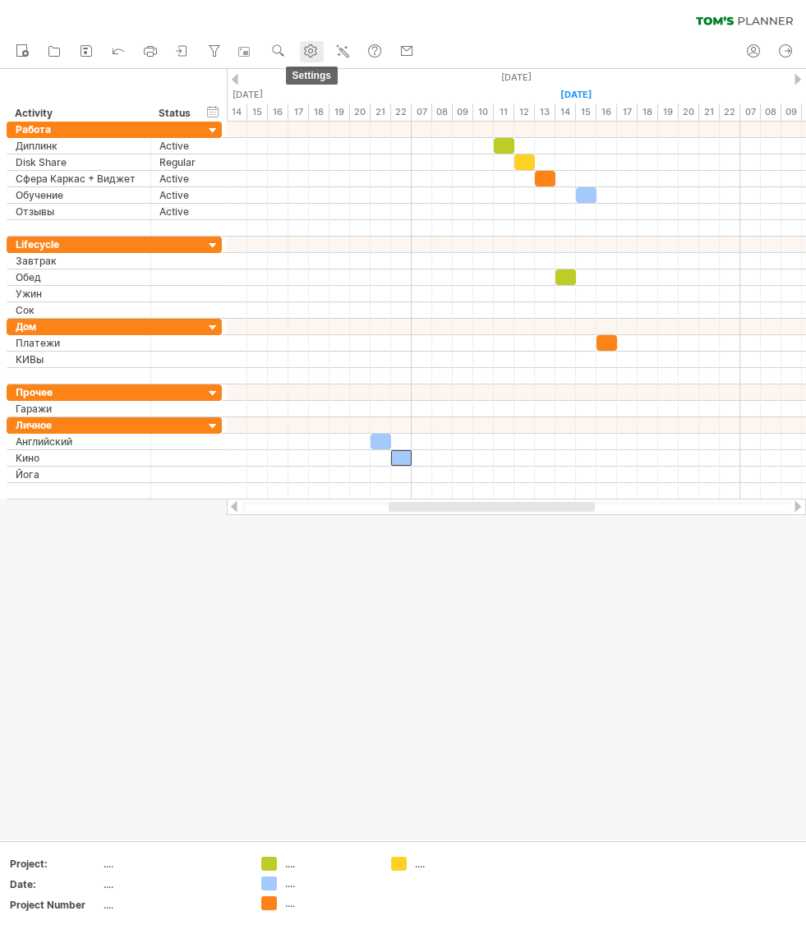
click at [312, 49] on circle at bounding box center [311, 51] width 4 height 4
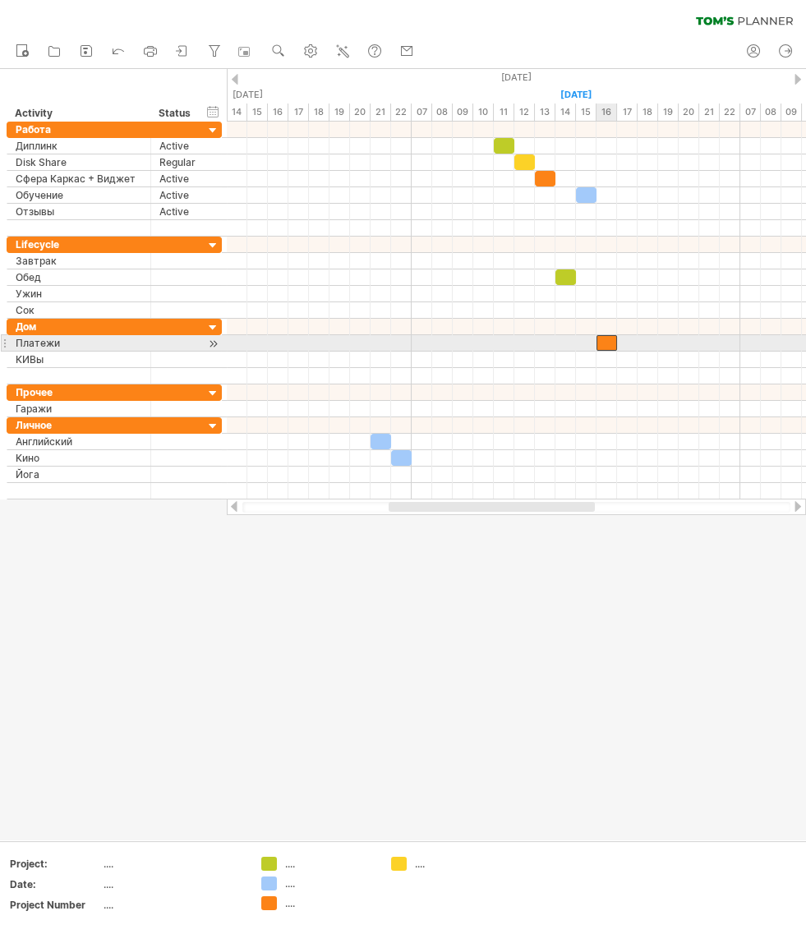
click at [610, 344] on div at bounding box center [607, 343] width 21 height 16
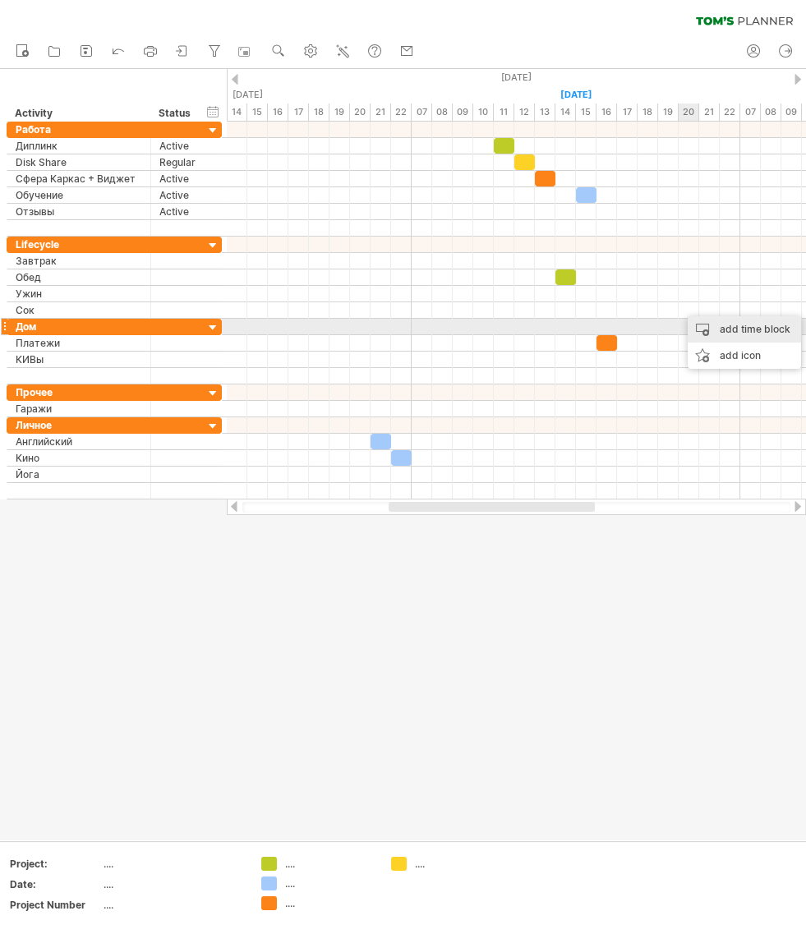
click at [716, 330] on div "add time block" at bounding box center [744, 329] width 113 height 26
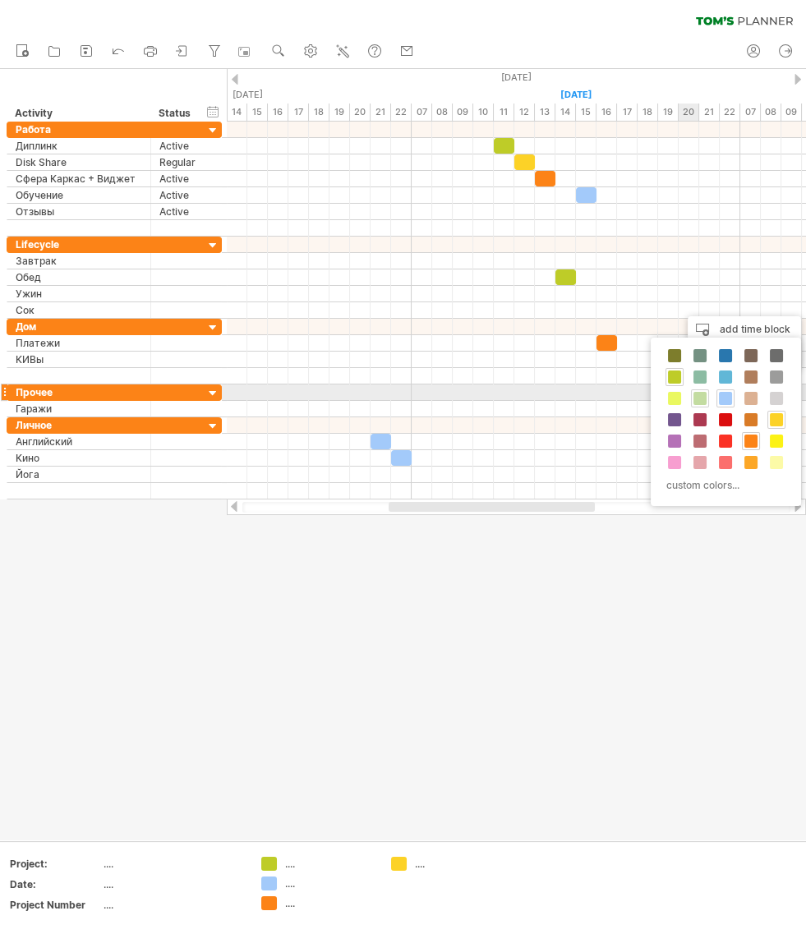
click at [702, 397] on span at bounding box center [700, 398] width 13 height 13
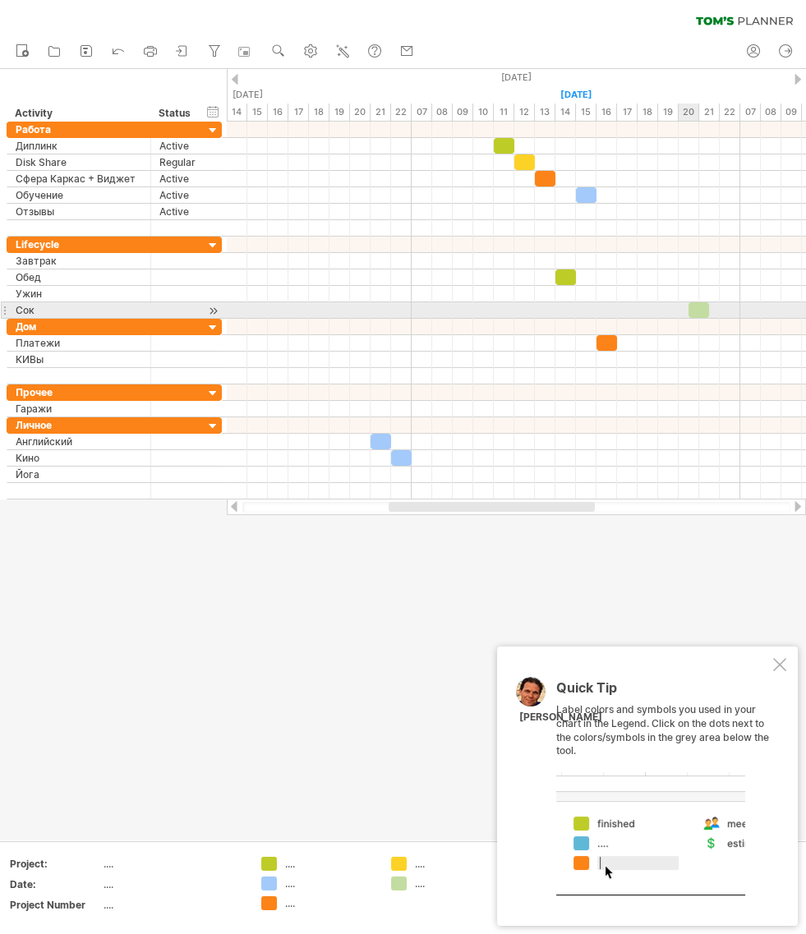
click at [697, 311] on div at bounding box center [699, 310] width 21 height 16
drag, startPoint x: 699, startPoint y: 310, endPoint x: 689, endPoint y: 310, distance: 10.7
click at [689, 310] on div at bounding box center [689, 310] width 21 height 16
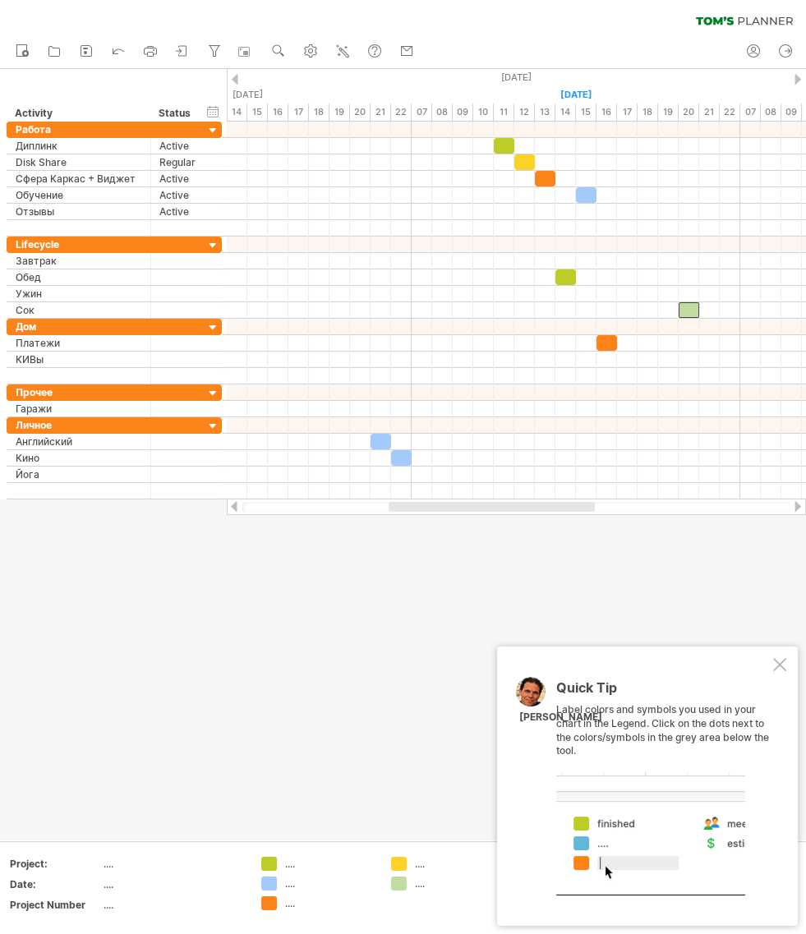
click at [781, 662] on div at bounding box center [779, 664] width 13 height 13
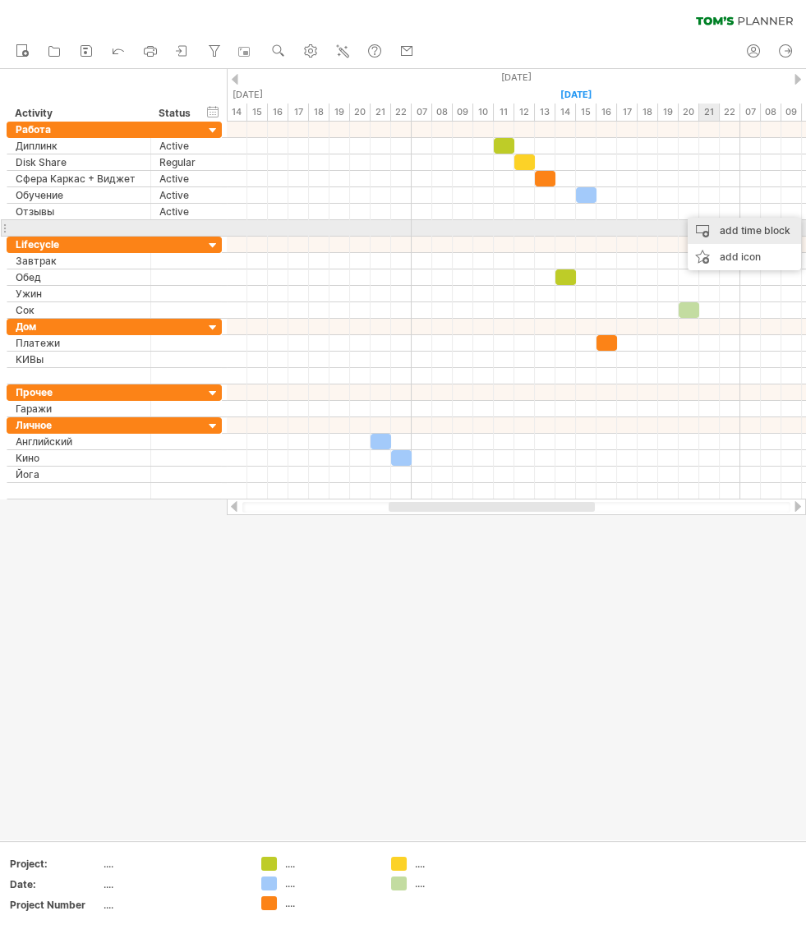
click at [732, 231] on div "add time block" at bounding box center [744, 231] width 113 height 26
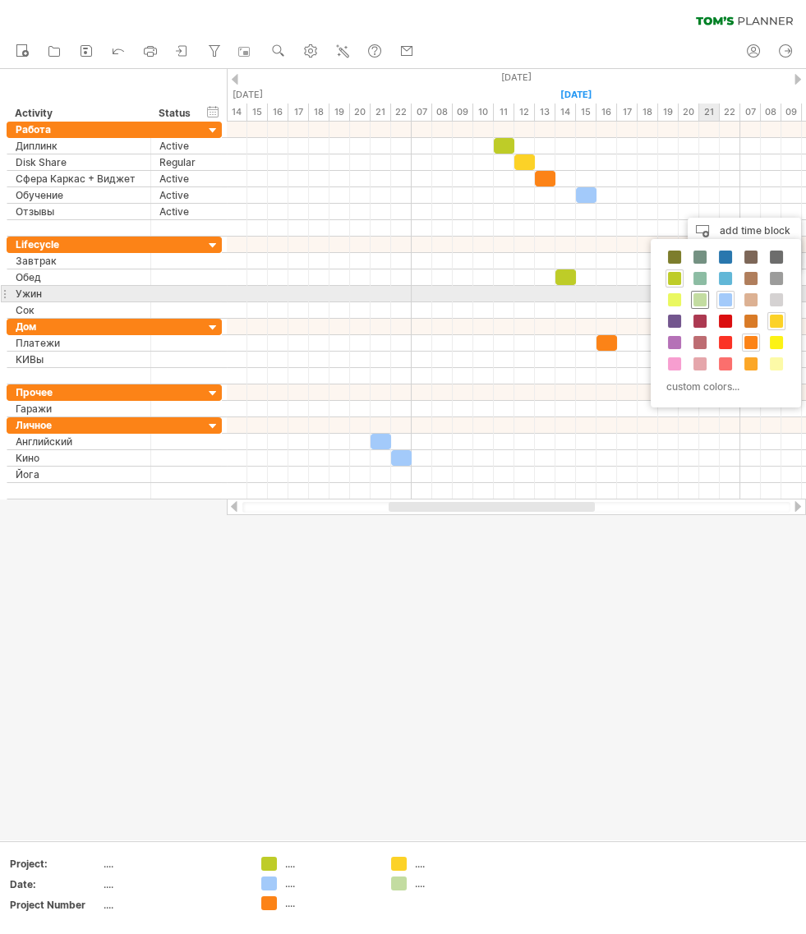
click at [703, 299] on span at bounding box center [700, 299] width 13 height 13
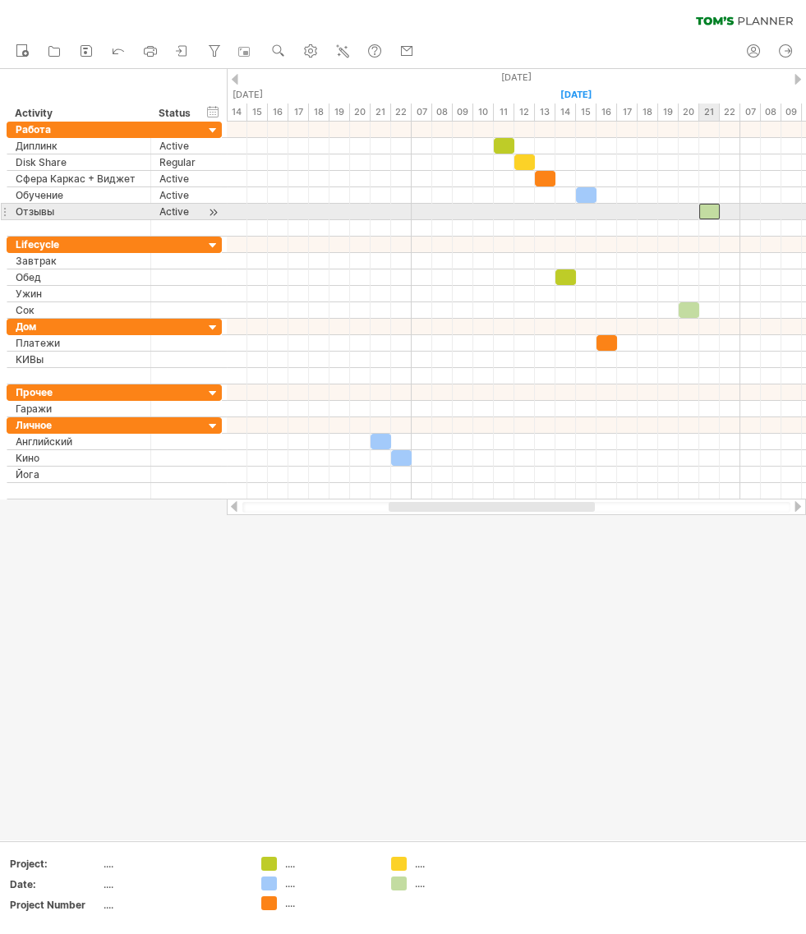
drag, startPoint x: 721, startPoint y: 214, endPoint x: 712, endPoint y: 214, distance: 9.0
click at [712, 214] on div at bounding box center [709, 212] width 21 height 16
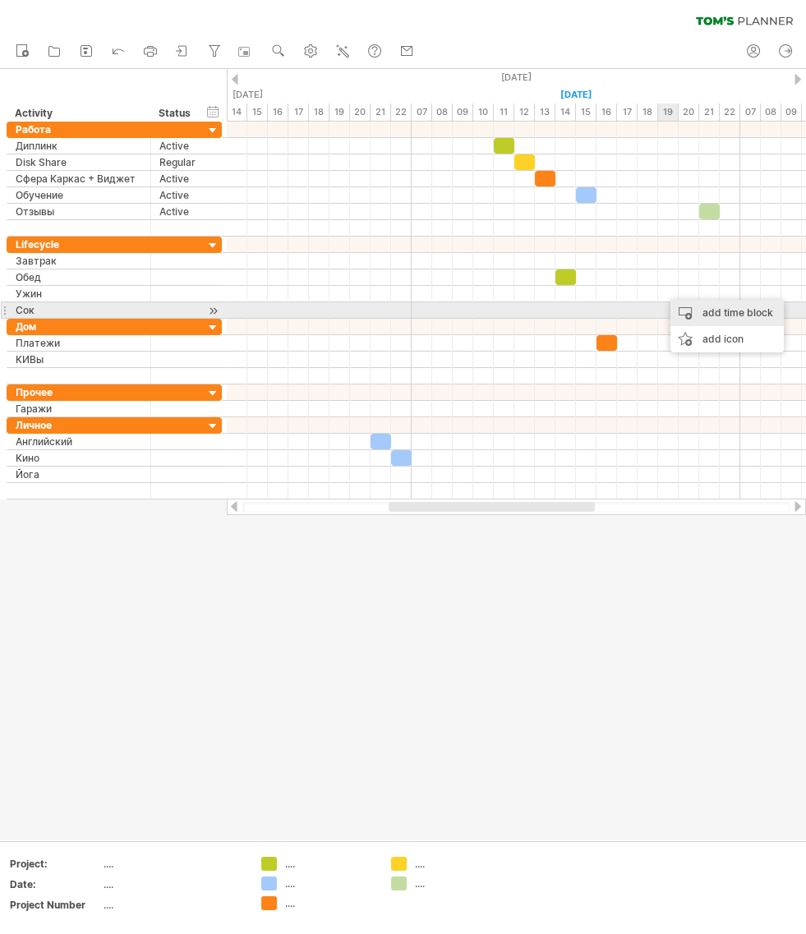
click at [707, 309] on div "add time block" at bounding box center [727, 313] width 113 height 26
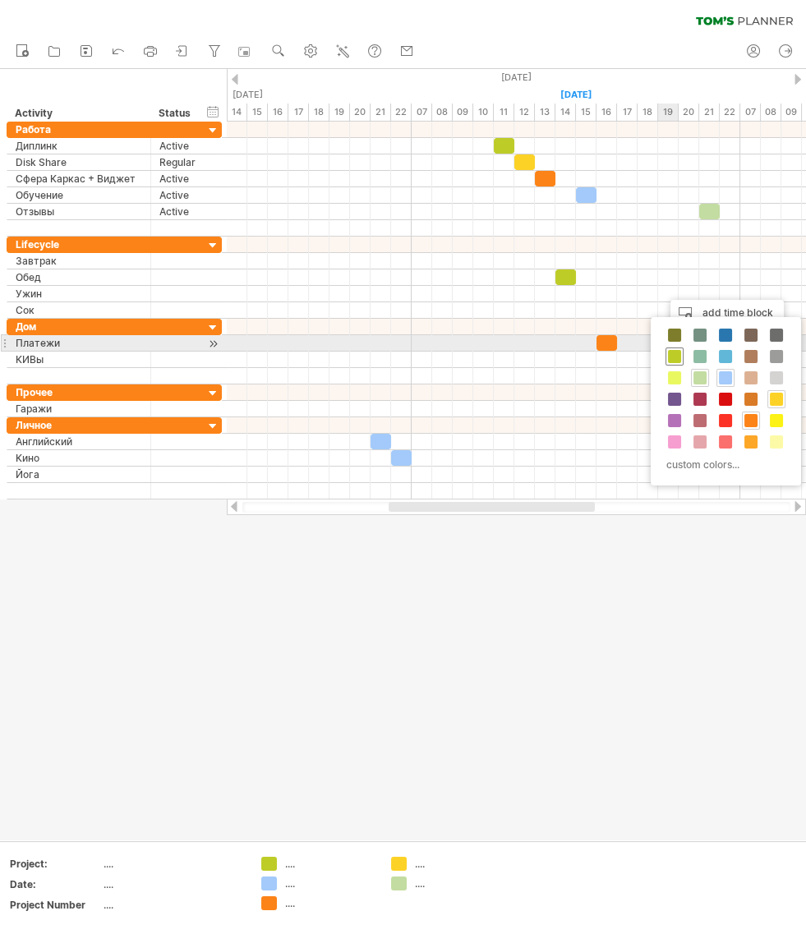
click at [675, 353] on span at bounding box center [674, 356] width 13 height 13
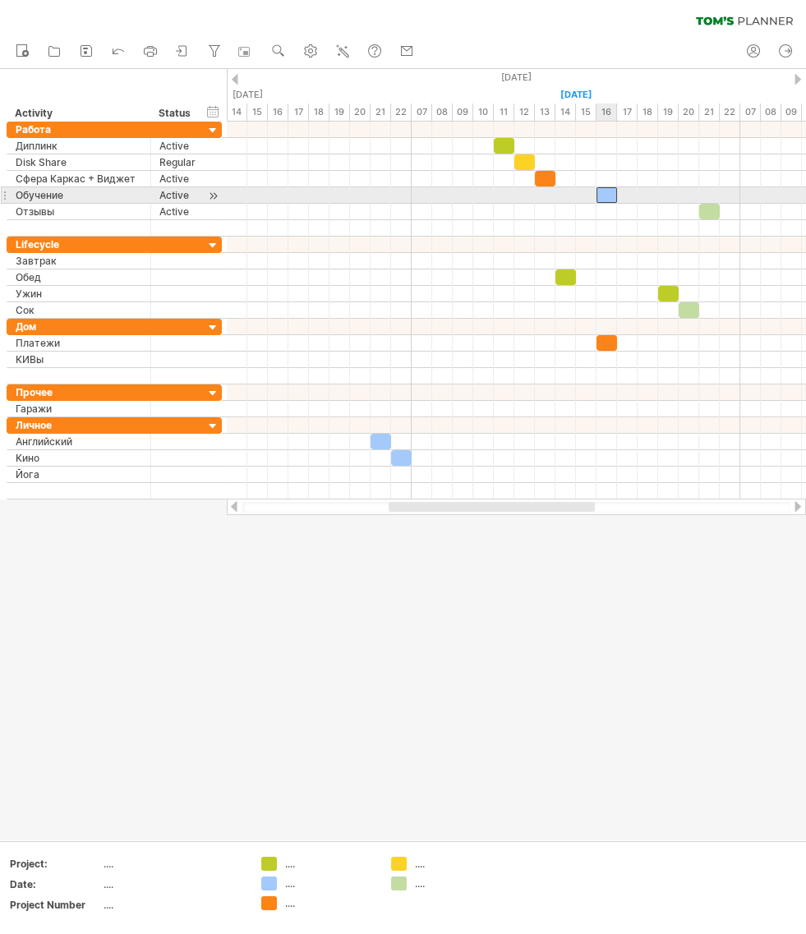
drag, startPoint x: 588, startPoint y: 192, endPoint x: 607, endPoint y: 192, distance: 18.9
click at [607, 192] on div at bounding box center [607, 195] width 21 height 16
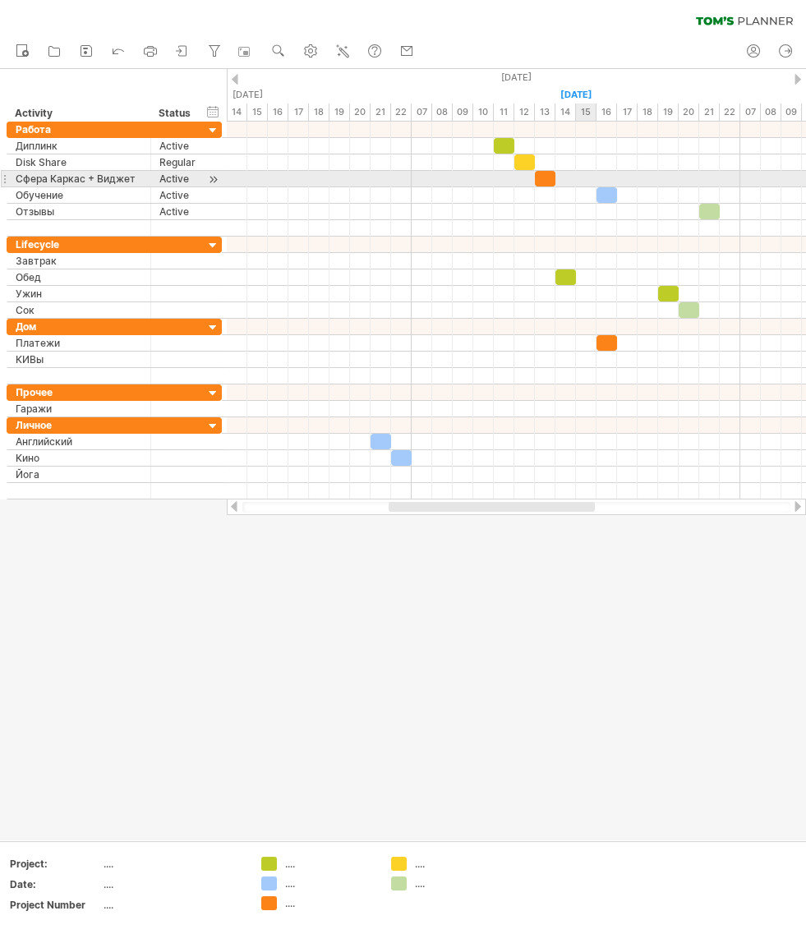
click at [589, 178] on div at bounding box center [516, 179] width 579 height 16
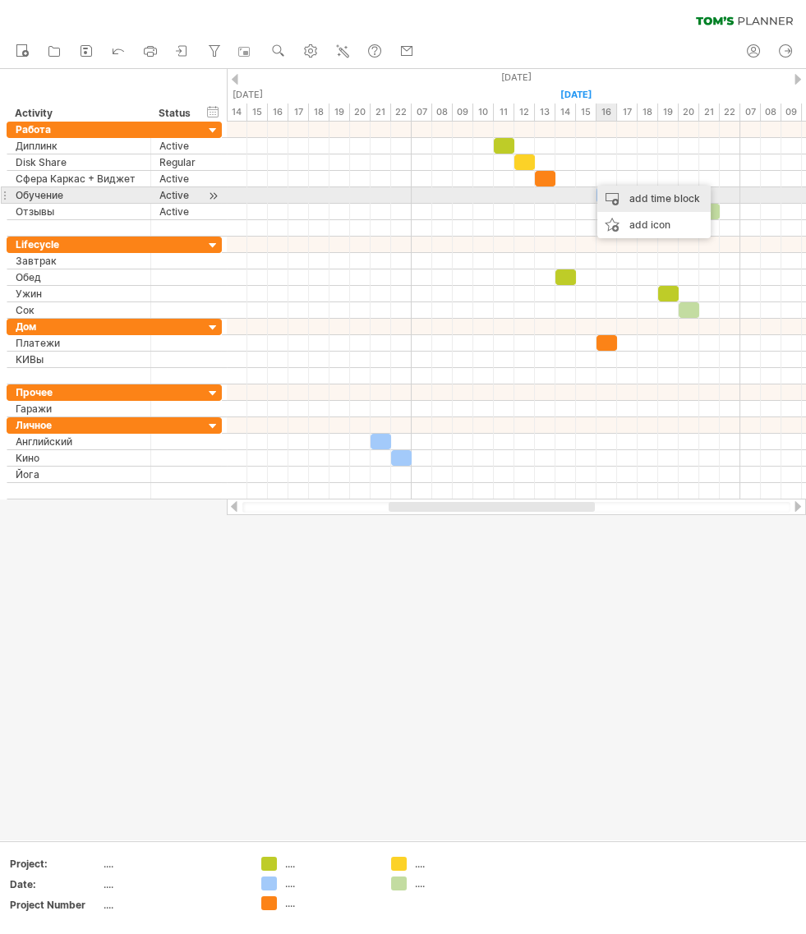
click at [606, 190] on div "add time block" at bounding box center [653, 199] width 113 height 26
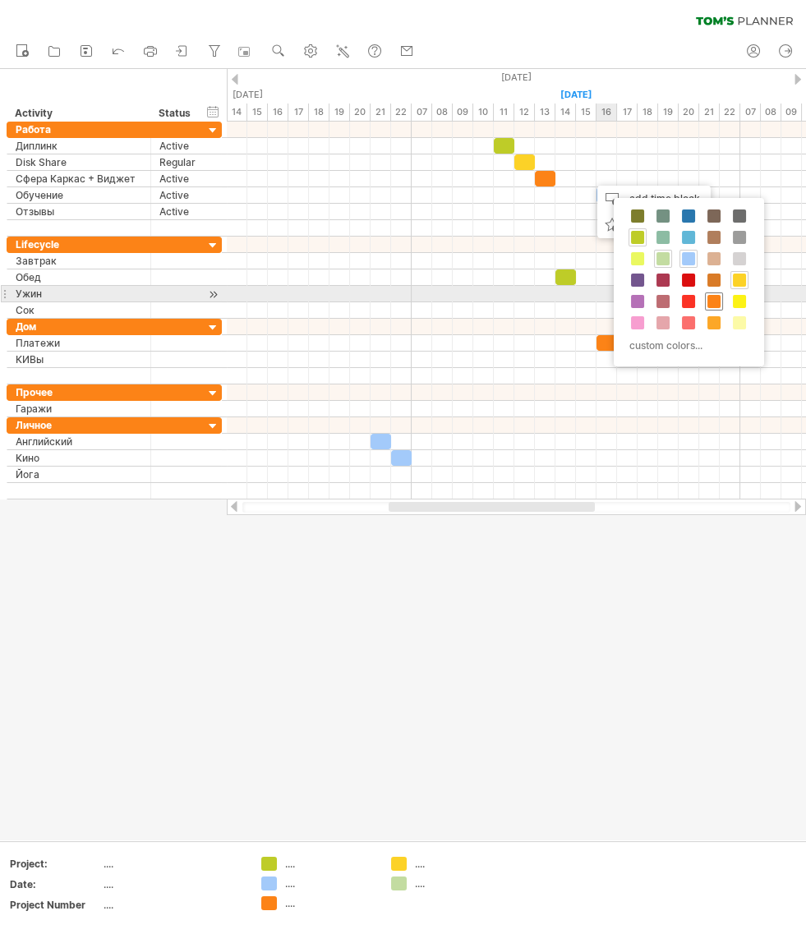
click at [713, 297] on span at bounding box center [714, 301] width 13 height 13
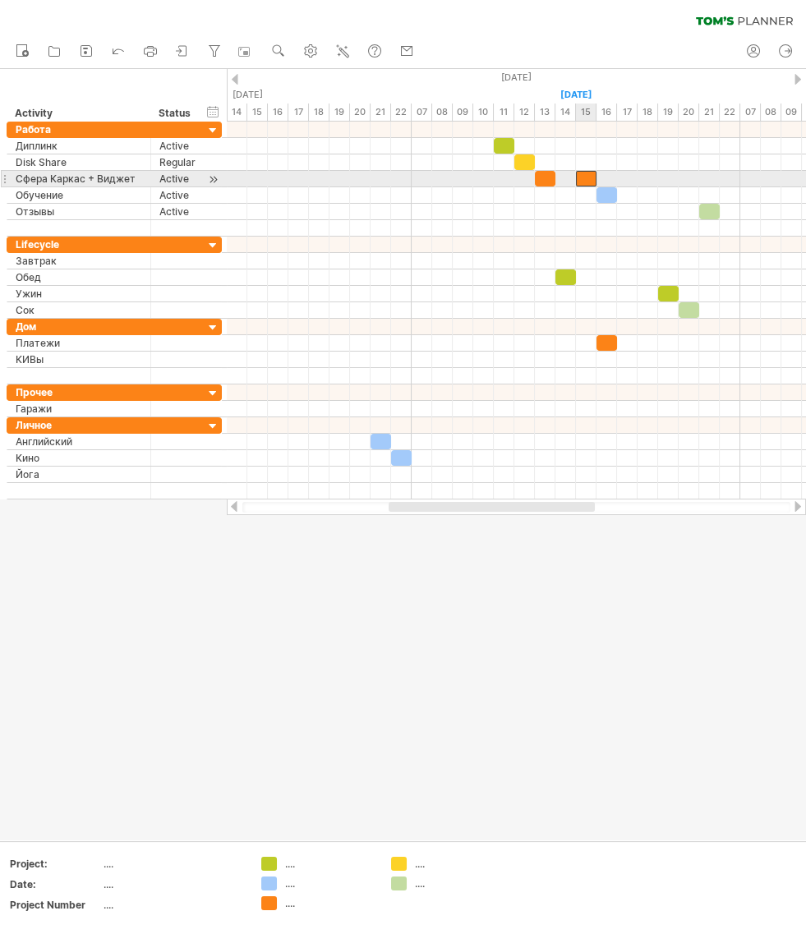
drag, startPoint x: 602, startPoint y: 175, endPoint x: 592, endPoint y: 175, distance: 10.7
click at [592, 175] on div at bounding box center [586, 179] width 21 height 16
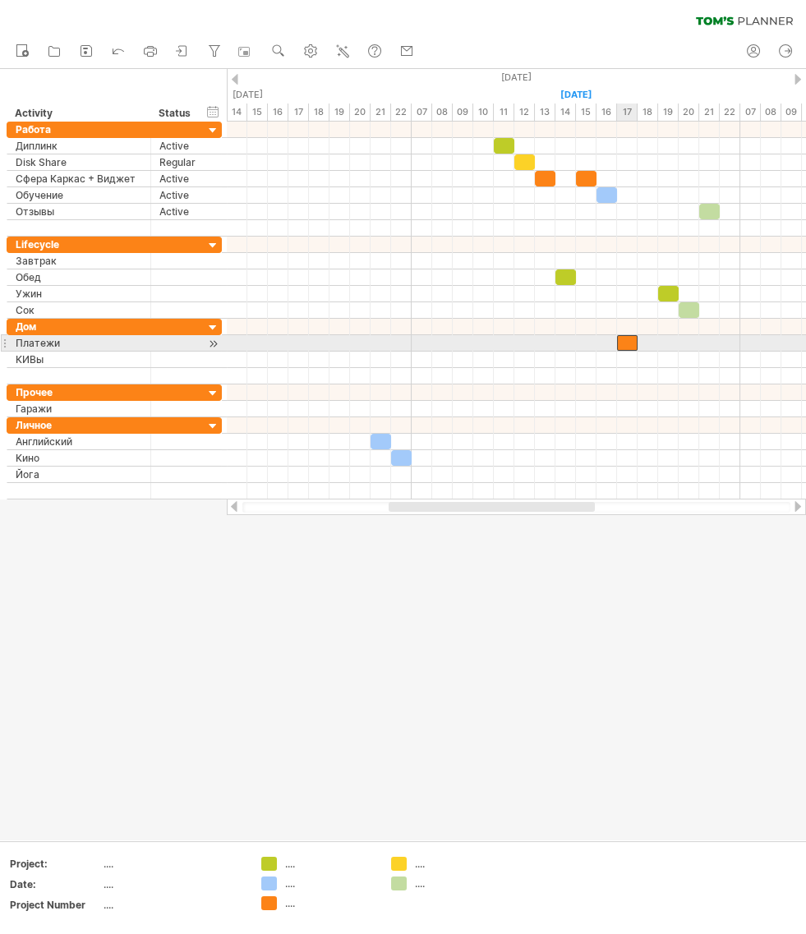
drag, startPoint x: 610, startPoint y: 342, endPoint x: 626, endPoint y: 342, distance: 16.4
click at [626, 342] on div at bounding box center [627, 343] width 21 height 16
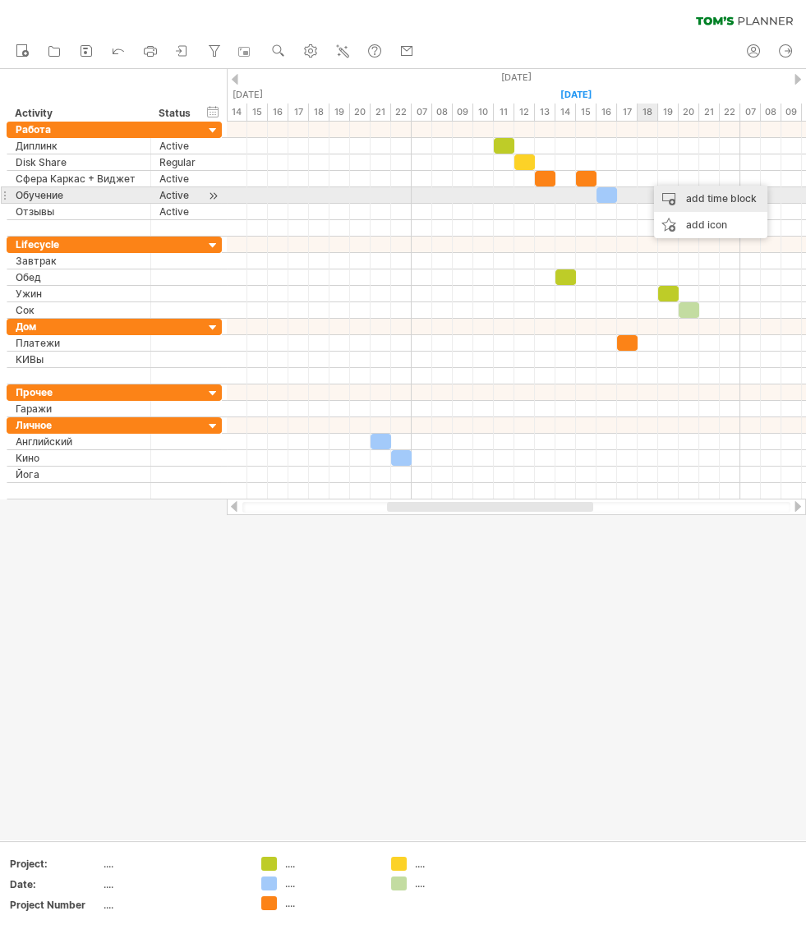
click at [705, 198] on div "add time block" at bounding box center [710, 199] width 113 height 26
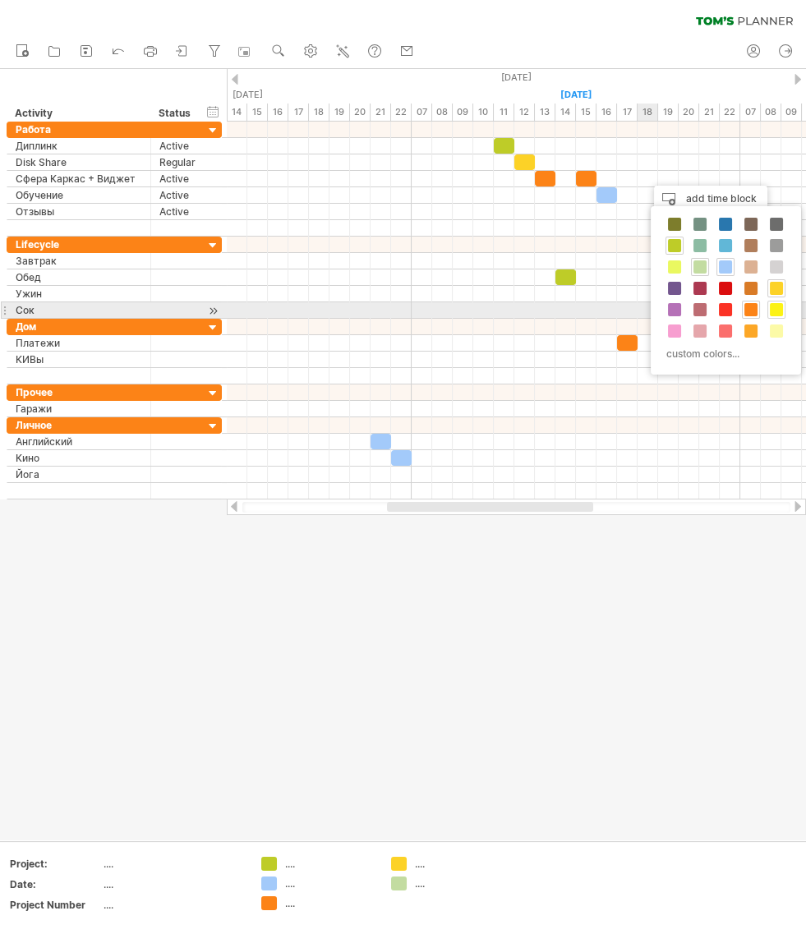
click at [776, 307] on span at bounding box center [776, 309] width 13 height 13
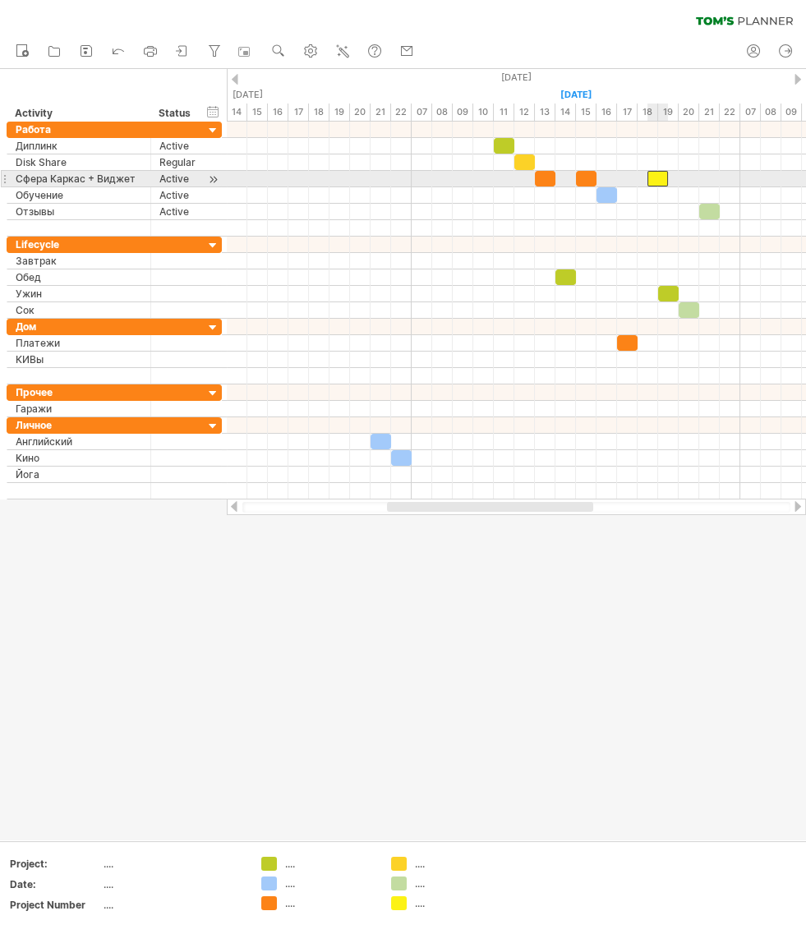
click at [658, 175] on div at bounding box center [658, 179] width 21 height 16
drag, startPoint x: 662, startPoint y: 184, endPoint x: 652, endPoint y: 183, distance: 9.9
click at [652, 183] on div at bounding box center [648, 179] width 21 height 16
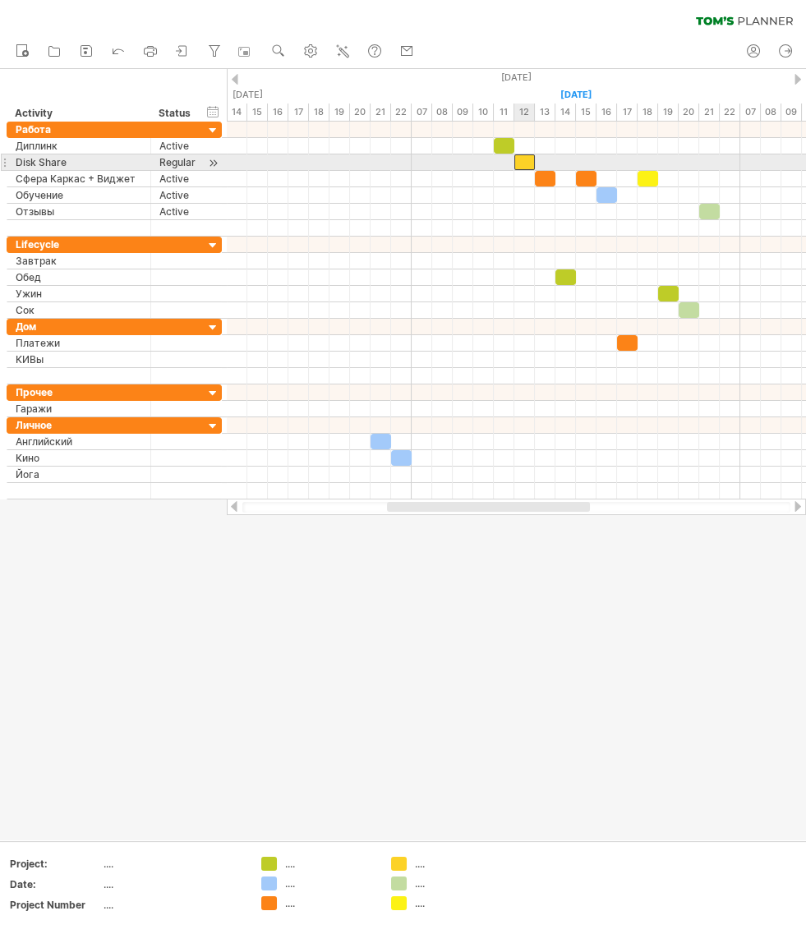
click at [527, 161] on div at bounding box center [524, 162] width 21 height 16
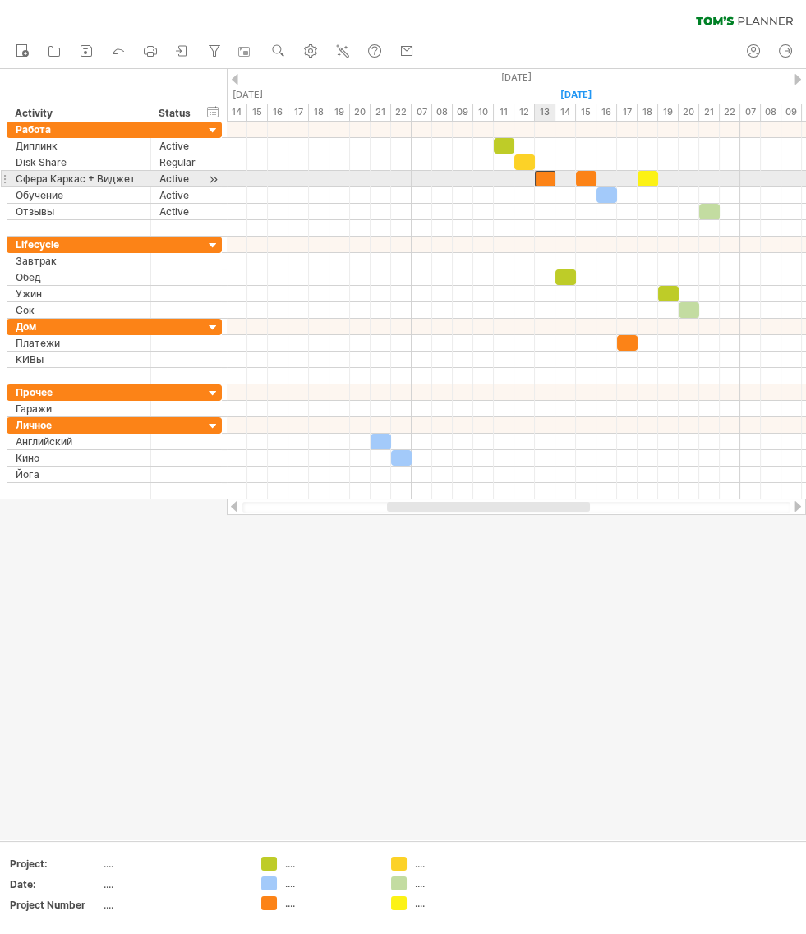
click at [545, 178] on div at bounding box center [545, 179] width 21 height 16
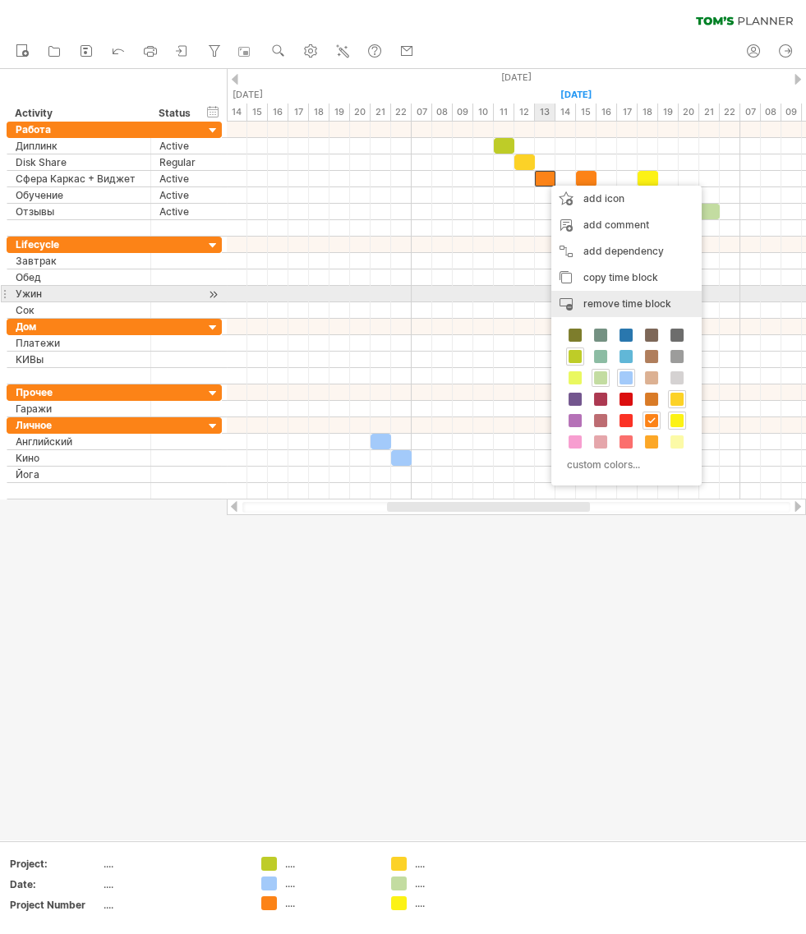
click at [606, 296] on div "remove time block remove selected items" at bounding box center [626, 304] width 150 height 26
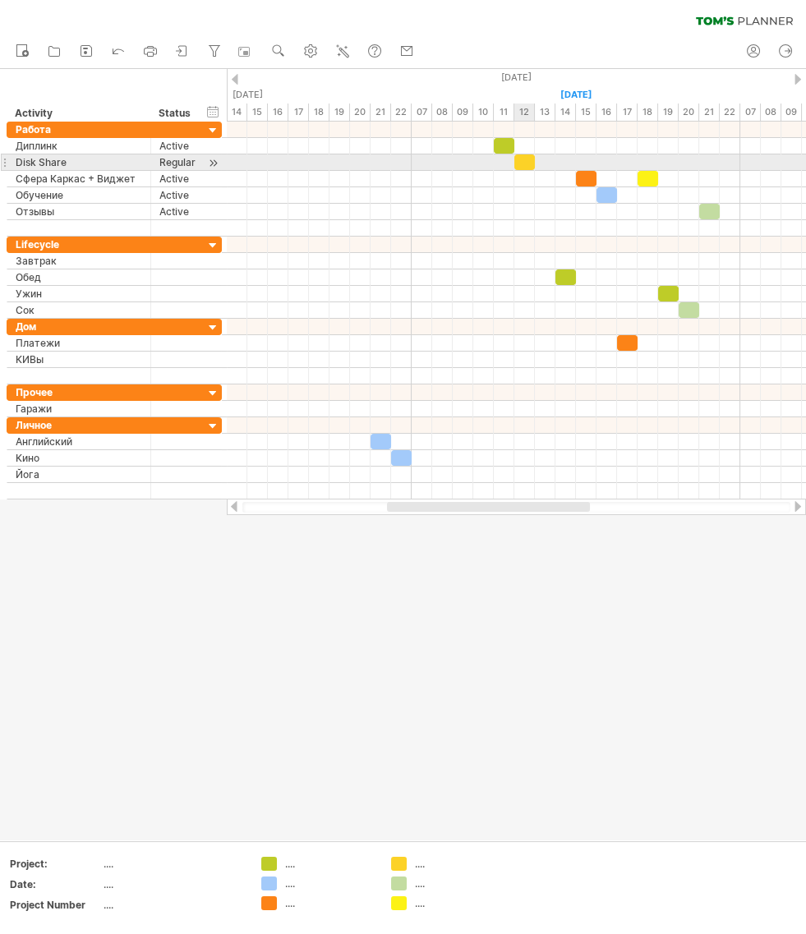
click at [524, 164] on div at bounding box center [524, 162] width 21 height 16
drag, startPoint x: 527, startPoint y: 166, endPoint x: 543, endPoint y: 166, distance: 16.4
click at [543, 166] on div at bounding box center [545, 162] width 21 height 16
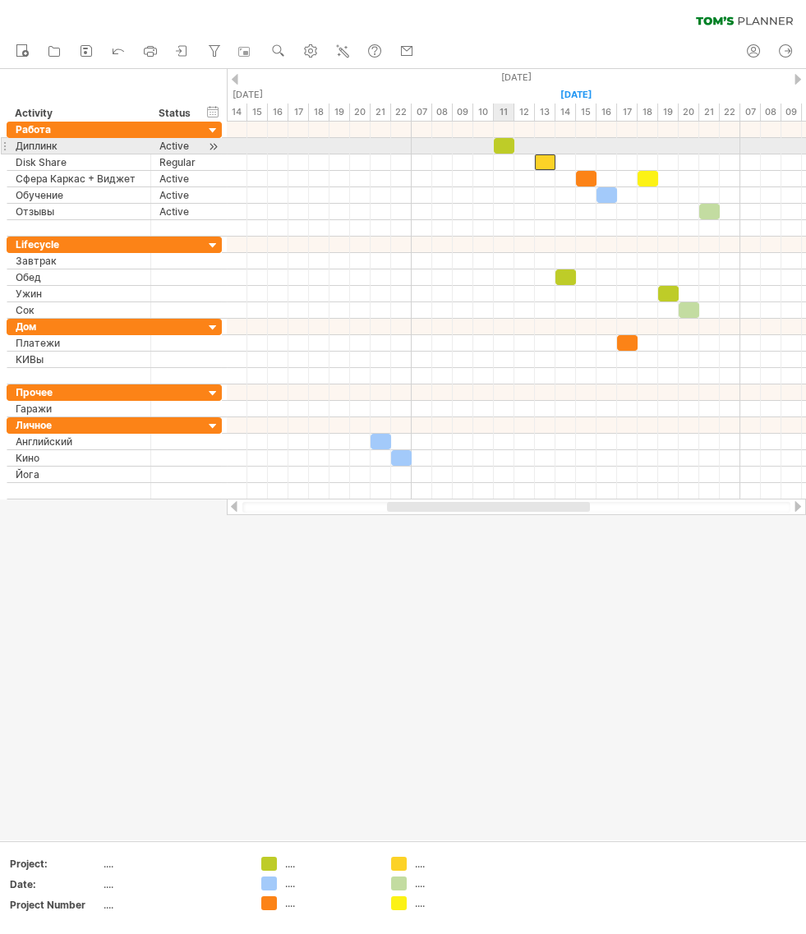
click at [505, 146] on div at bounding box center [504, 146] width 21 height 16
drag, startPoint x: 514, startPoint y: 145, endPoint x: 530, endPoint y: 154, distance: 18.4
click at [533, 145] on span at bounding box center [535, 146] width 7 height 16
drag, startPoint x: 535, startPoint y: 145, endPoint x: 544, endPoint y: 147, distance: 9.4
click at [546, 145] on span at bounding box center [545, 146] width 7 height 16
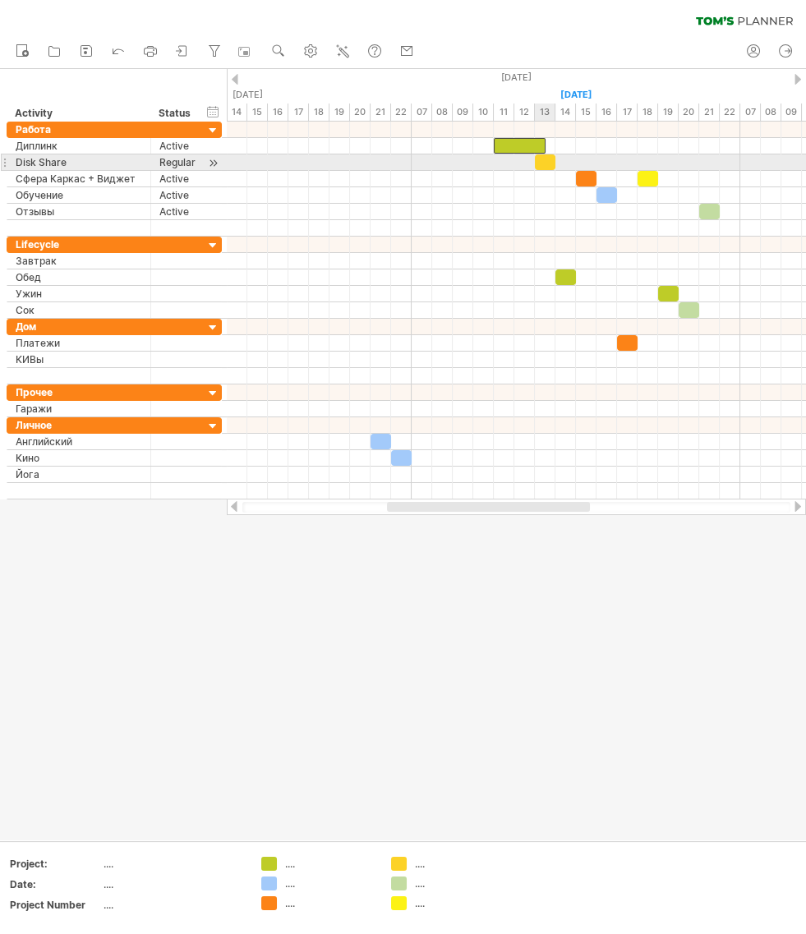
click at [545, 163] on div at bounding box center [545, 162] width 21 height 16
click at [546, 162] on span at bounding box center [545, 162] width 7 height 16
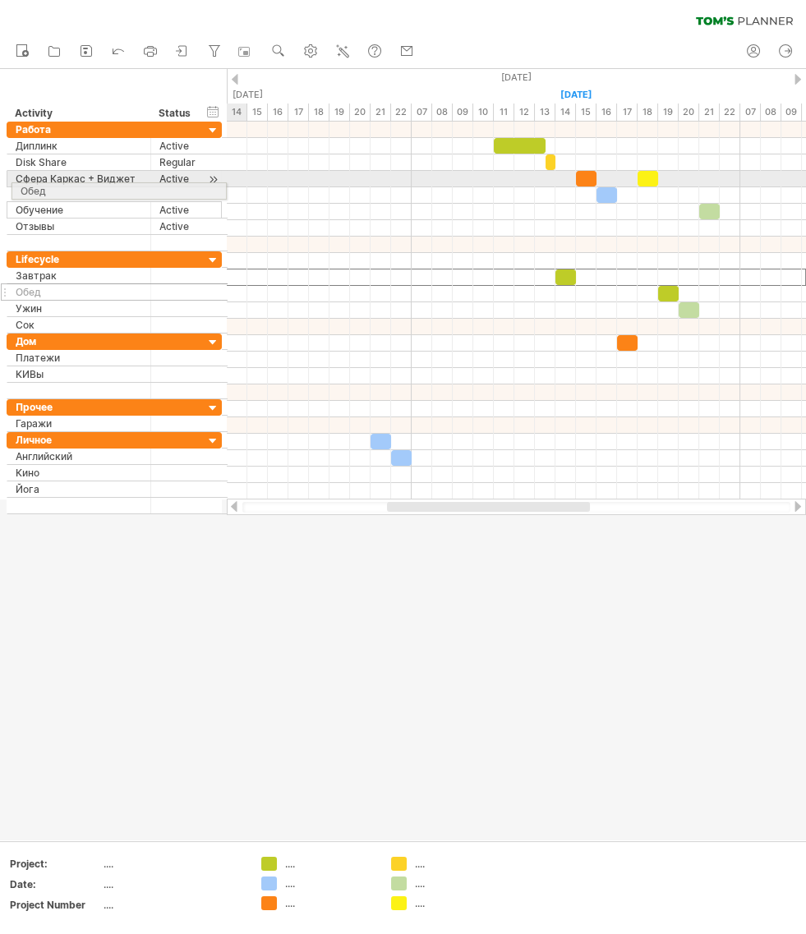
drag, startPoint x: 5, startPoint y: 278, endPoint x: 7, endPoint y: 188, distance: 89.6
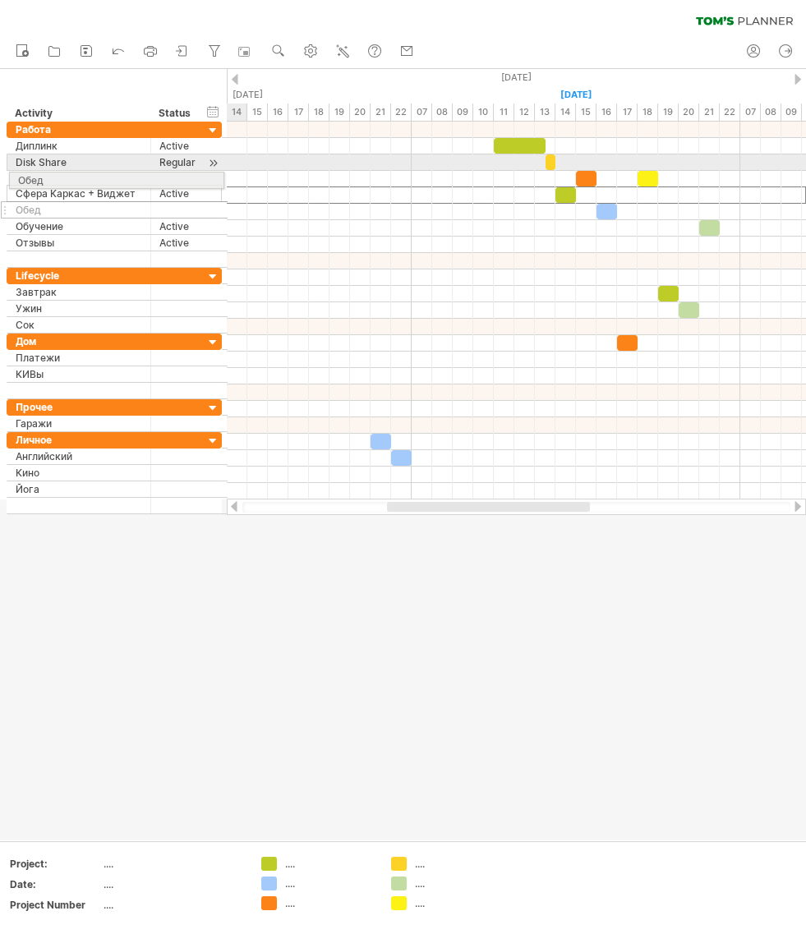
drag, startPoint x: 4, startPoint y: 194, endPoint x: 3, endPoint y: 178, distance: 16.5
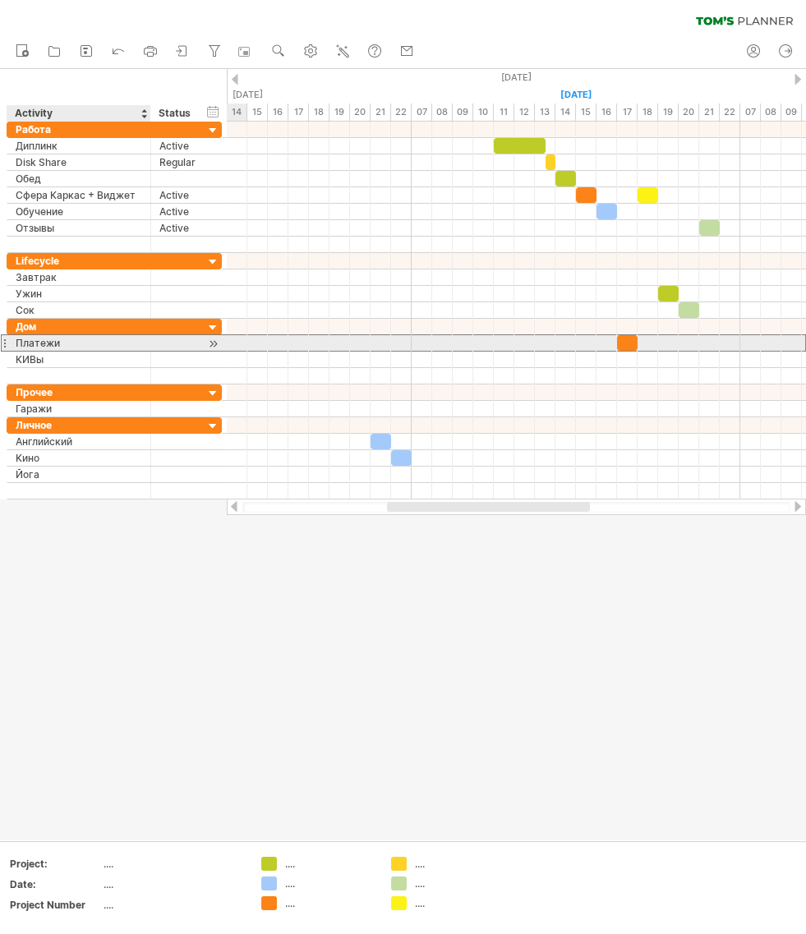
click at [29, 340] on div "Платежи" at bounding box center [79, 343] width 127 height 16
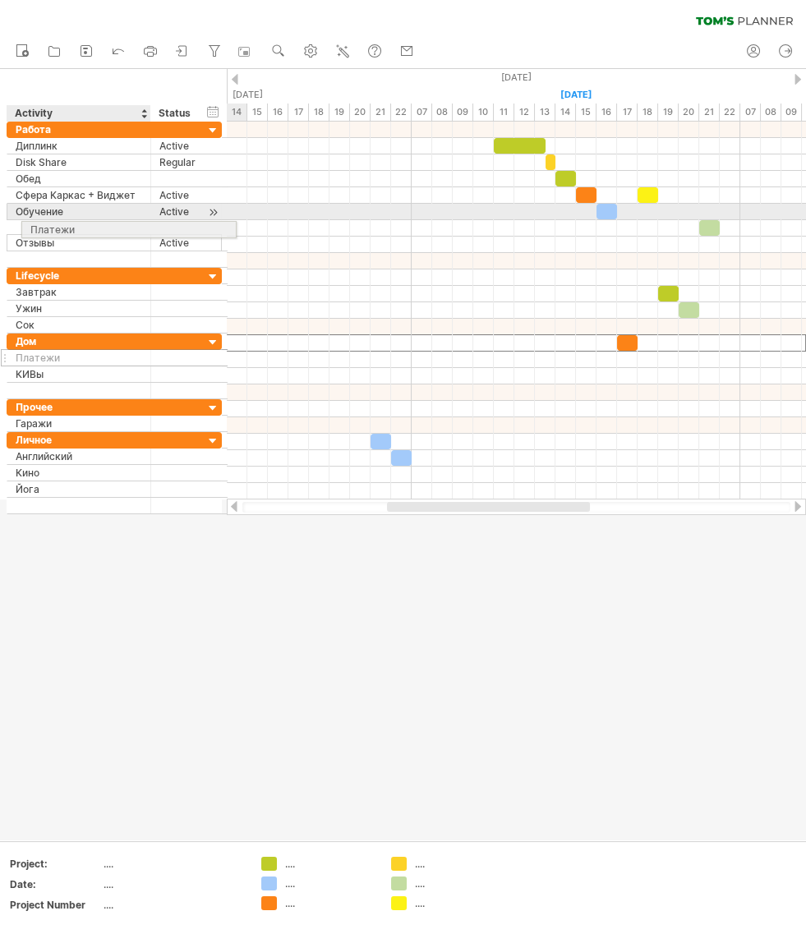
drag, startPoint x: 3, startPoint y: 342, endPoint x: 14, endPoint y: 227, distance: 115.5
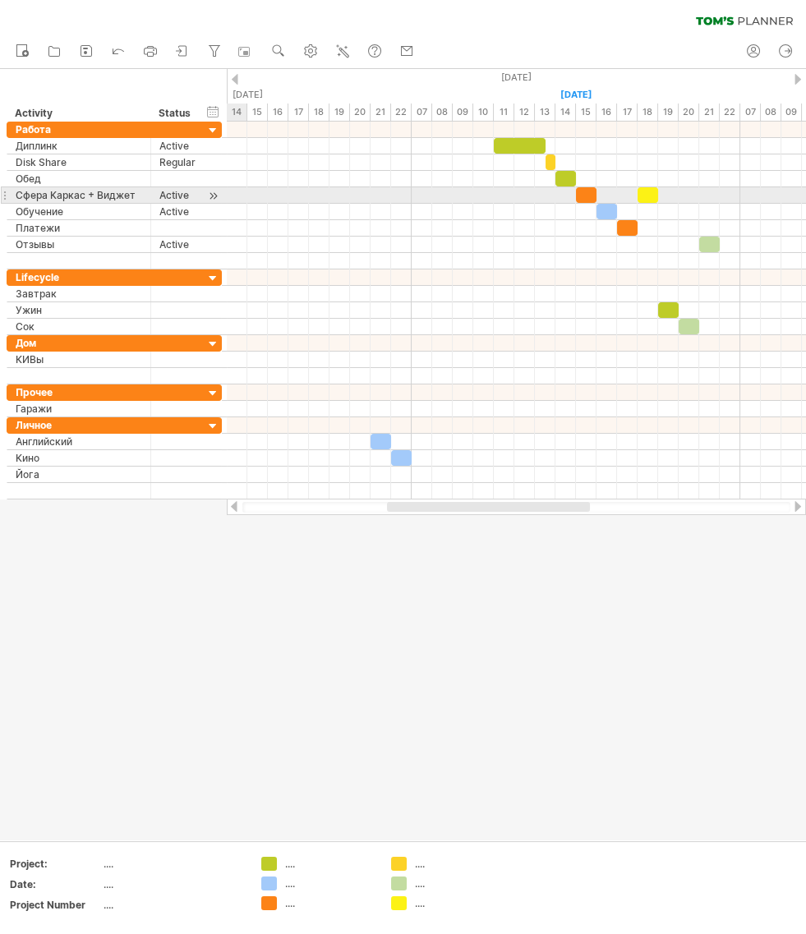
click at [4, 195] on div at bounding box center [4, 195] width 7 height 17
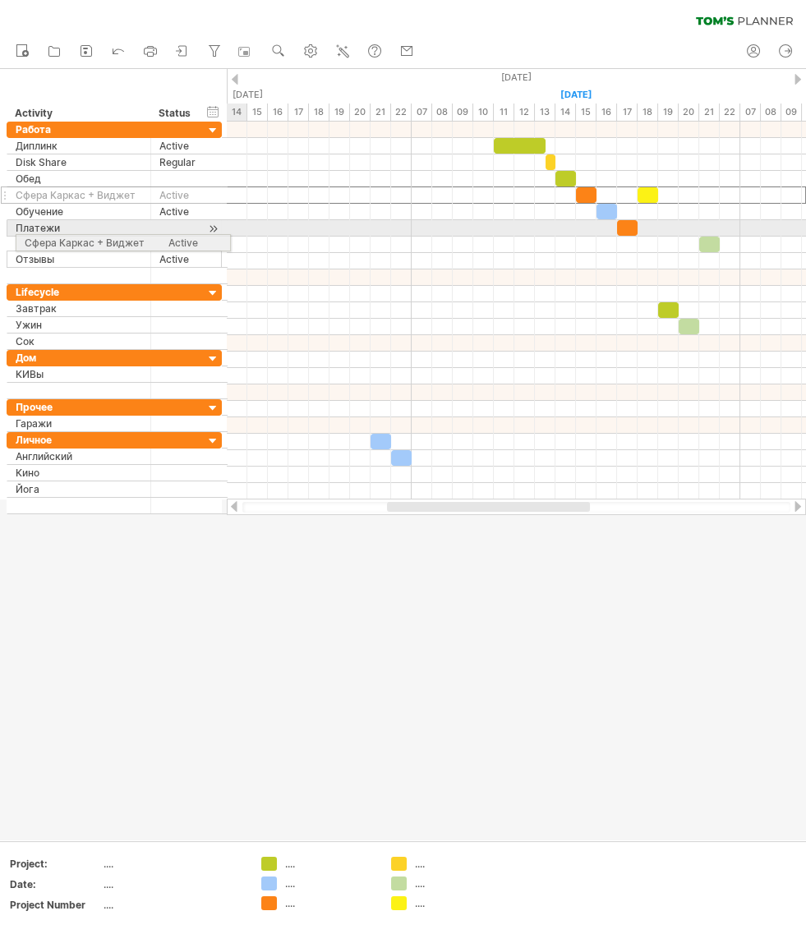
drag, startPoint x: 6, startPoint y: 196, endPoint x: 10, endPoint y: 240, distance: 43.7
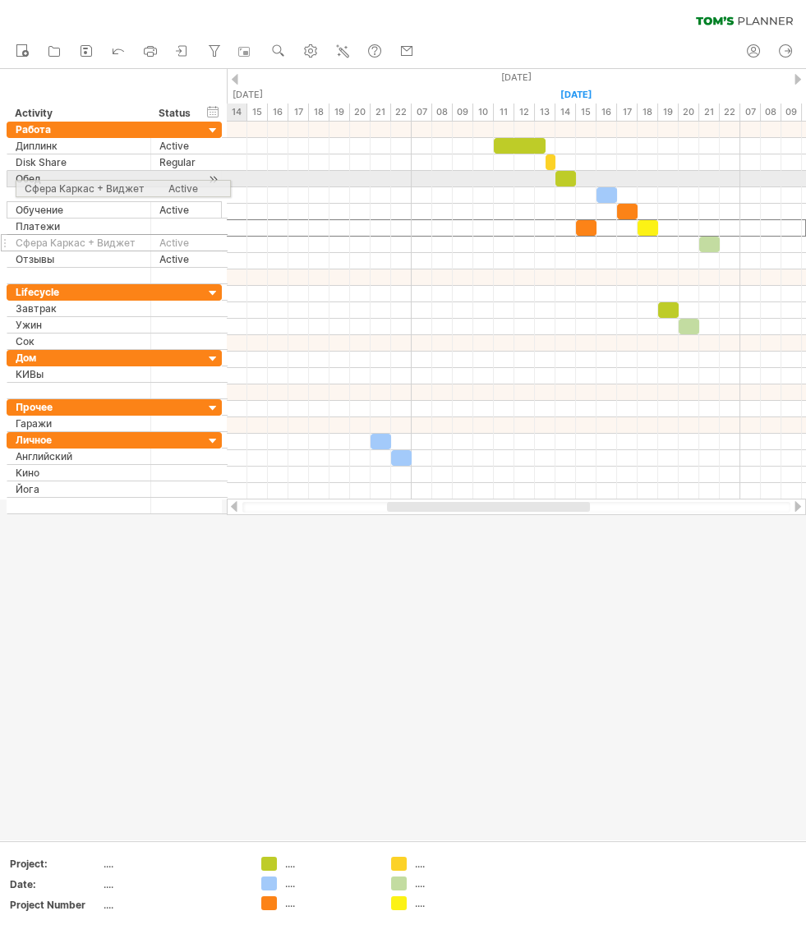
drag, startPoint x: 4, startPoint y: 227, endPoint x: 9, endPoint y: 186, distance: 41.4
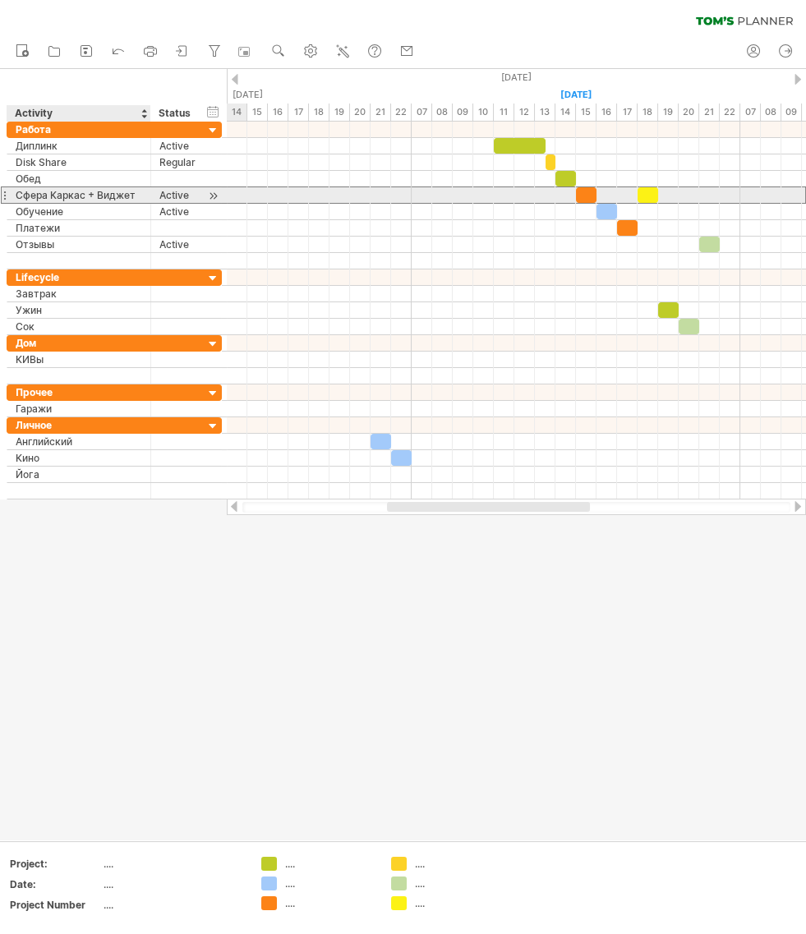
click at [35, 196] on div "Сфера Каркас + Виджет" at bounding box center [79, 195] width 127 height 16
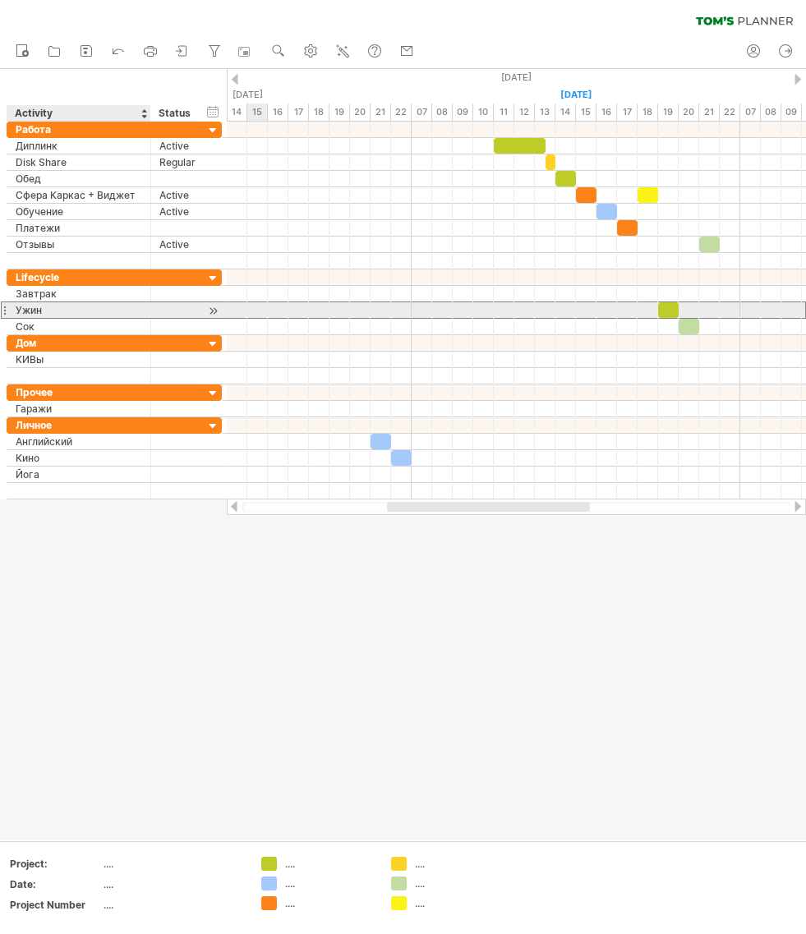
click at [85, 304] on div "Ужин" at bounding box center [79, 310] width 127 height 16
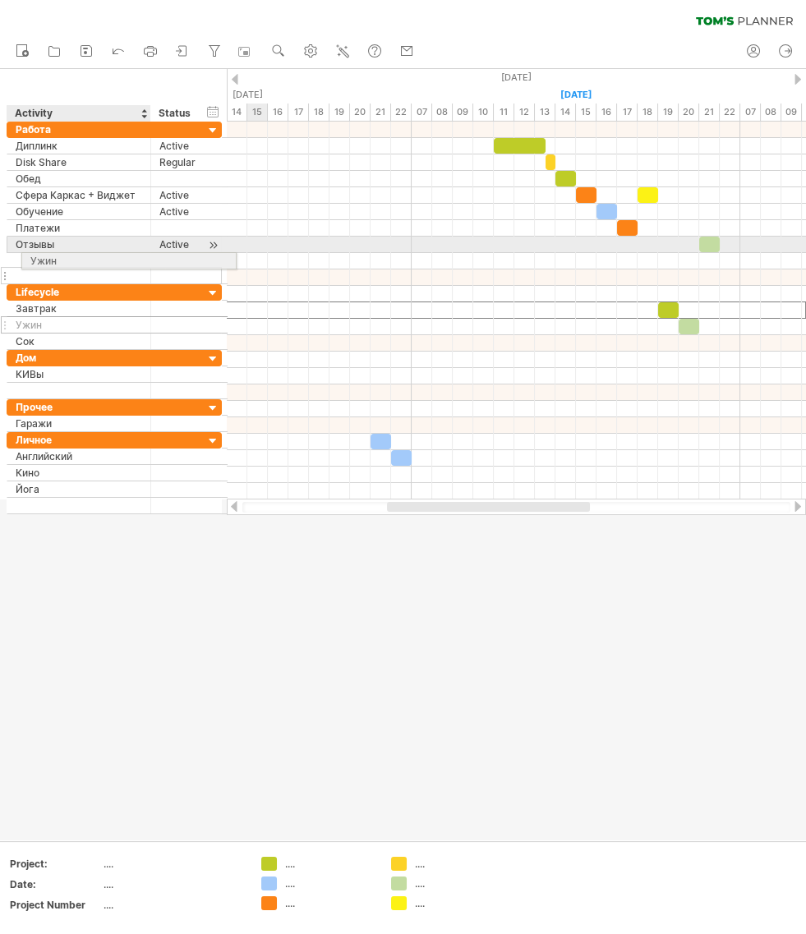
drag, startPoint x: 4, startPoint y: 309, endPoint x: 15, endPoint y: 258, distance: 52.1
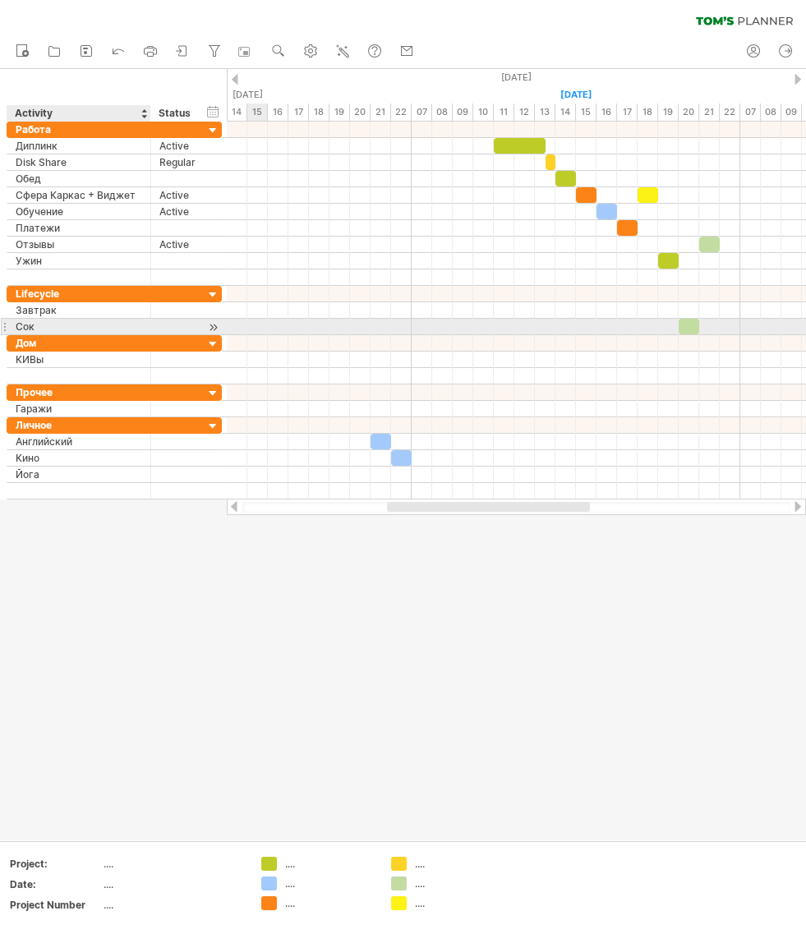
click at [30, 327] on div "Сок" at bounding box center [79, 327] width 127 height 16
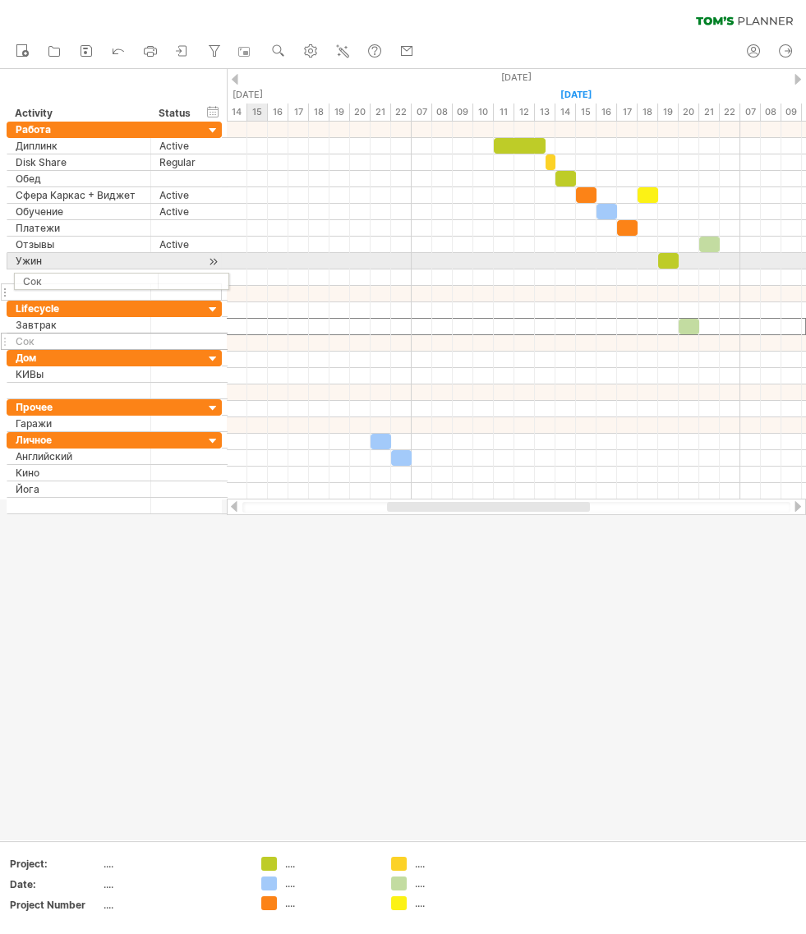
drag, startPoint x: 6, startPoint y: 316, endPoint x: 8, endPoint y: 279, distance: 37.9
